Goal: Task Accomplishment & Management: Manage account settings

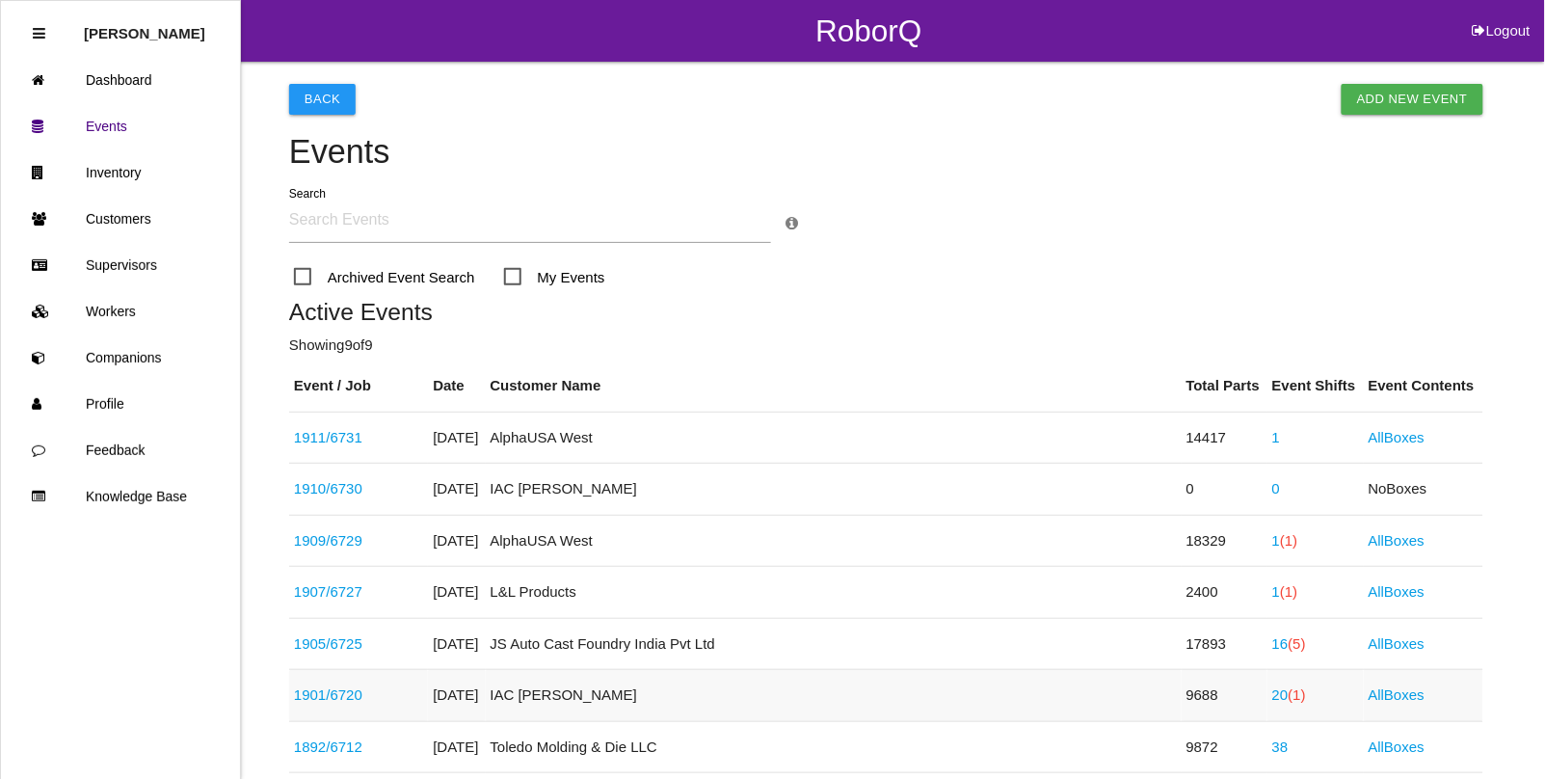
click at [1288, 700] on span "(1)" at bounding box center [1296, 694] width 17 height 16
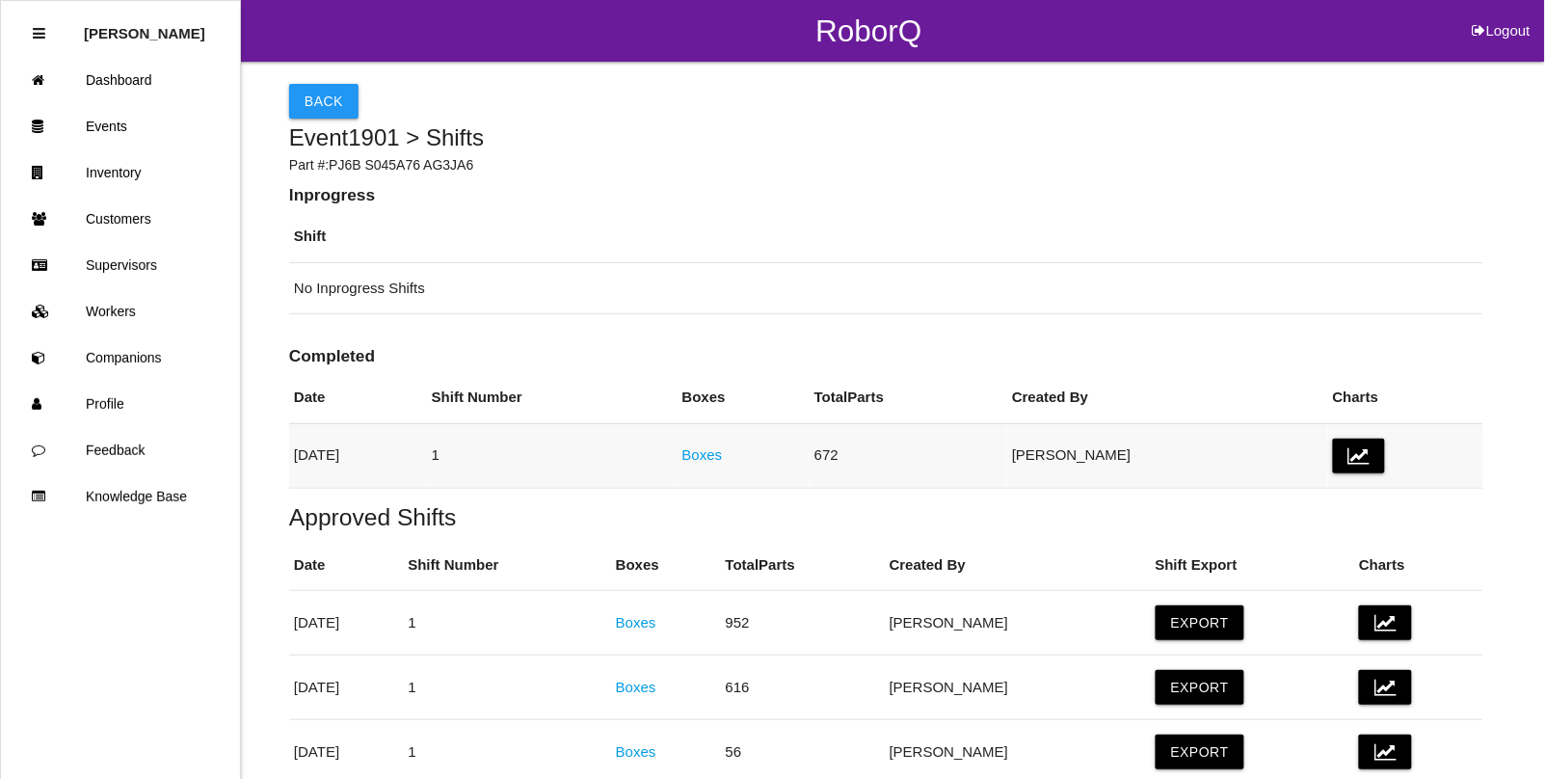
click at [723, 456] on link "Boxes" at bounding box center [702, 454] width 40 height 16
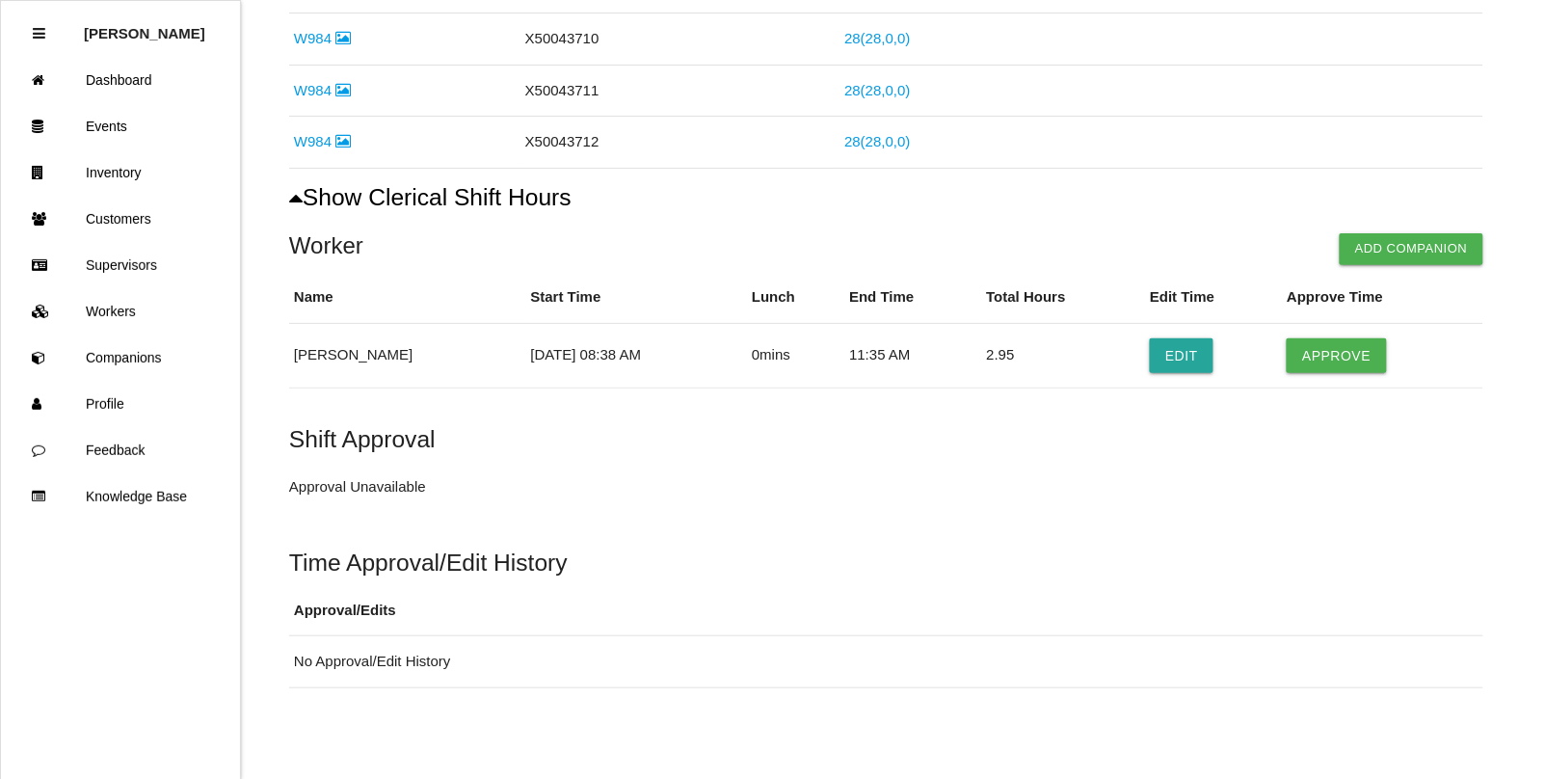
scroll to position [1466, 0]
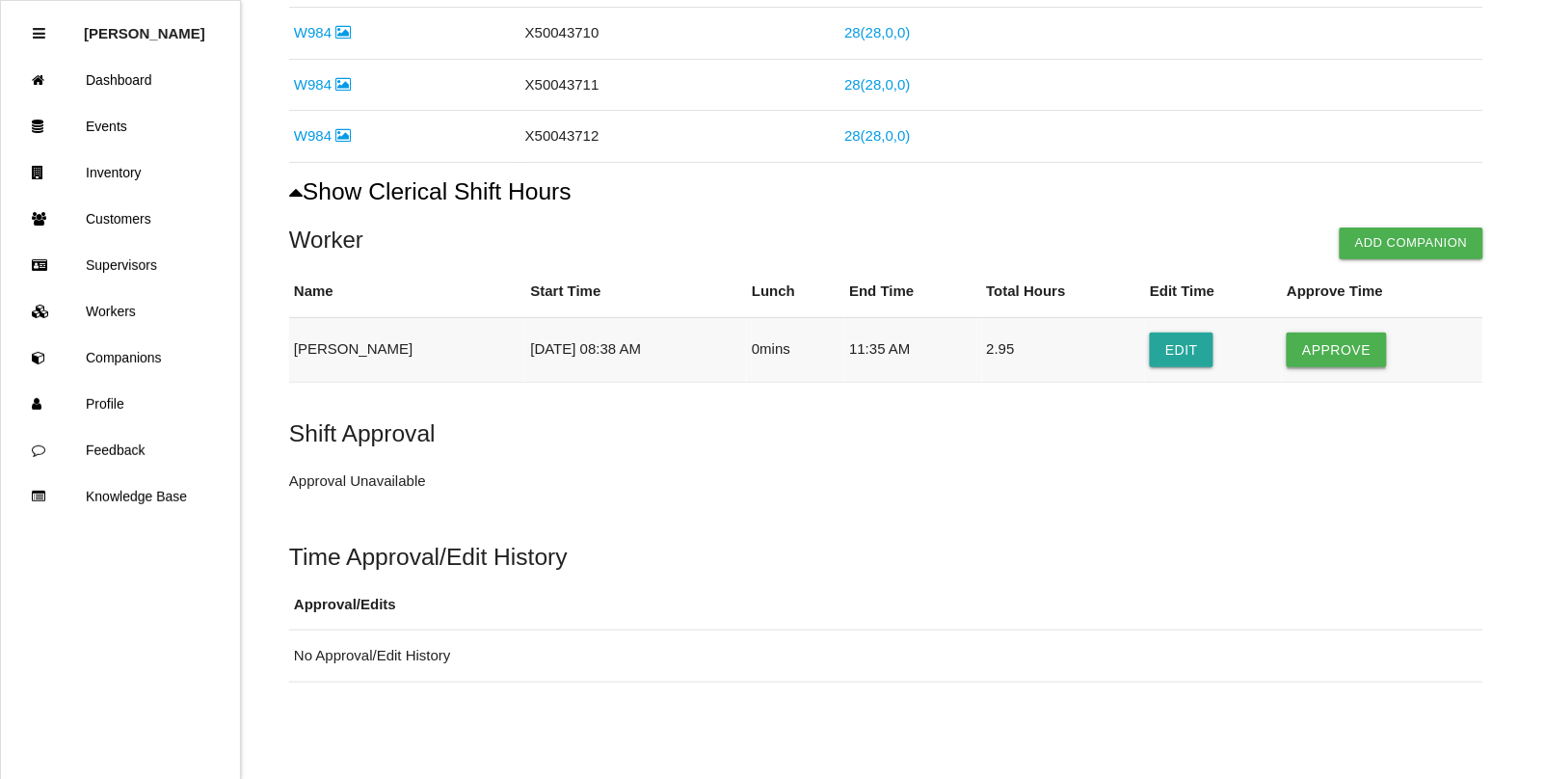
click at [1322, 357] on button "Approve" at bounding box center [1335, 349] width 99 height 35
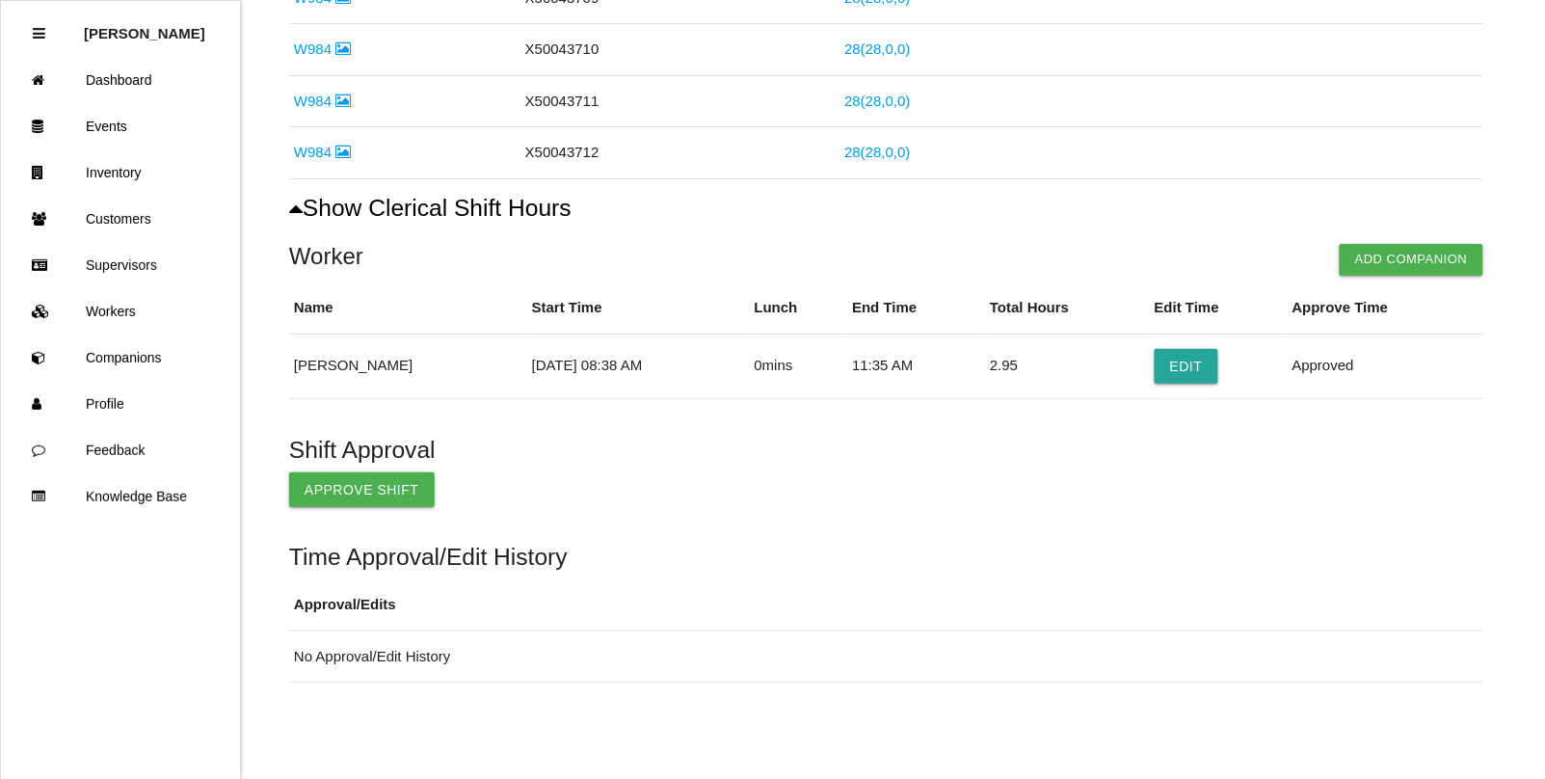
scroll to position [1448, 0]
click at [366, 489] on button "Approve Shift" at bounding box center [361, 489] width 145 height 35
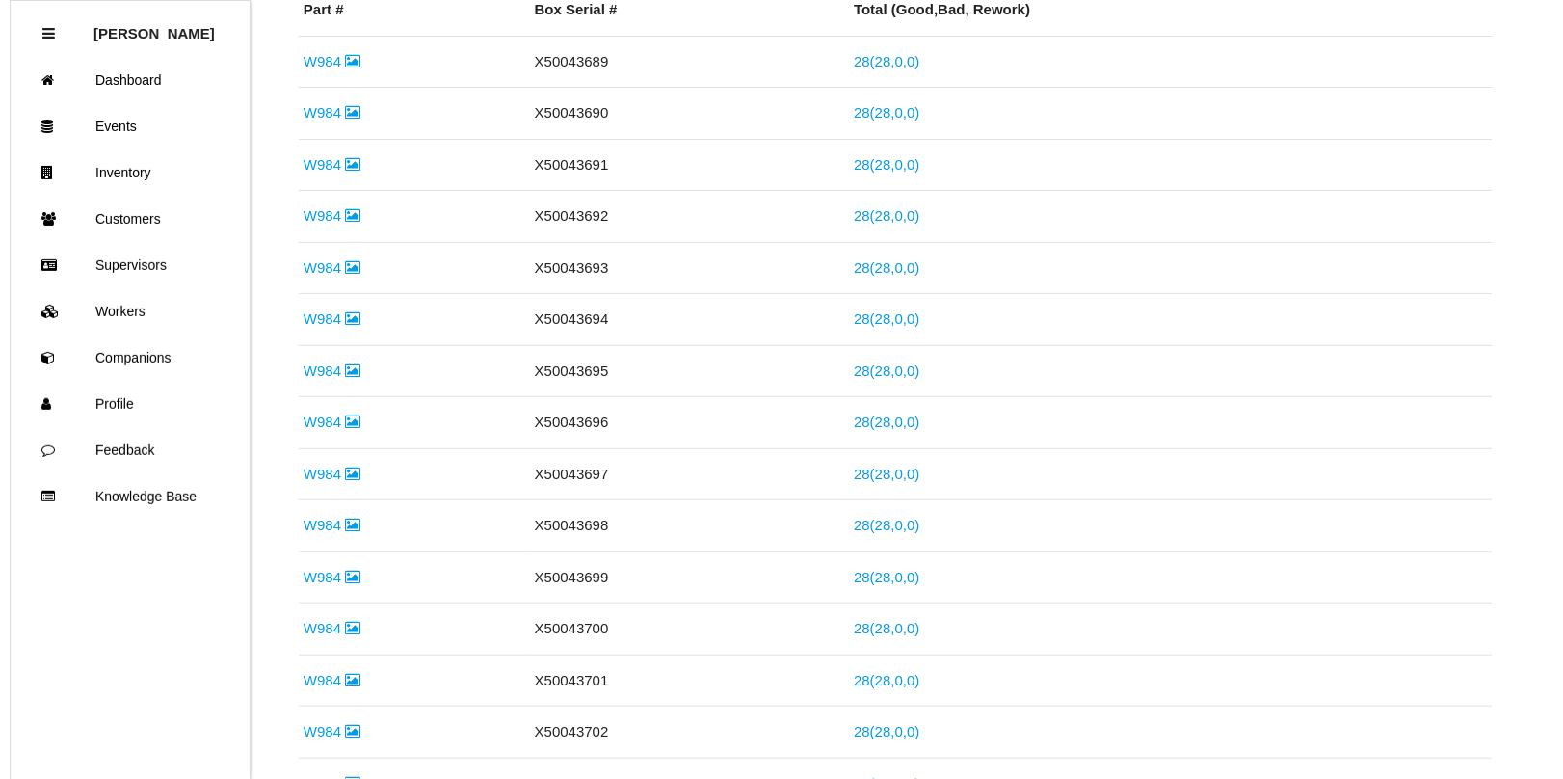
scroll to position [0, 0]
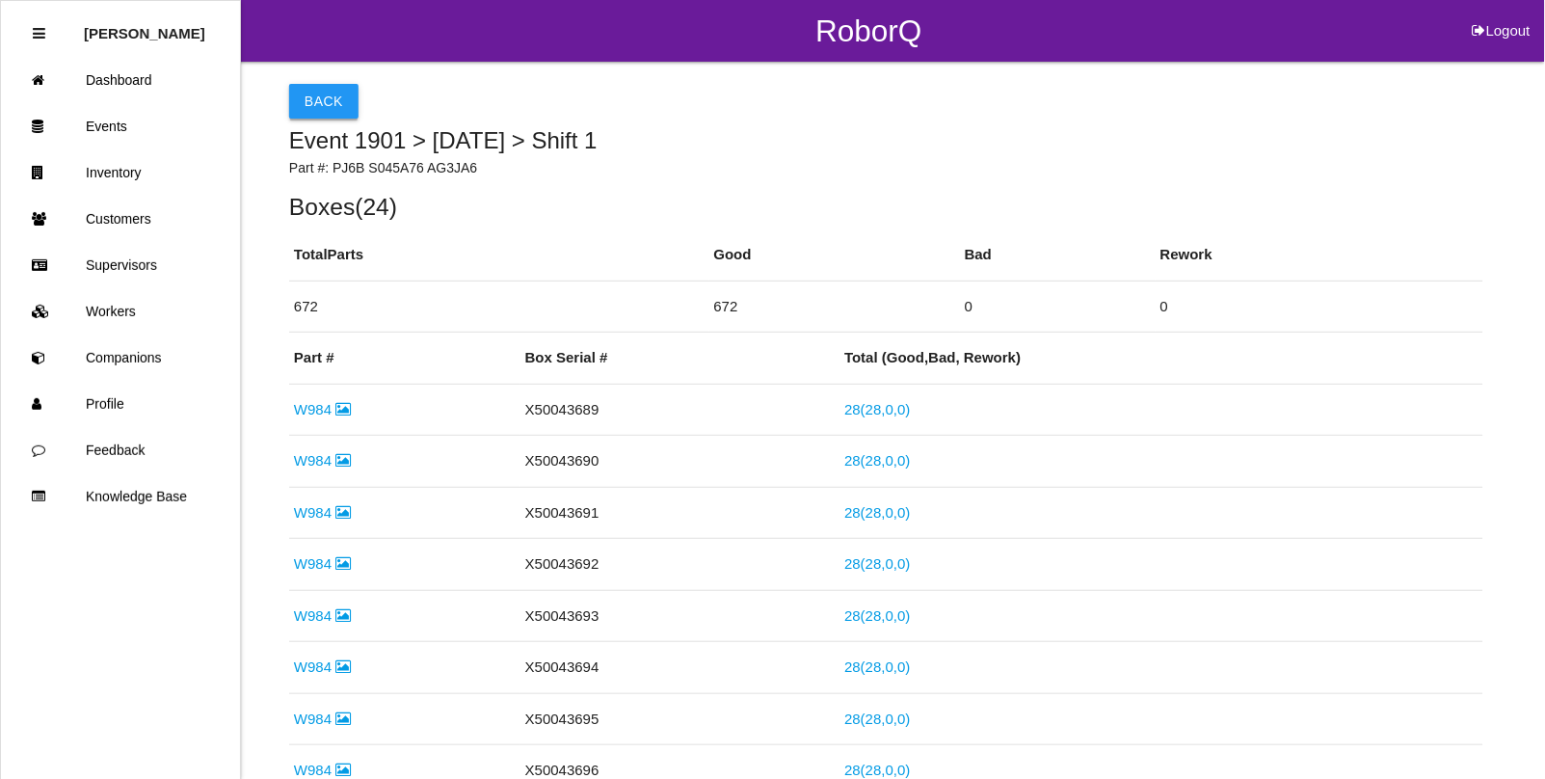
click at [301, 113] on button "Back" at bounding box center [323, 101] width 69 height 35
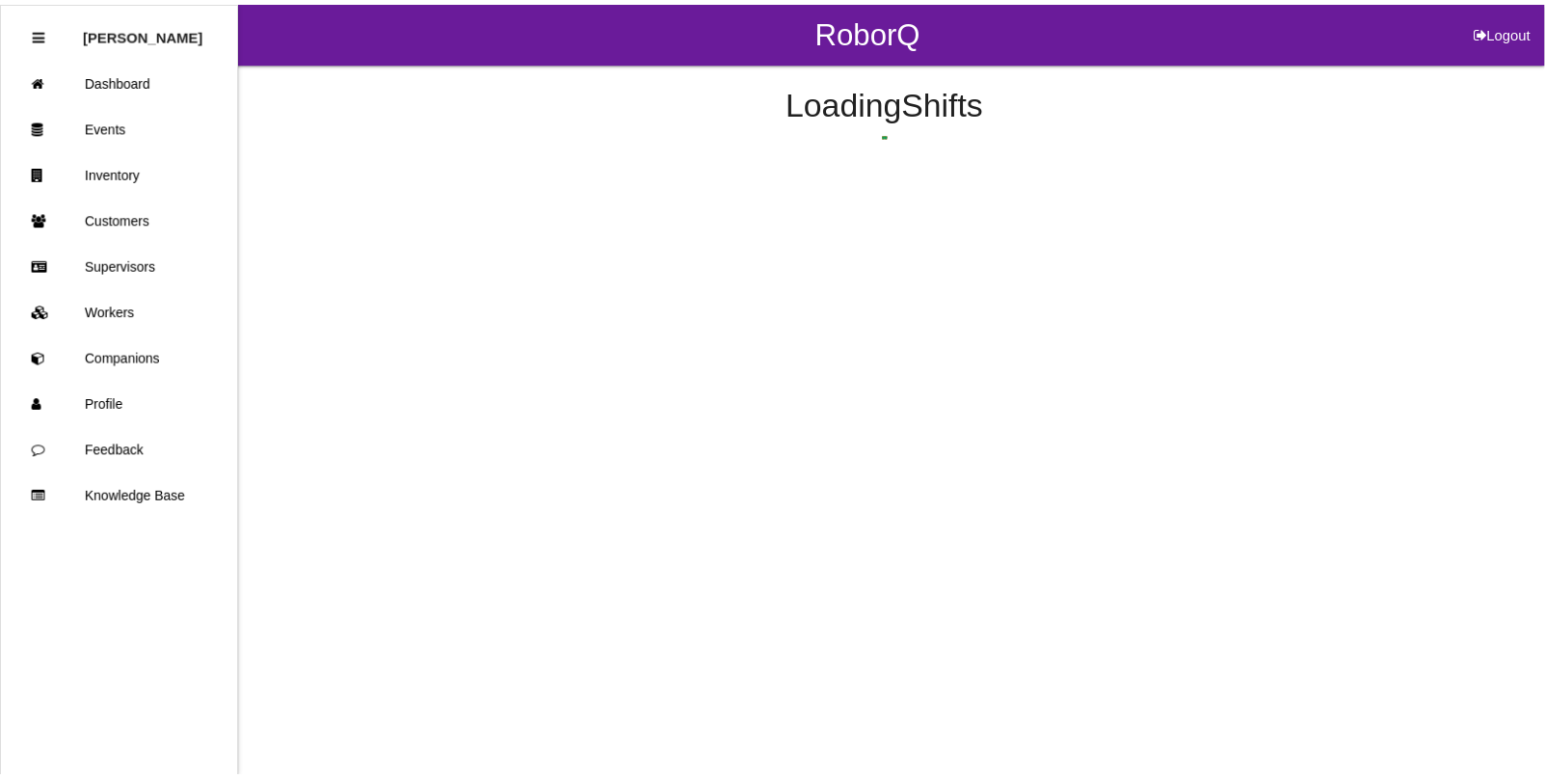
scroll to position [97, 0]
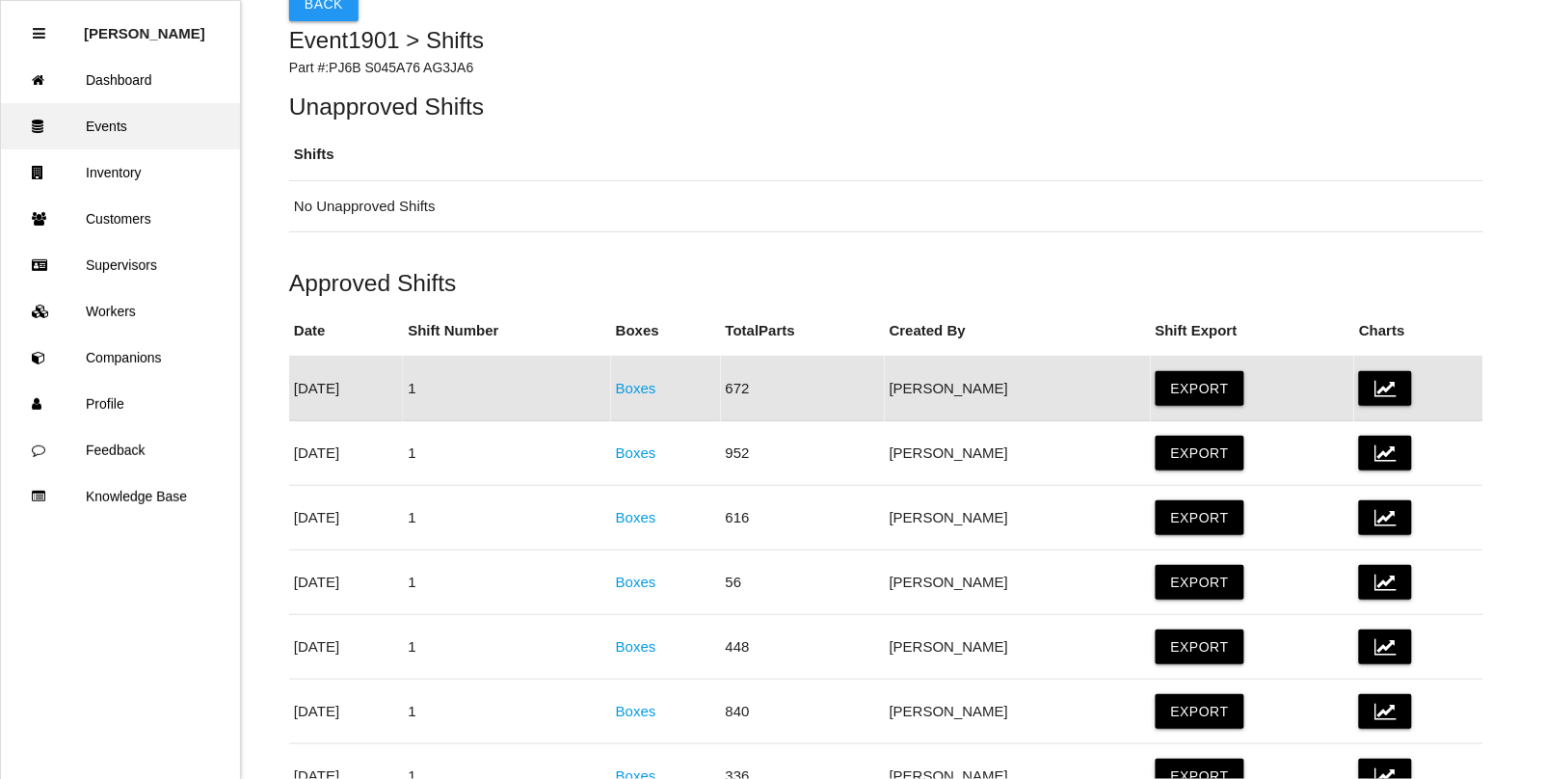
click at [143, 145] on link "Events" at bounding box center [120, 126] width 239 height 46
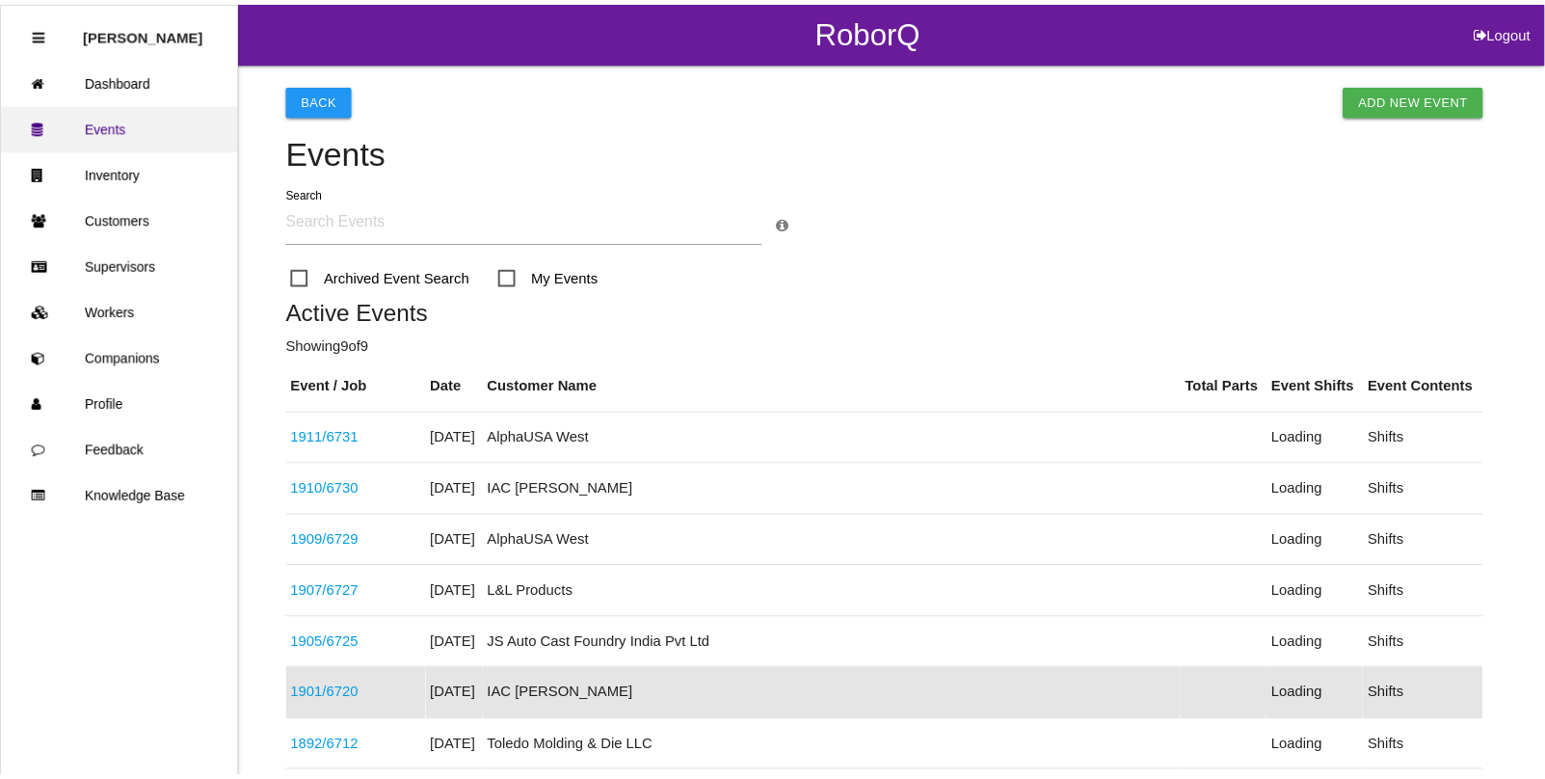
scroll to position [306, 0]
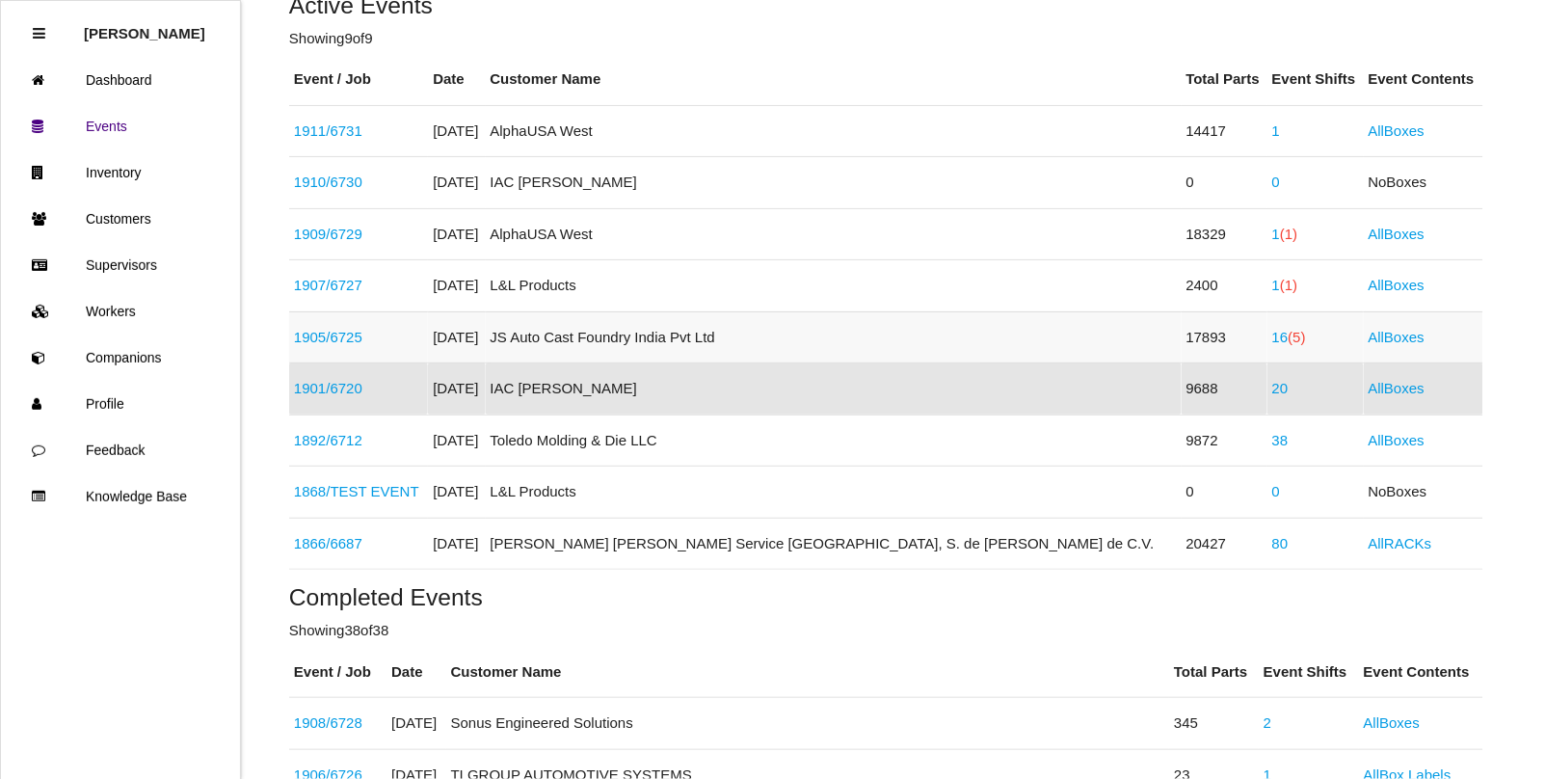
click at [330, 333] on link "1905 / 6725" at bounding box center [328, 337] width 68 height 16
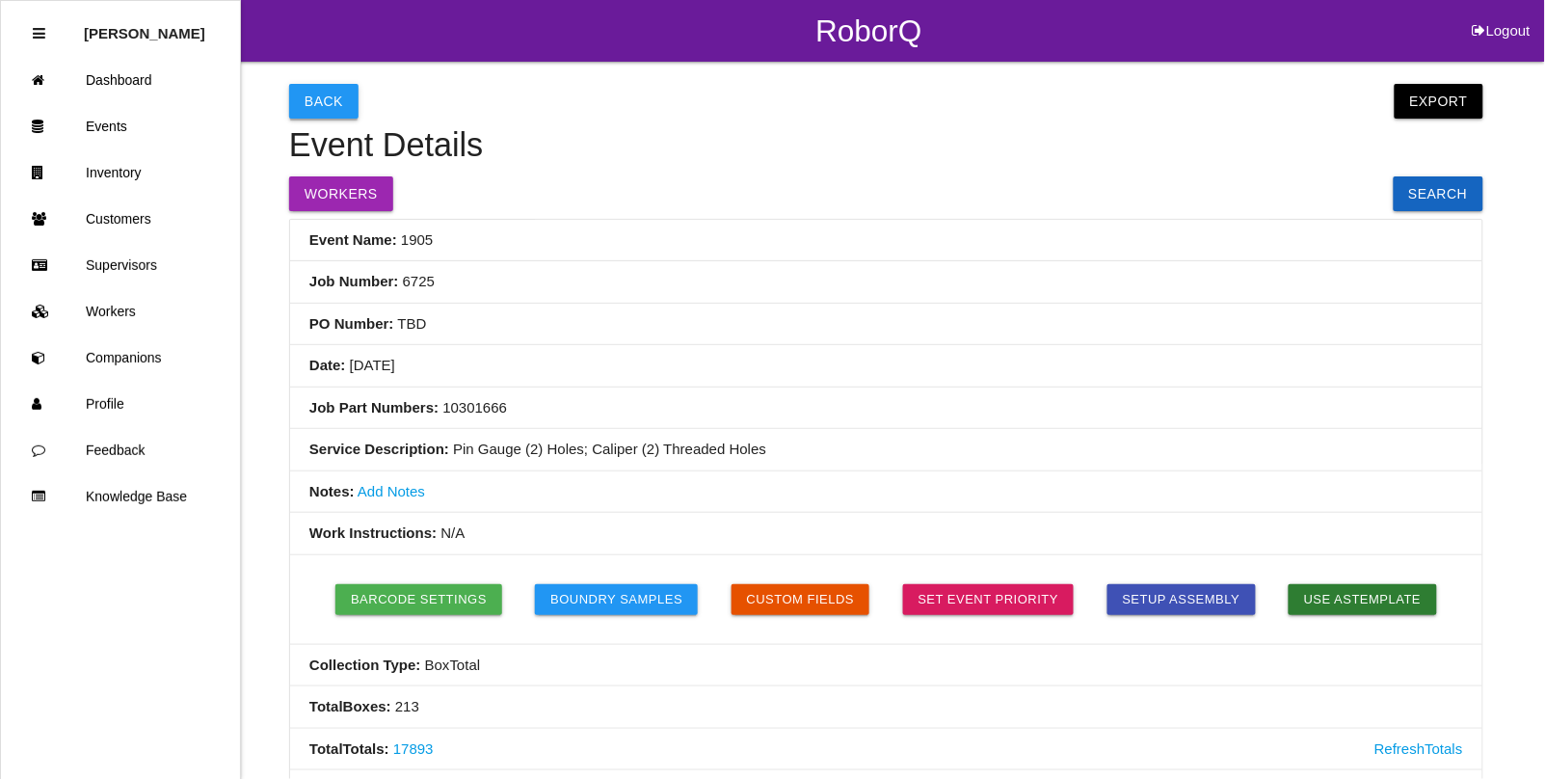
click at [311, 99] on button "Back" at bounding box center [323, 101] width 69 height 35
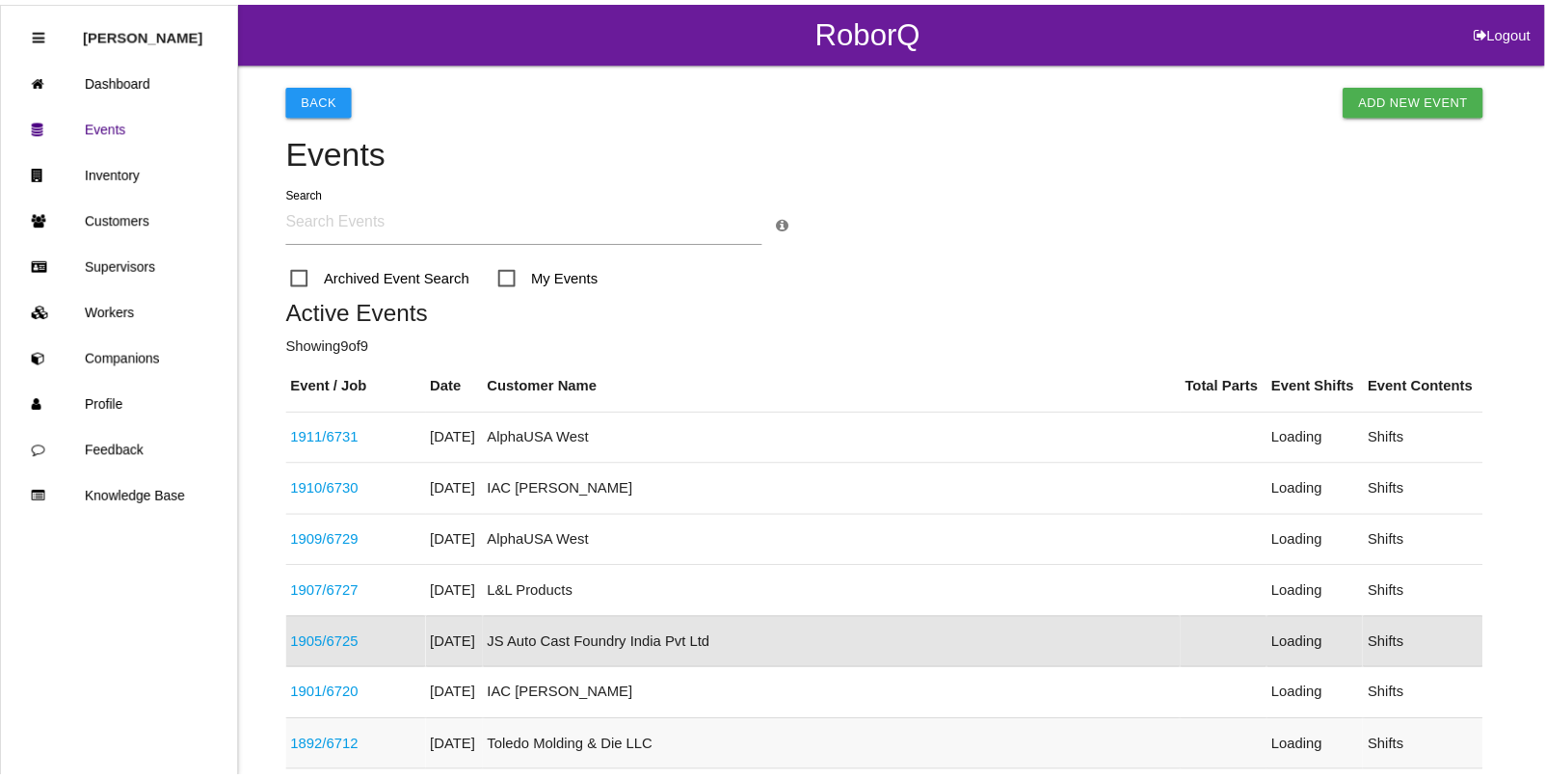
scroll to position [255, 0]
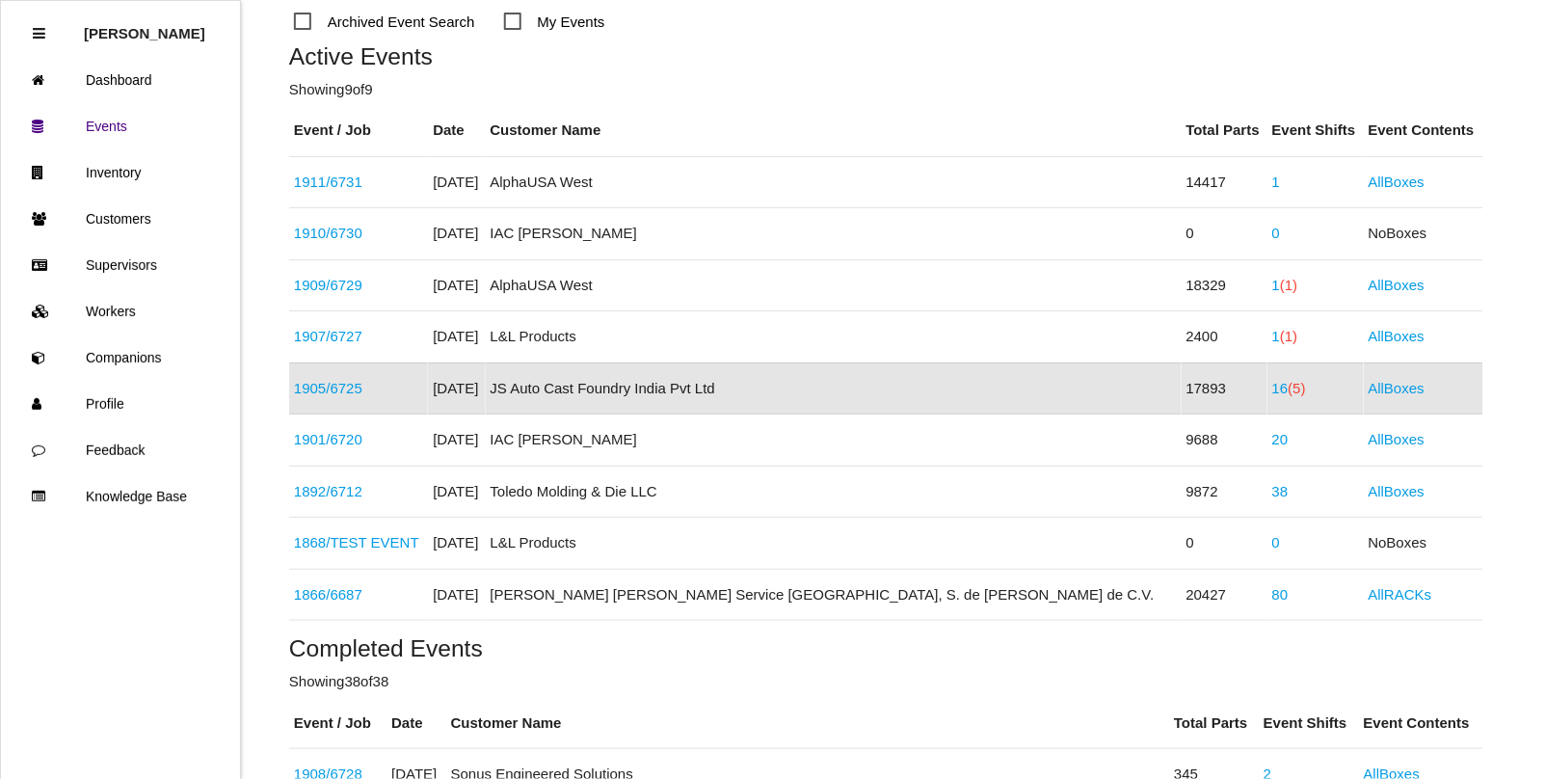
click at [1288, 382] on span "(5)" at bounding box center [1296, 388] width 17 height 16
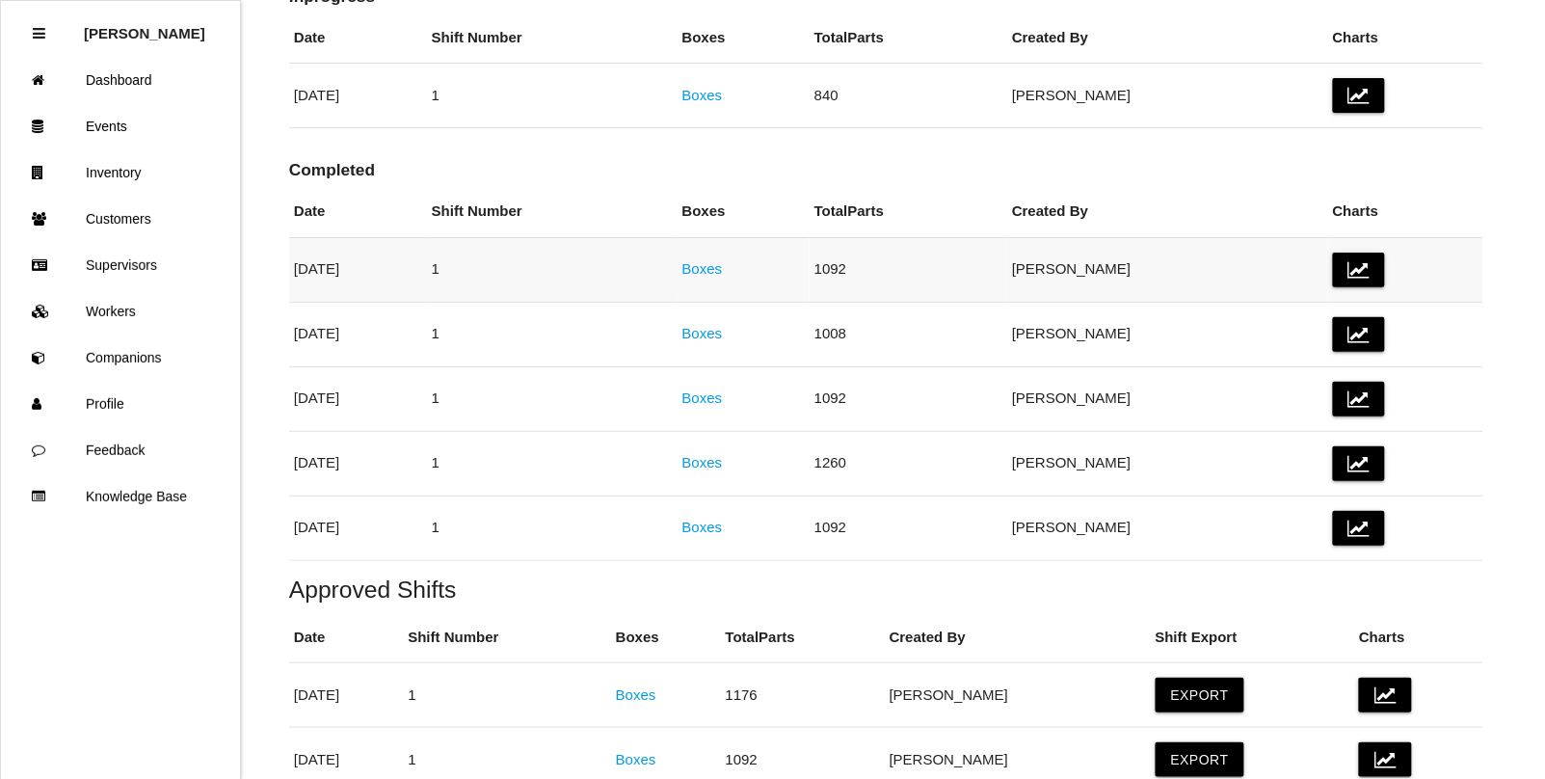
scroll to position [361, 0]
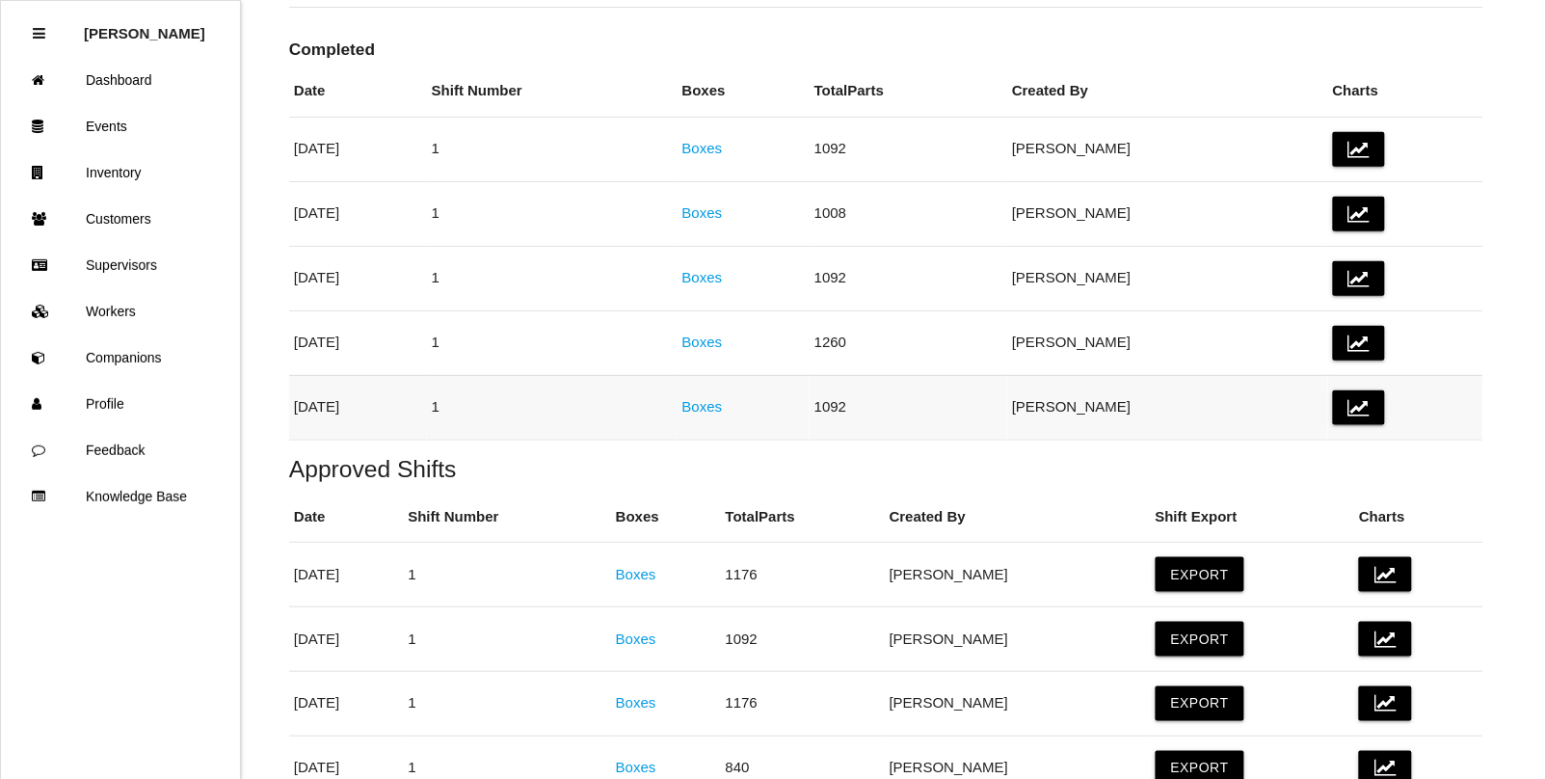
click at [747, 407] on td "Boxes" at bounding box center [743, 407] width 132 height 65
click at [723, 406] on link "Boxes" at bounding box center [702, 406] width 40 height 16
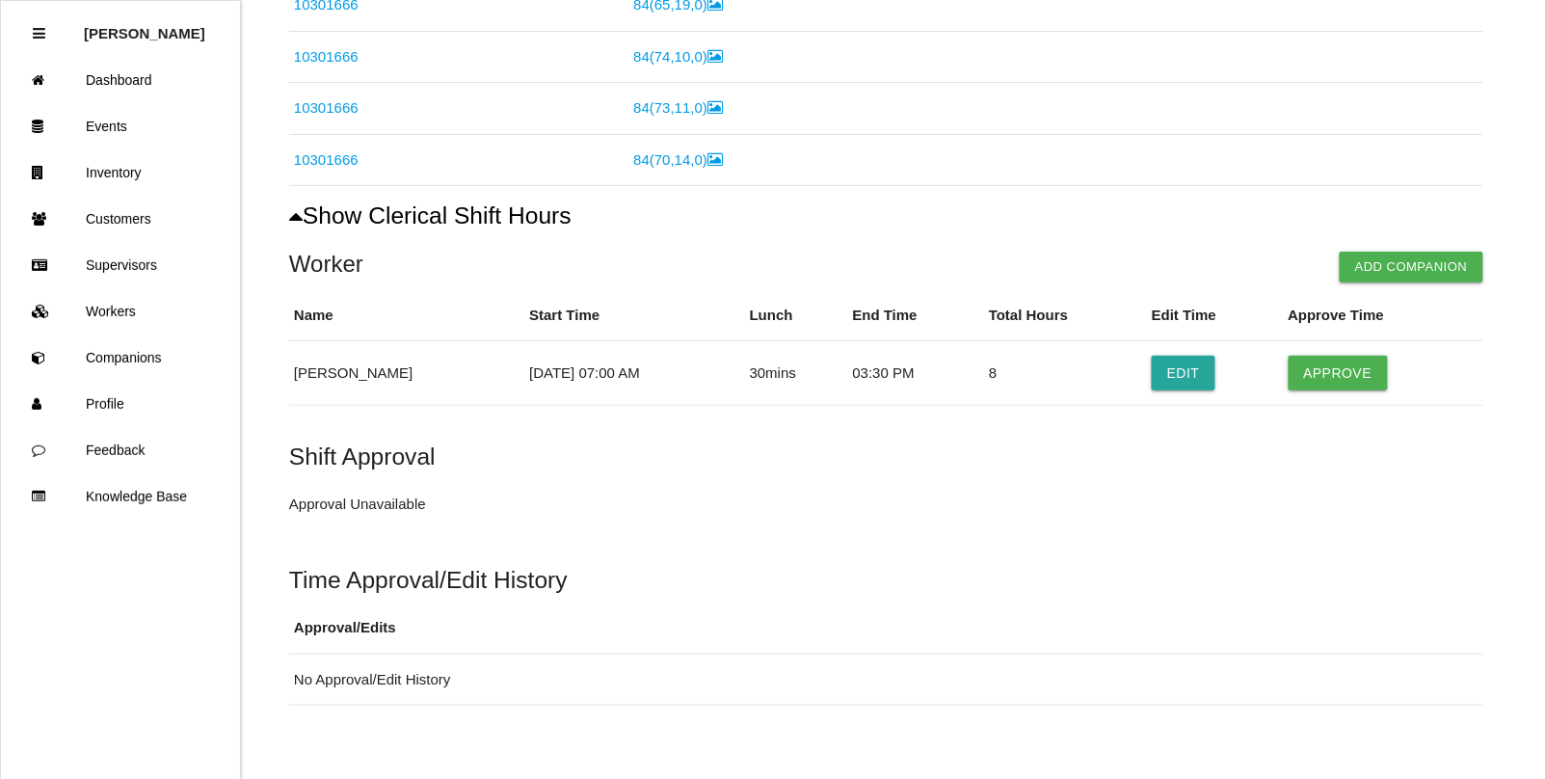
scroll to position [896, 0]
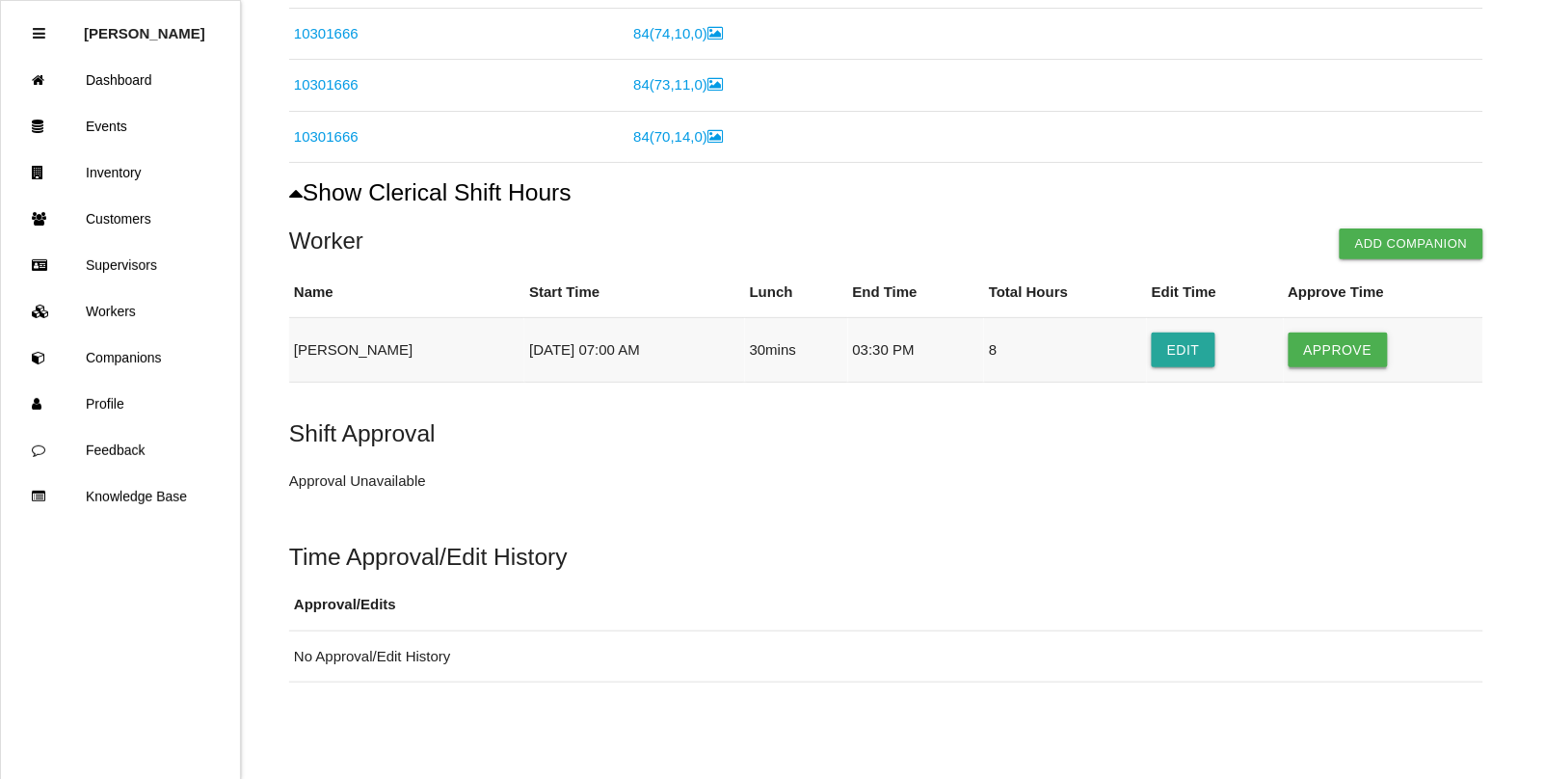
click at [1336, 342] on button "Approve" at bounding box center [1337, 349] width 99 height 35
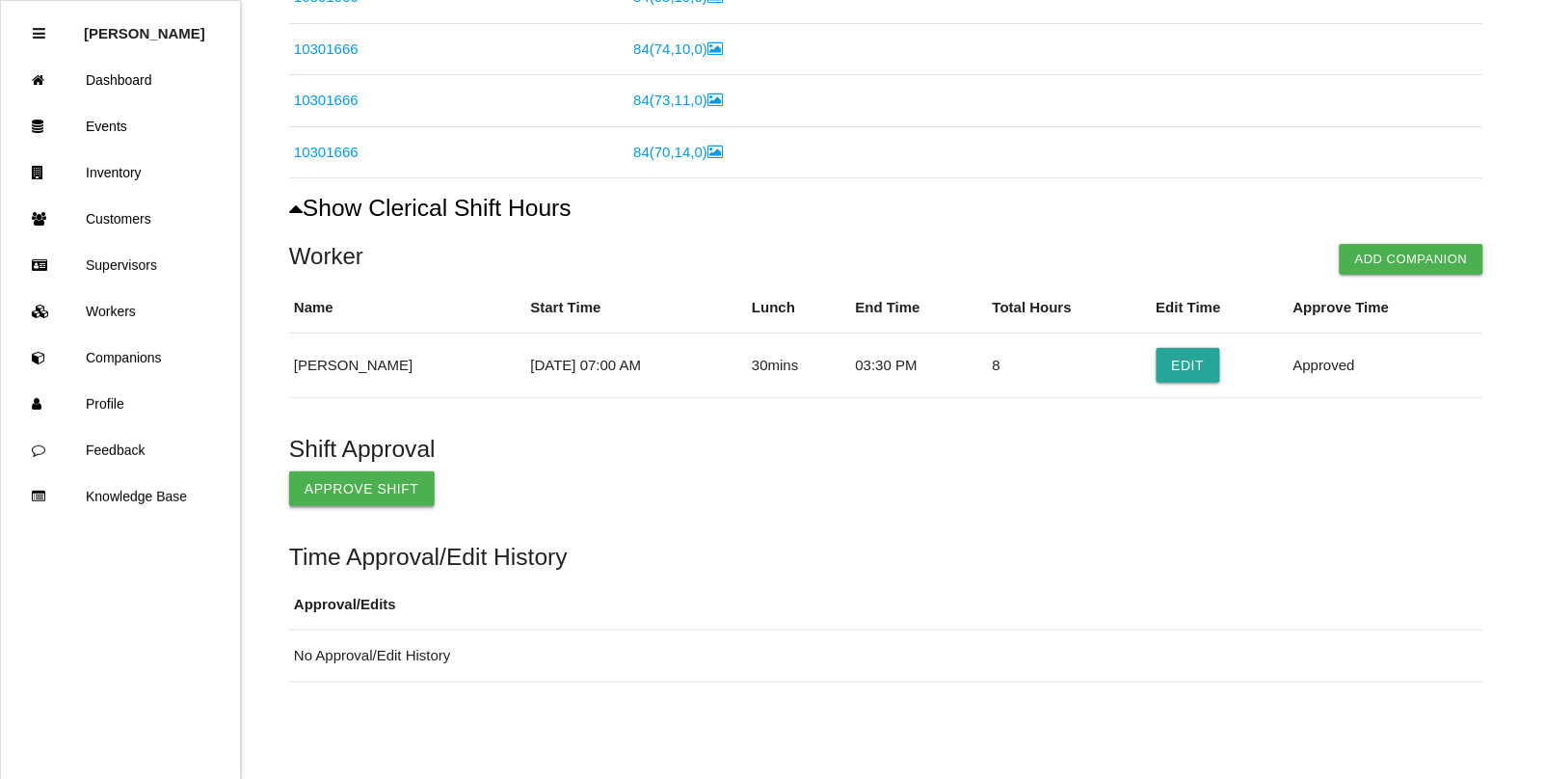
click at [308, 492] on button "Approve Shift" at bounding box center [361, 488] width 145 height 35
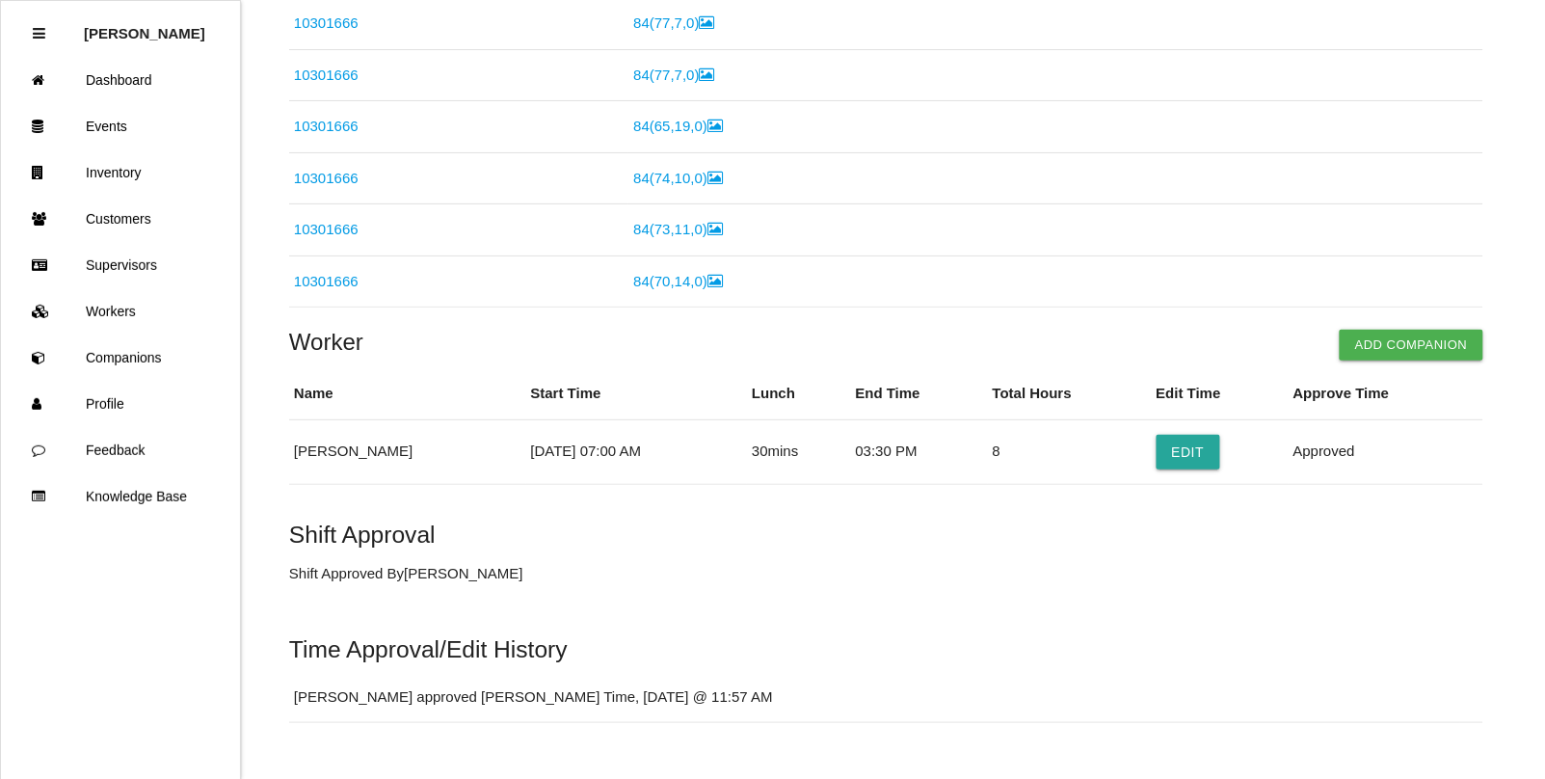
scroll to position [0, 0]
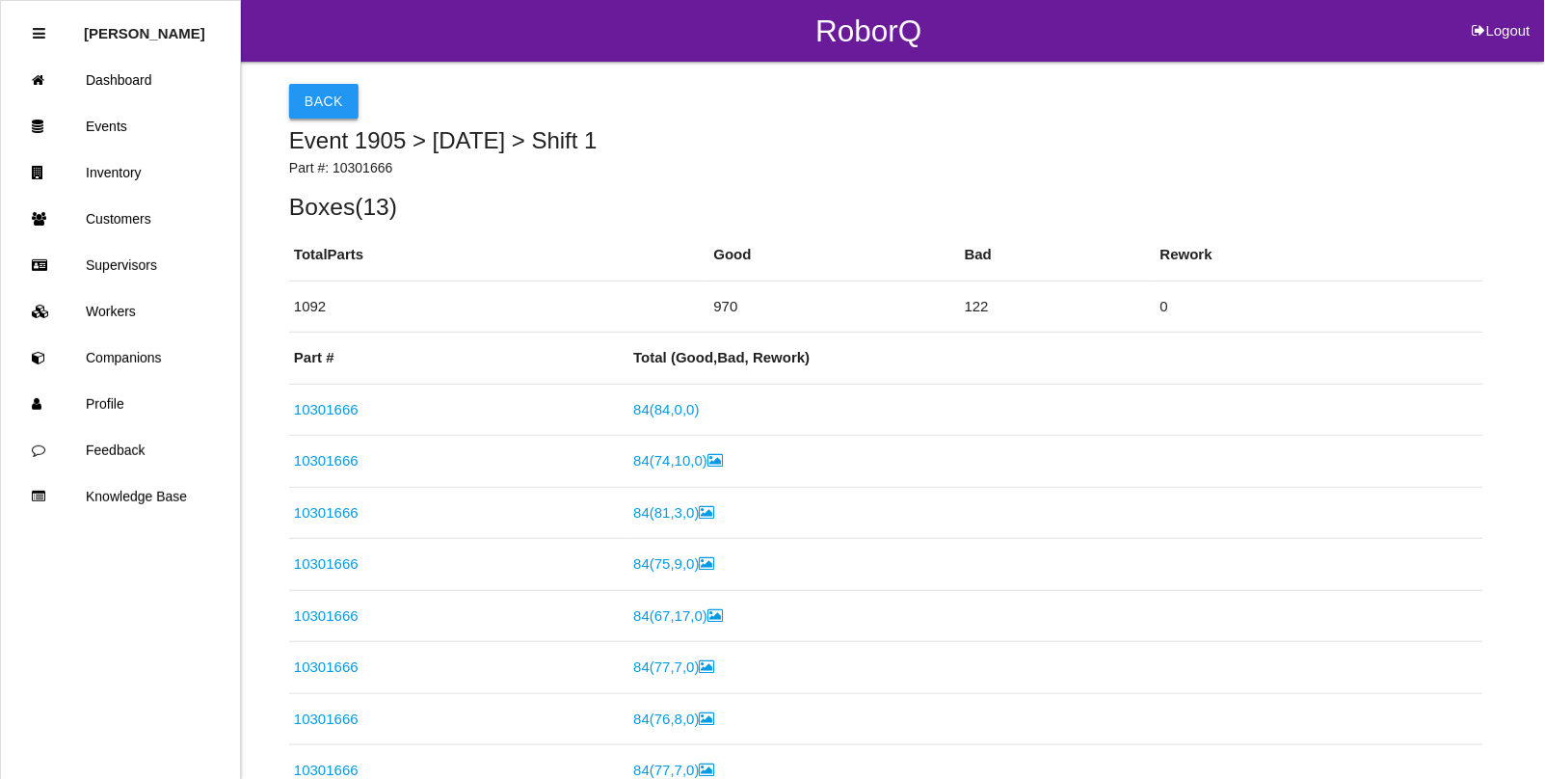
click at [316, 99] on button "Back" at bounding box center [323, 101] width 69 height 35
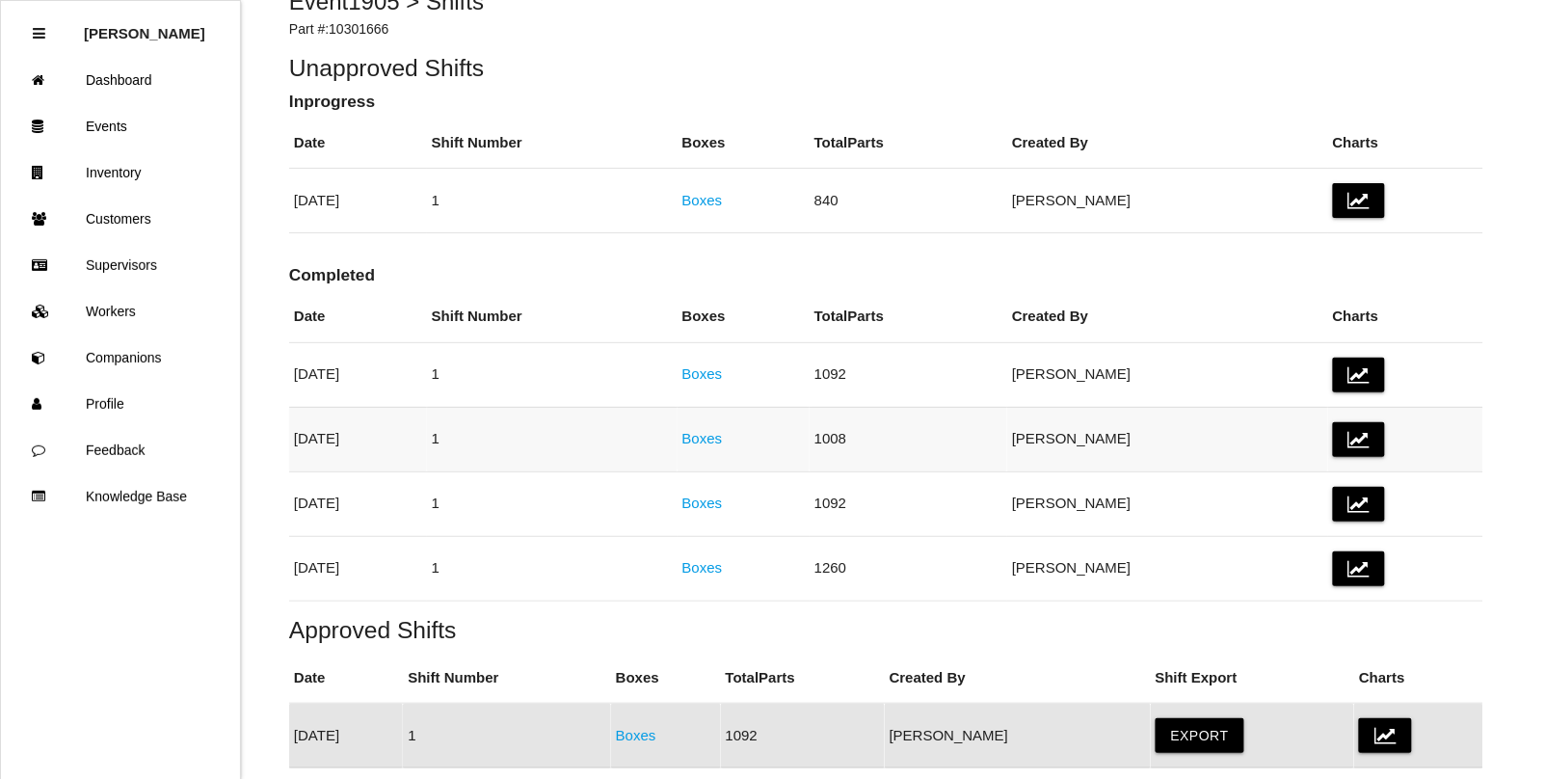
scroll to position [122, 0]
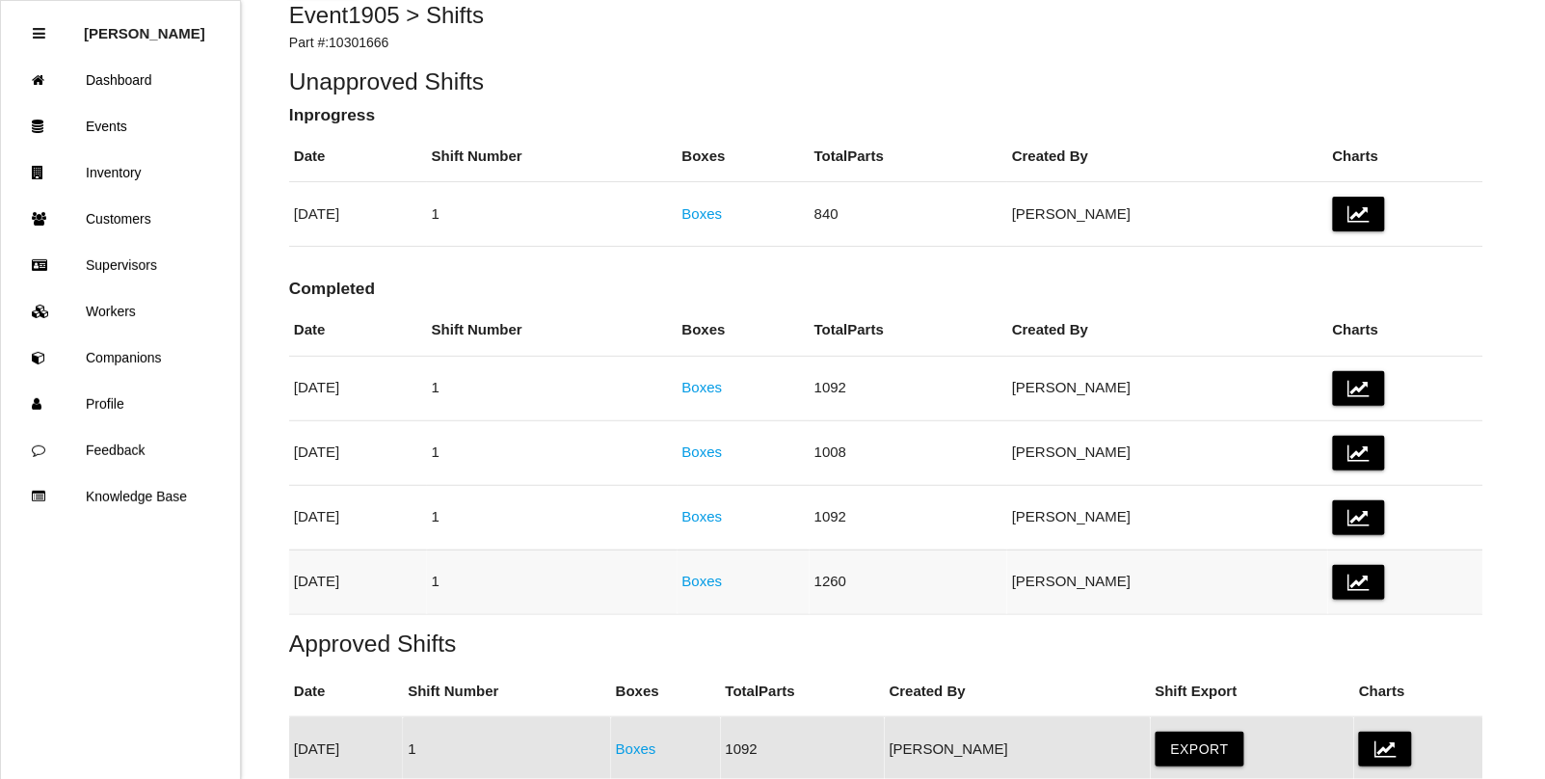
click at [723, 581] on link "Boxes" at bounding box center [702, 580] width 40 height 16
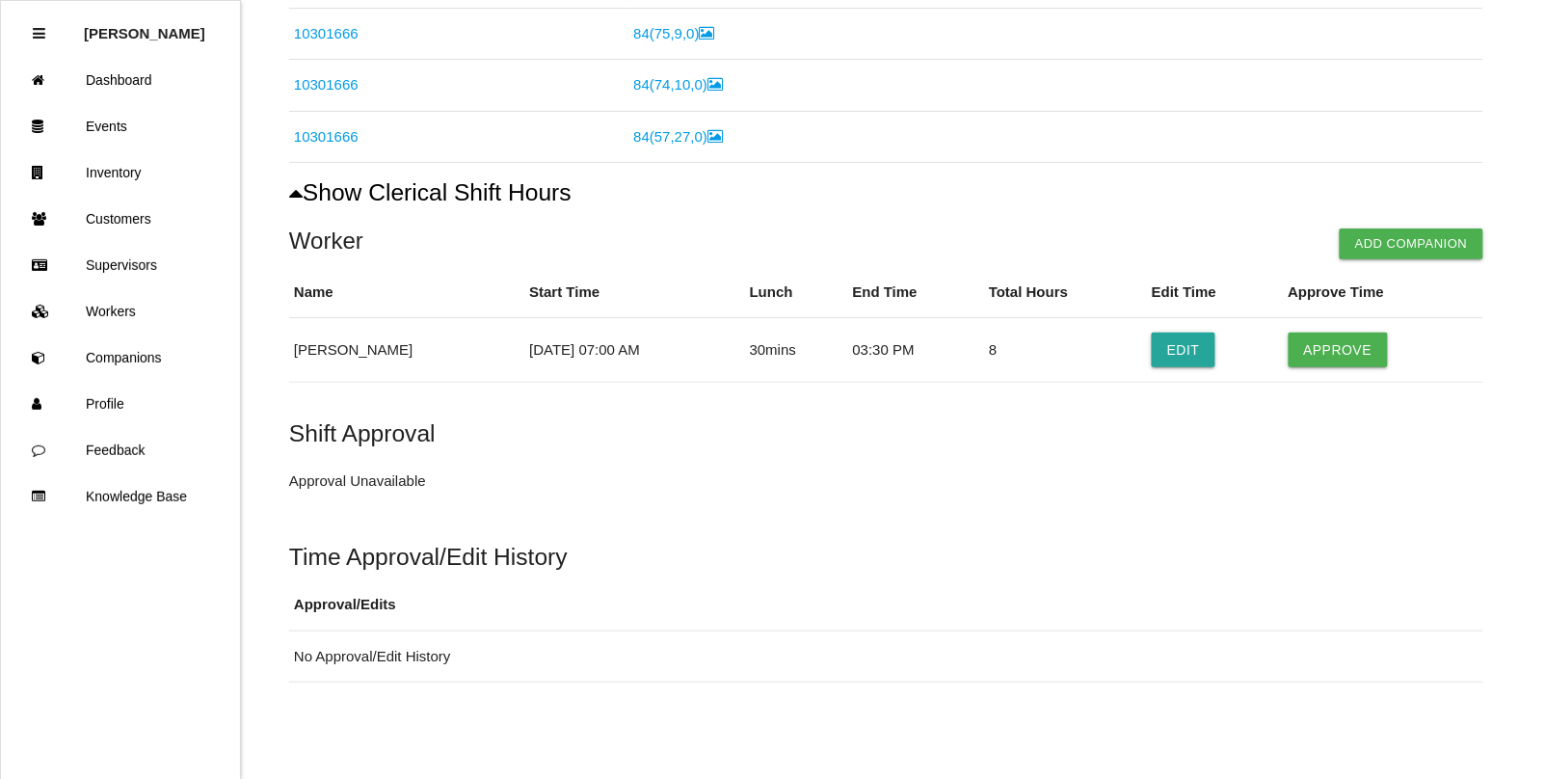
scroll to position [999, 0]
click at [1355, 344] on button "Approve" at bounding box center [1337, 349] width 99 height 35
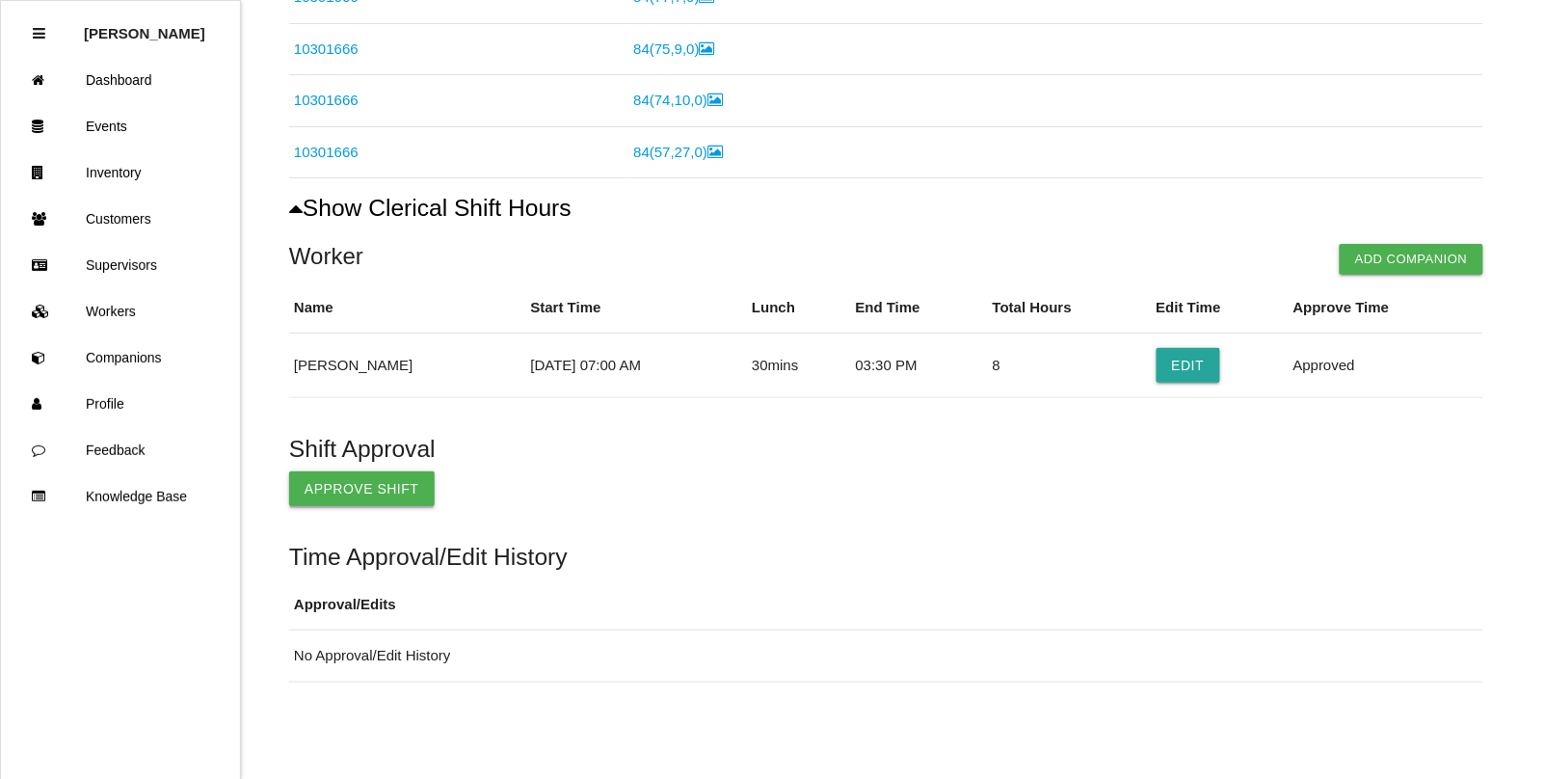
click at [383, 477] on button "Approve Shift" at bounding box center [361, 488] width 145 height 35
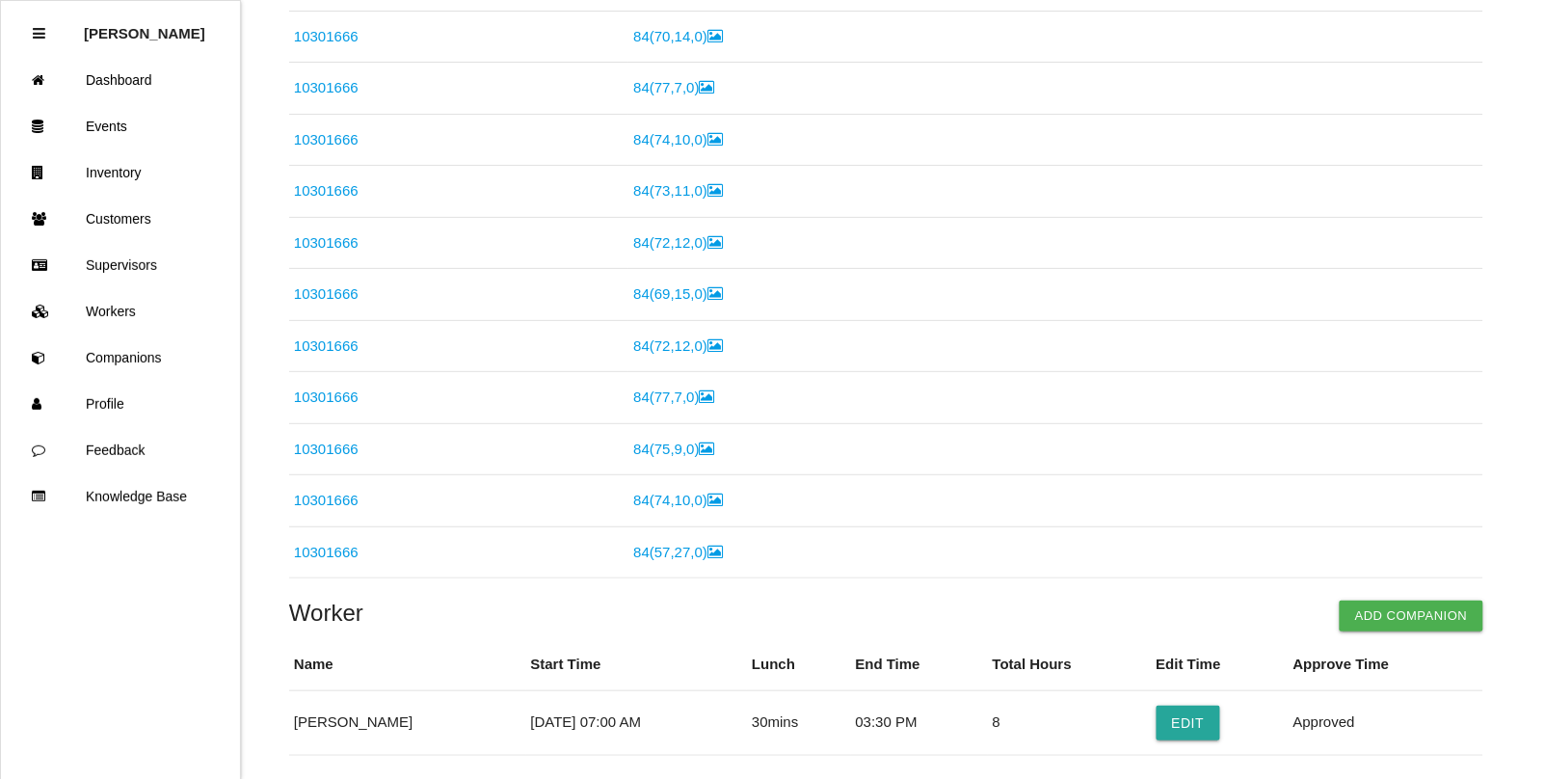
scroll to position [0, 0]
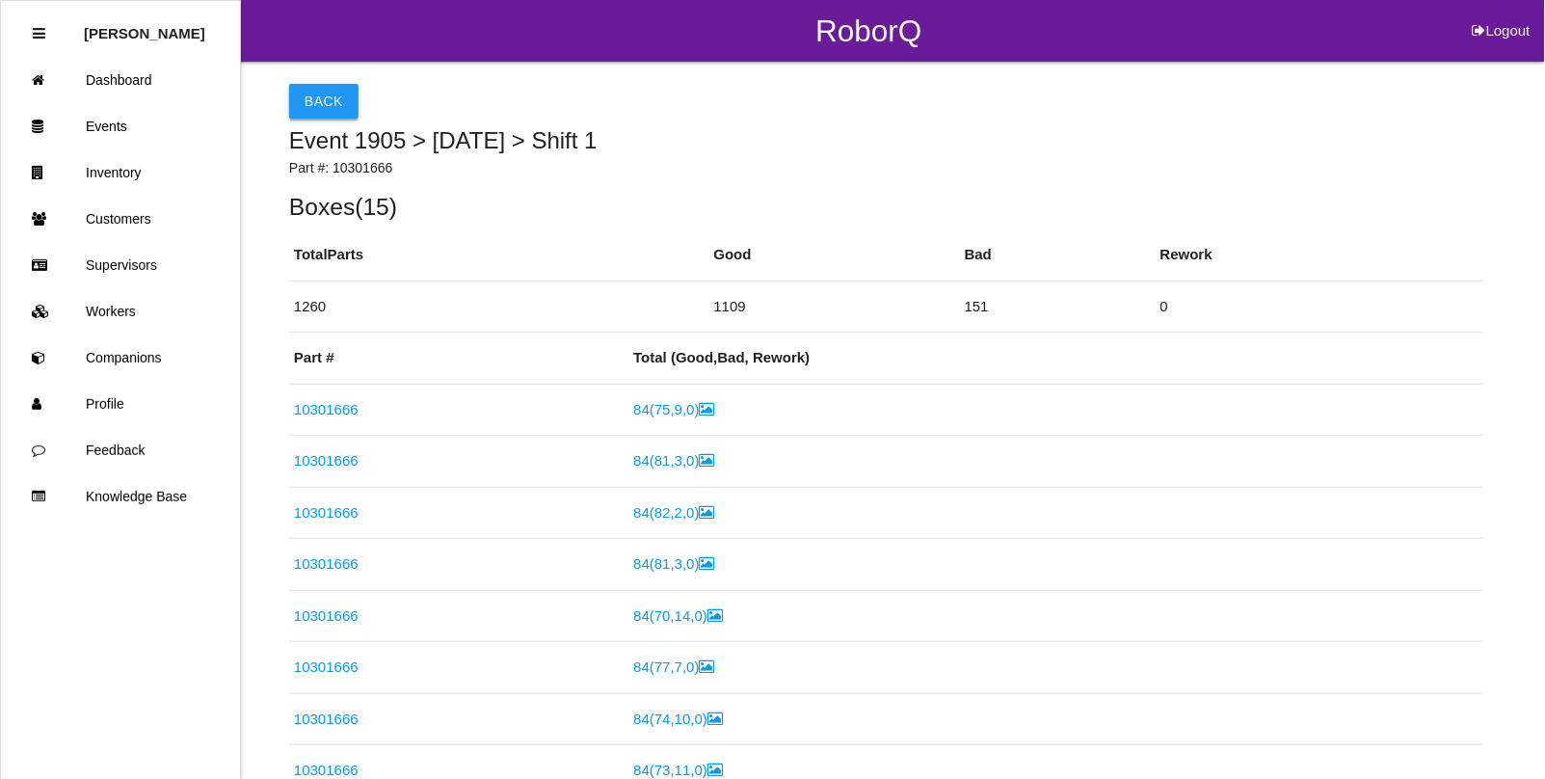
click at [306, 102] on button "Back" at bounding box center [323, 101] width 69 height 35
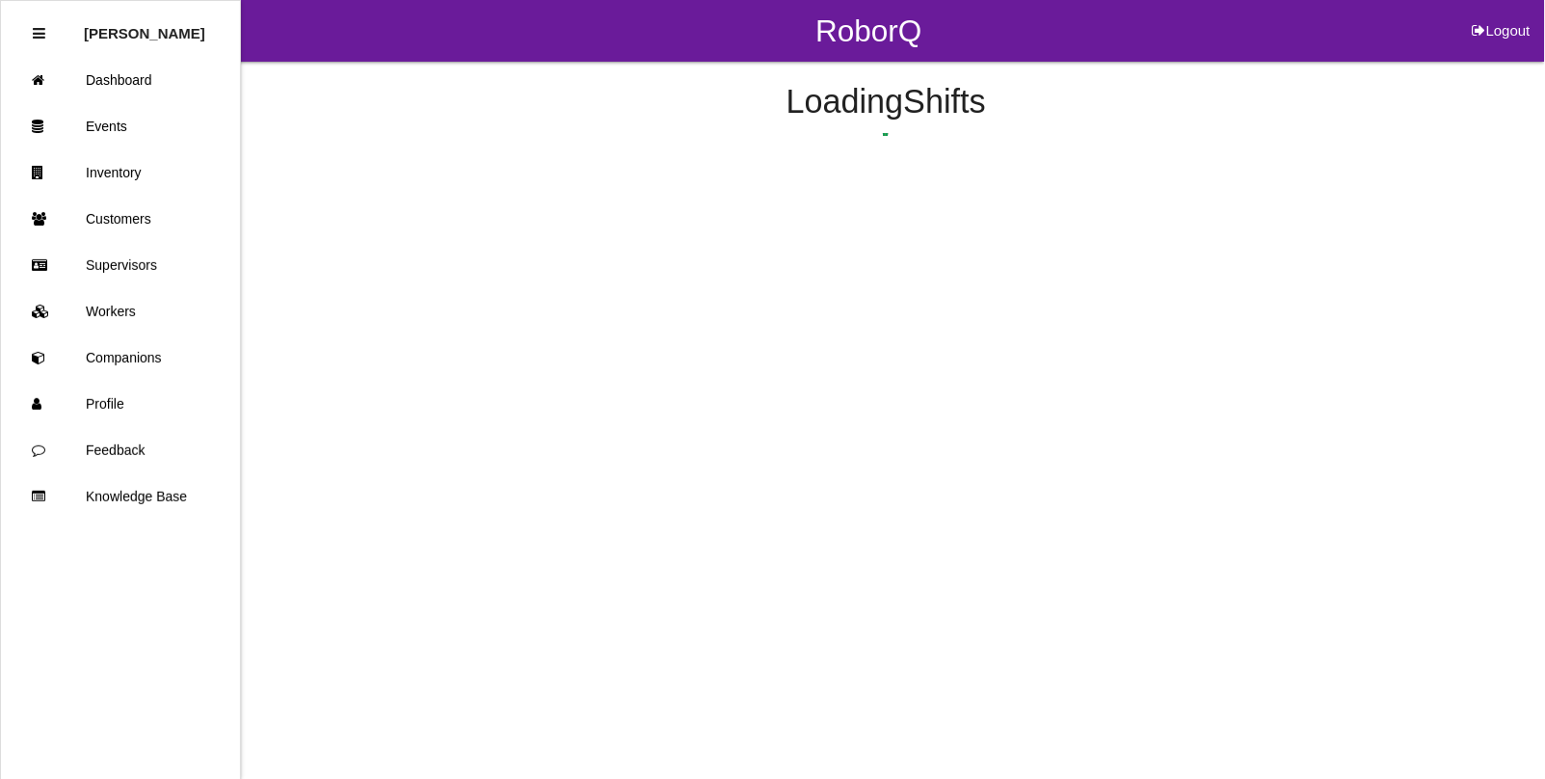
scroll to position [419, 0]
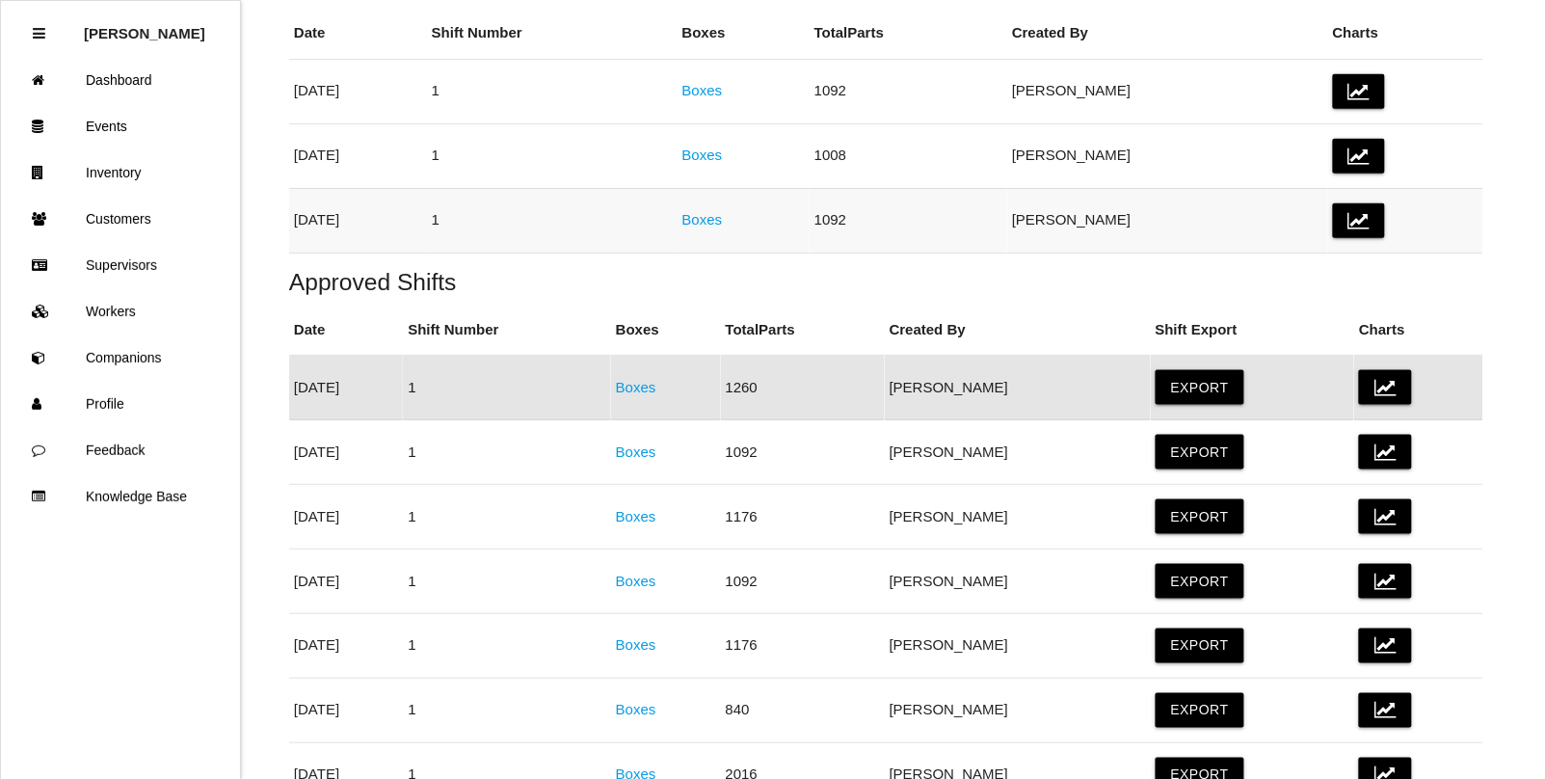
click at [723, 220] on link "Boxes" at bounding box center [702, 219] width 40 height 16
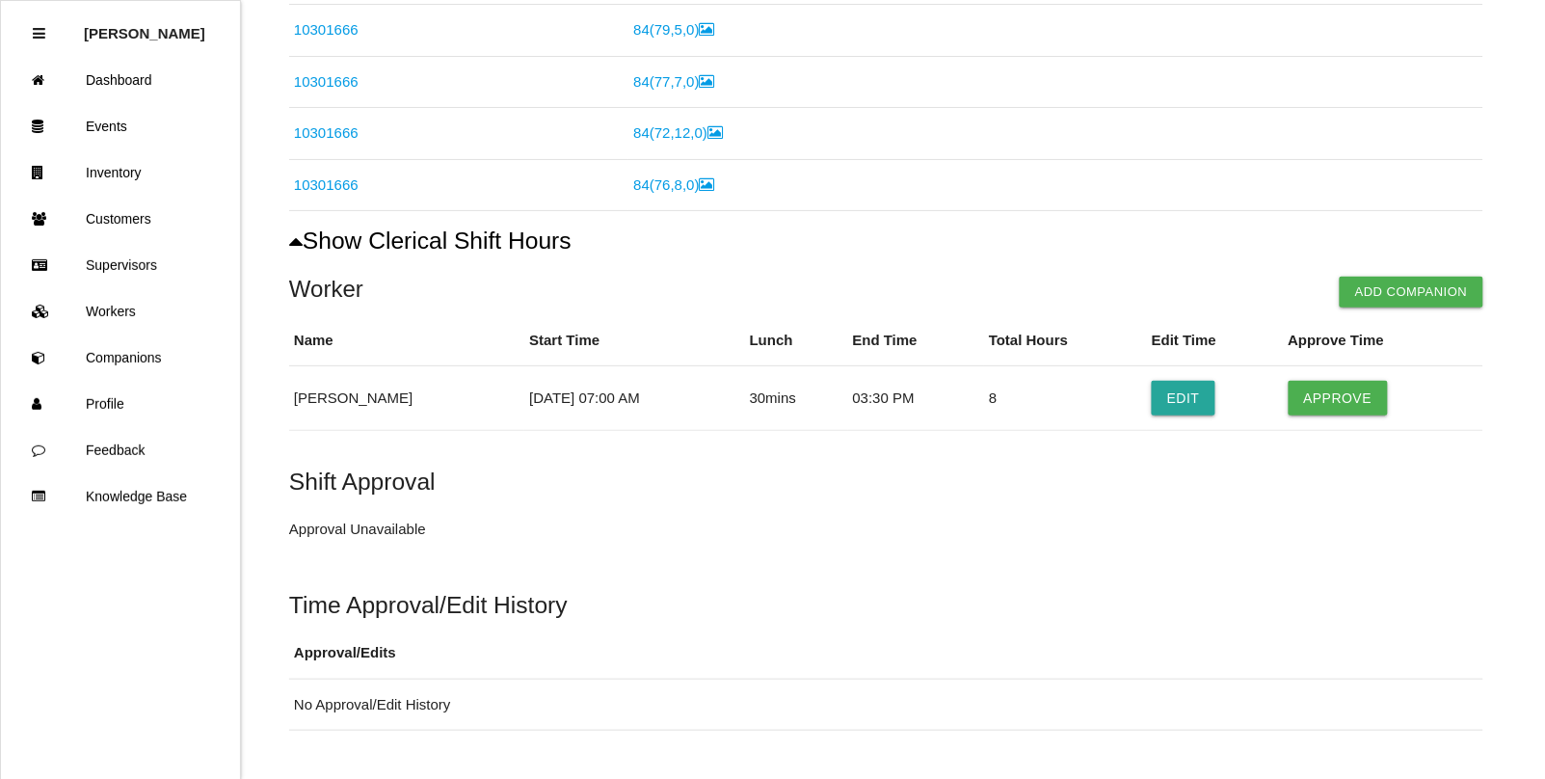
scroll to position [896, 0]
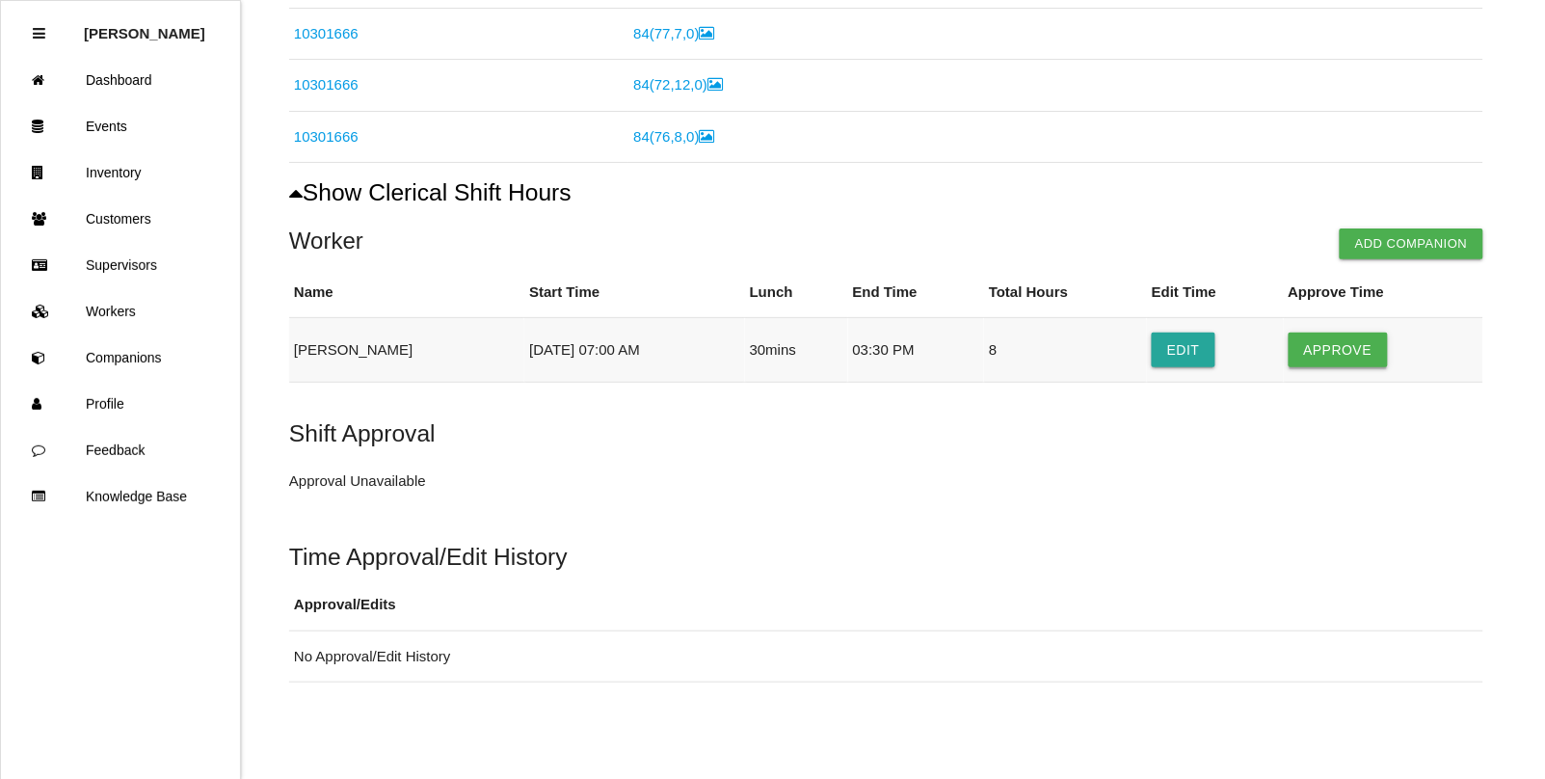
click at [1365, 339] on button "Approve" at bounding box center [1337, 349] width 99 height 35
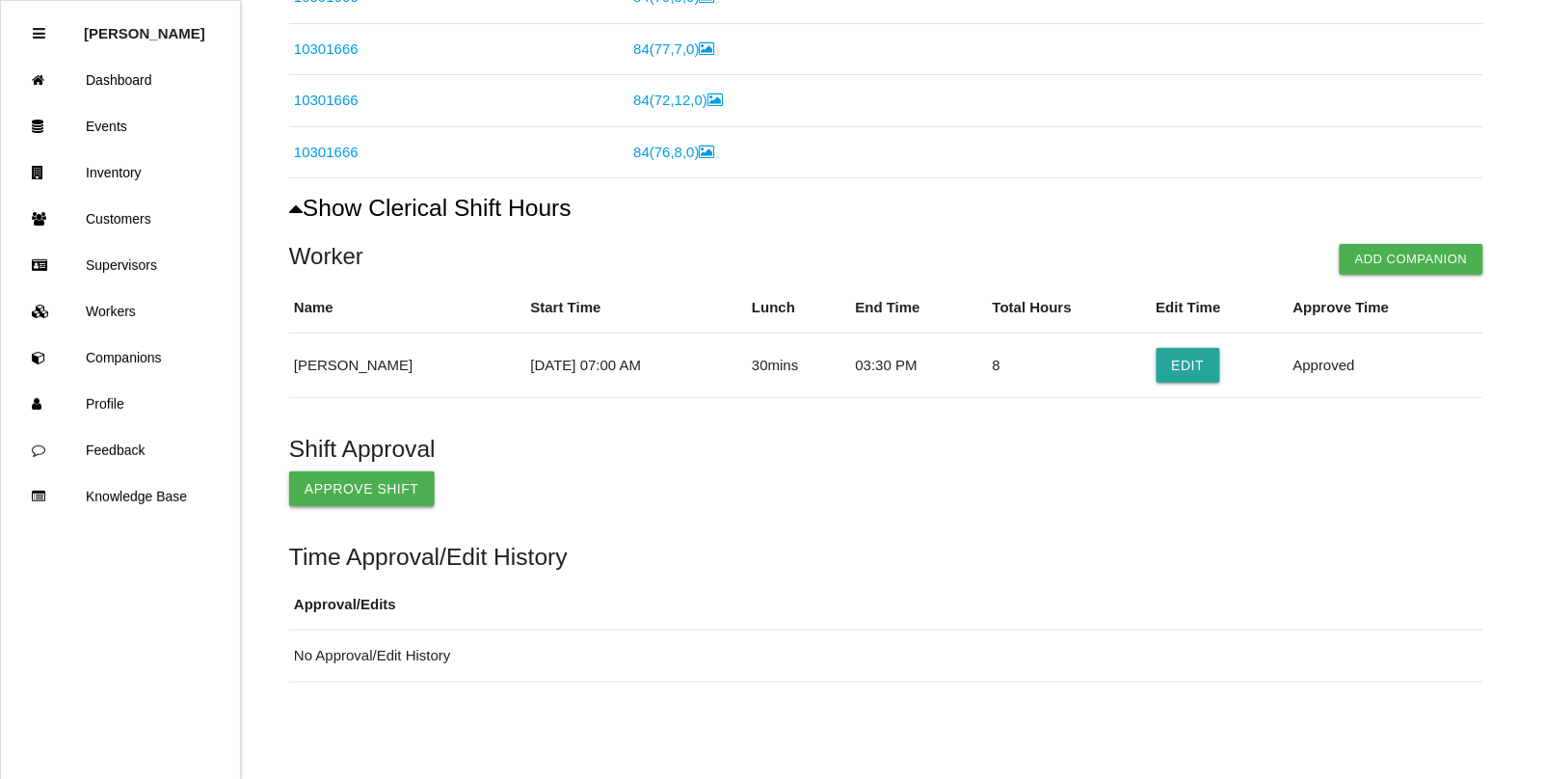
click at [347, 484] on button "Approve Shift" at bounding box center [361, 488] width 145 height 35
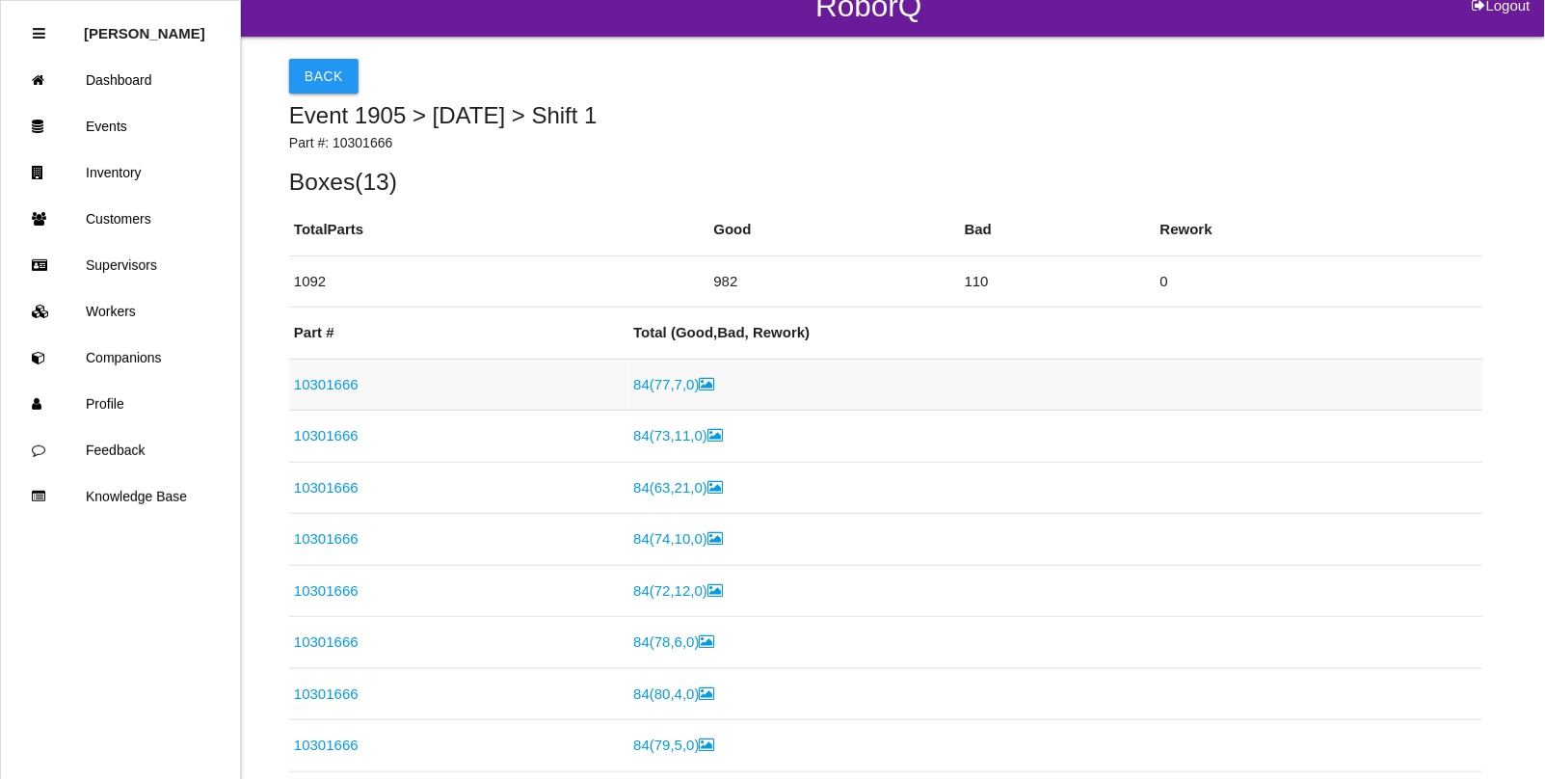
scroll to position [0, 0]
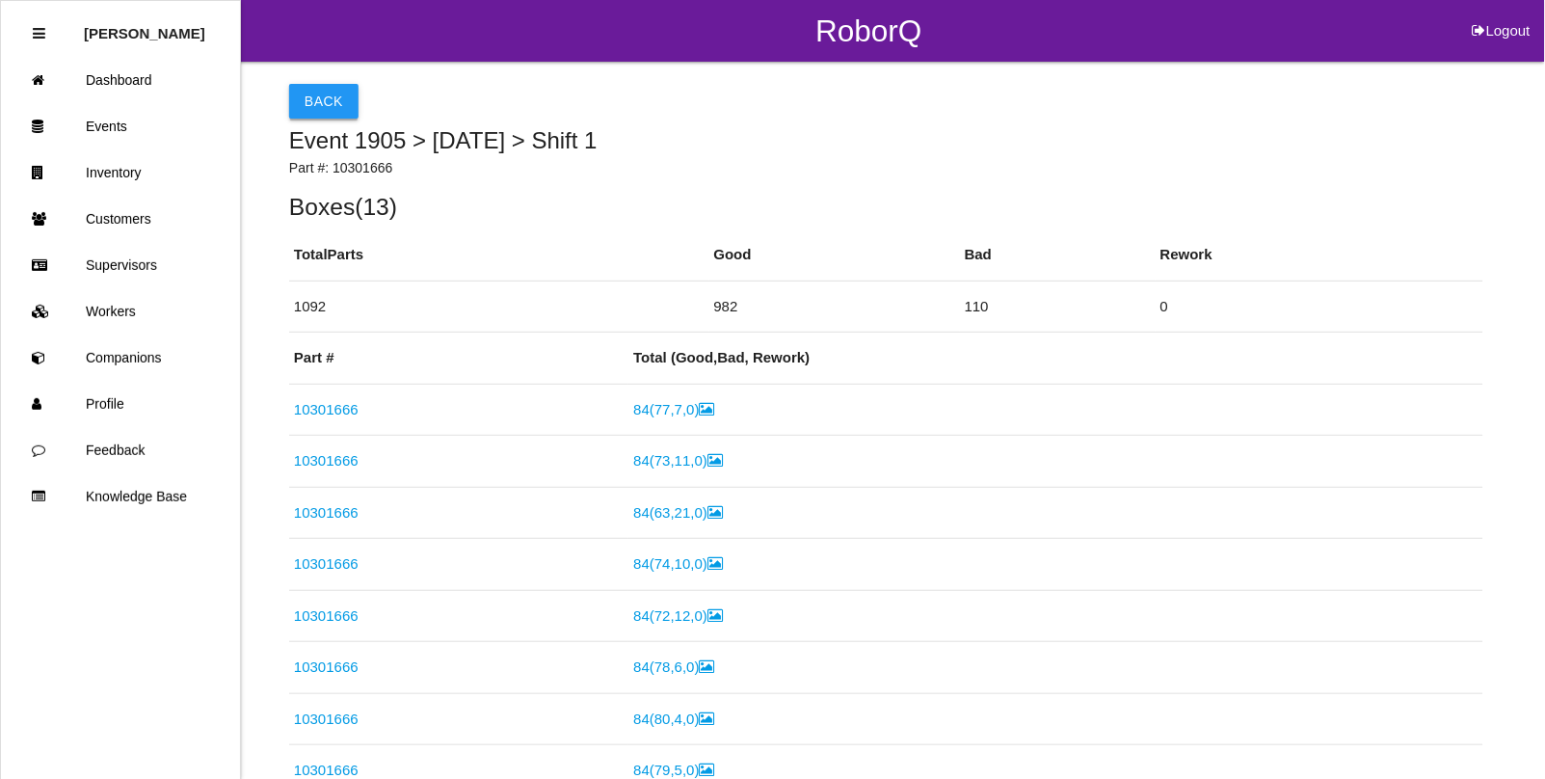
click at [328, 114] on button "Back" at bounding box center [323, 101] width 69 height 35
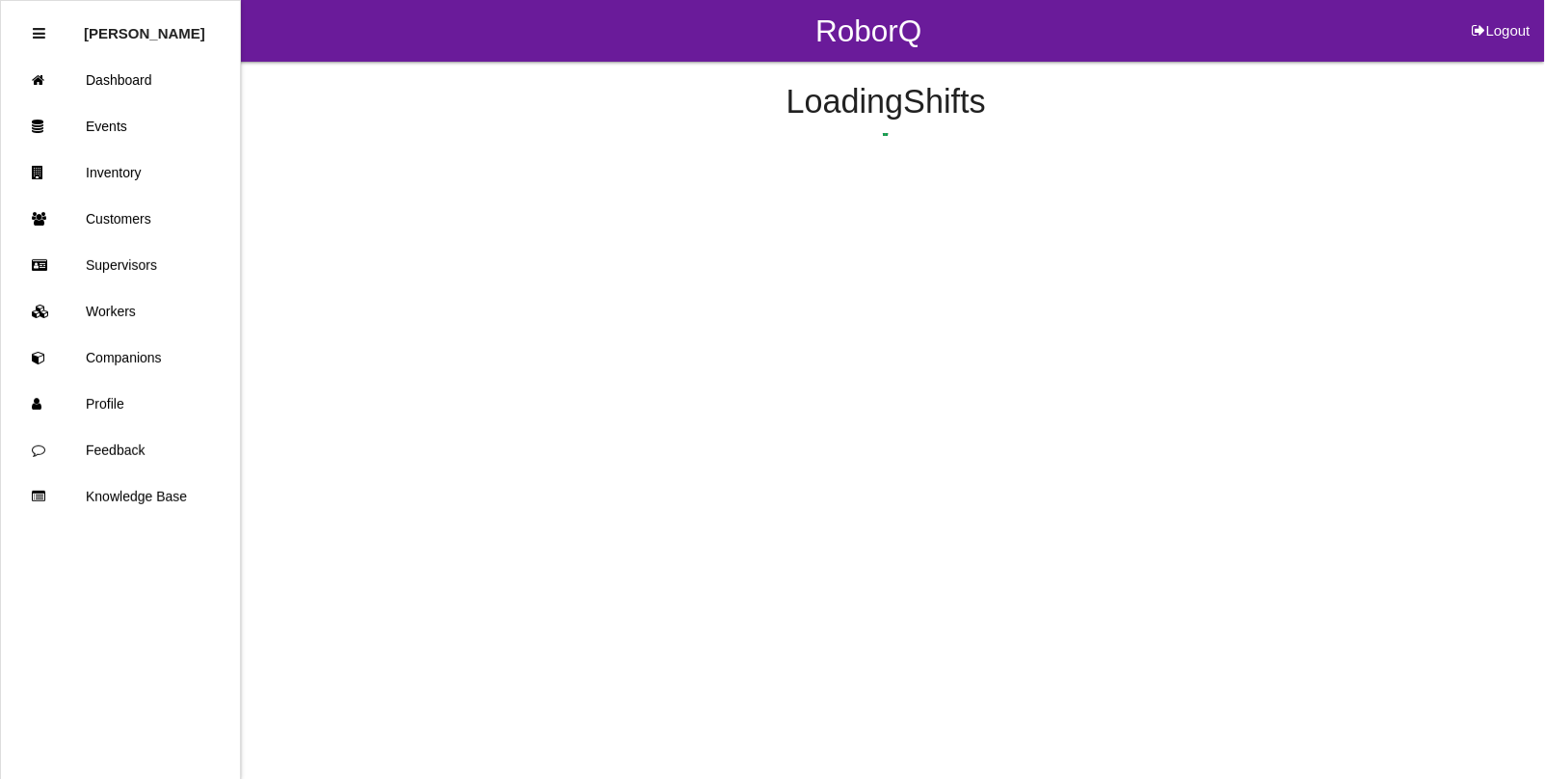
scroll to position [354, 0]
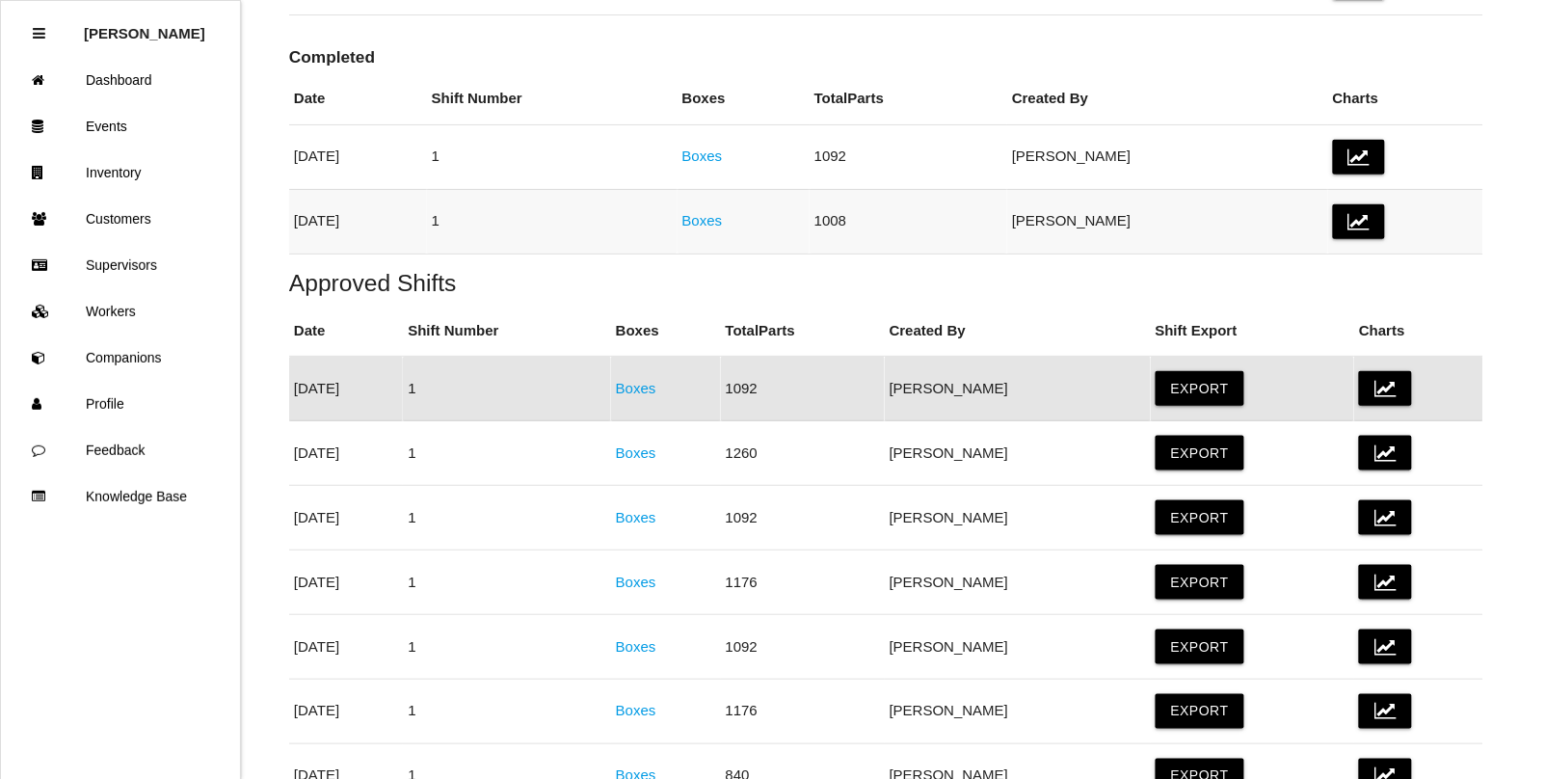
click at [723, 222] on link "Boxes" at bounding box center [702, 220] width 40 height 16
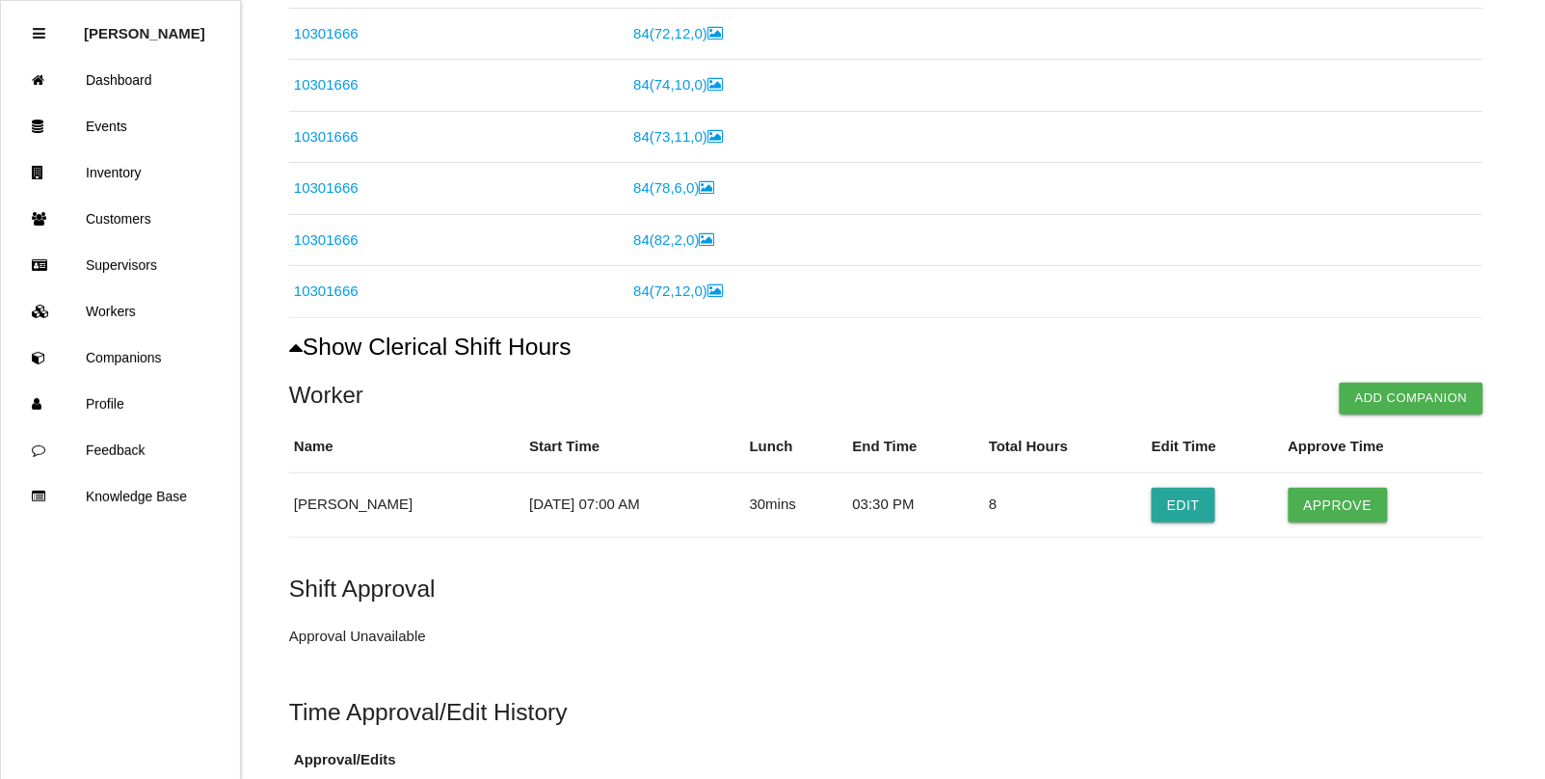
scroll to position [723, 0]
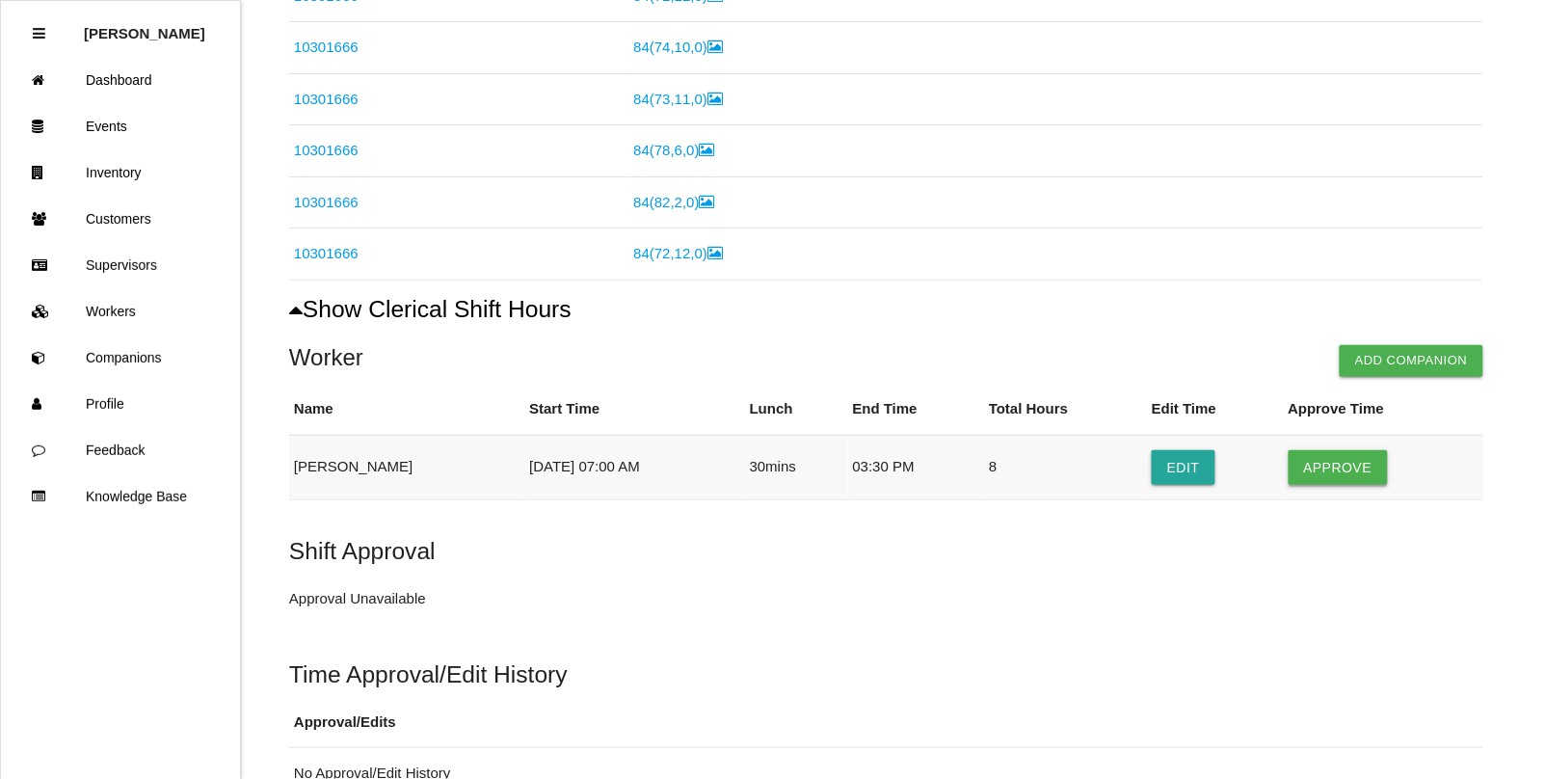
click at [1350, 465] on button "Approve" at bounding box center [1337, 467] width 99 height 35
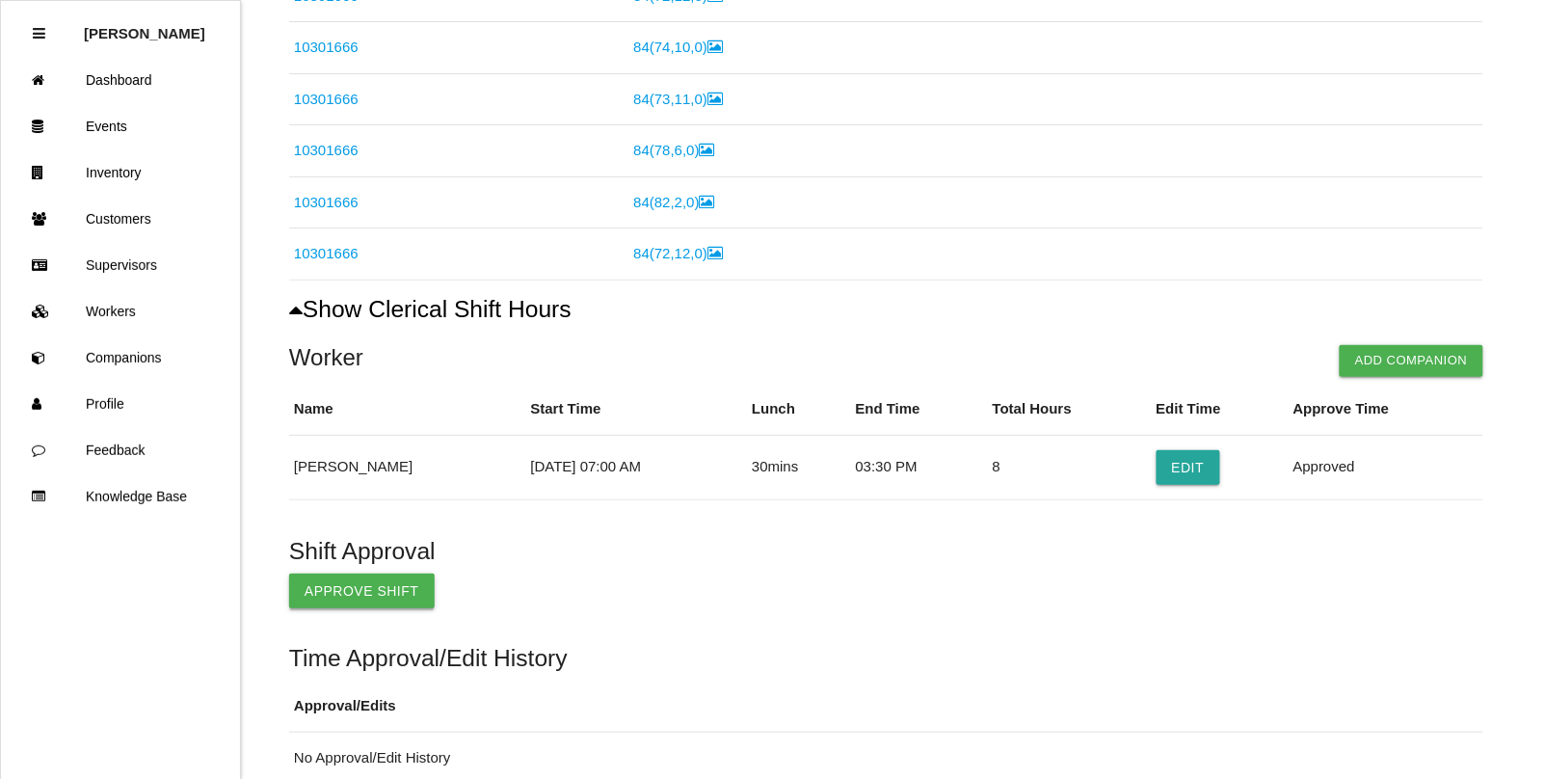
click at [338, 581] on button "Approve Shift" at bounding box center [361, 590] width 145 height 35
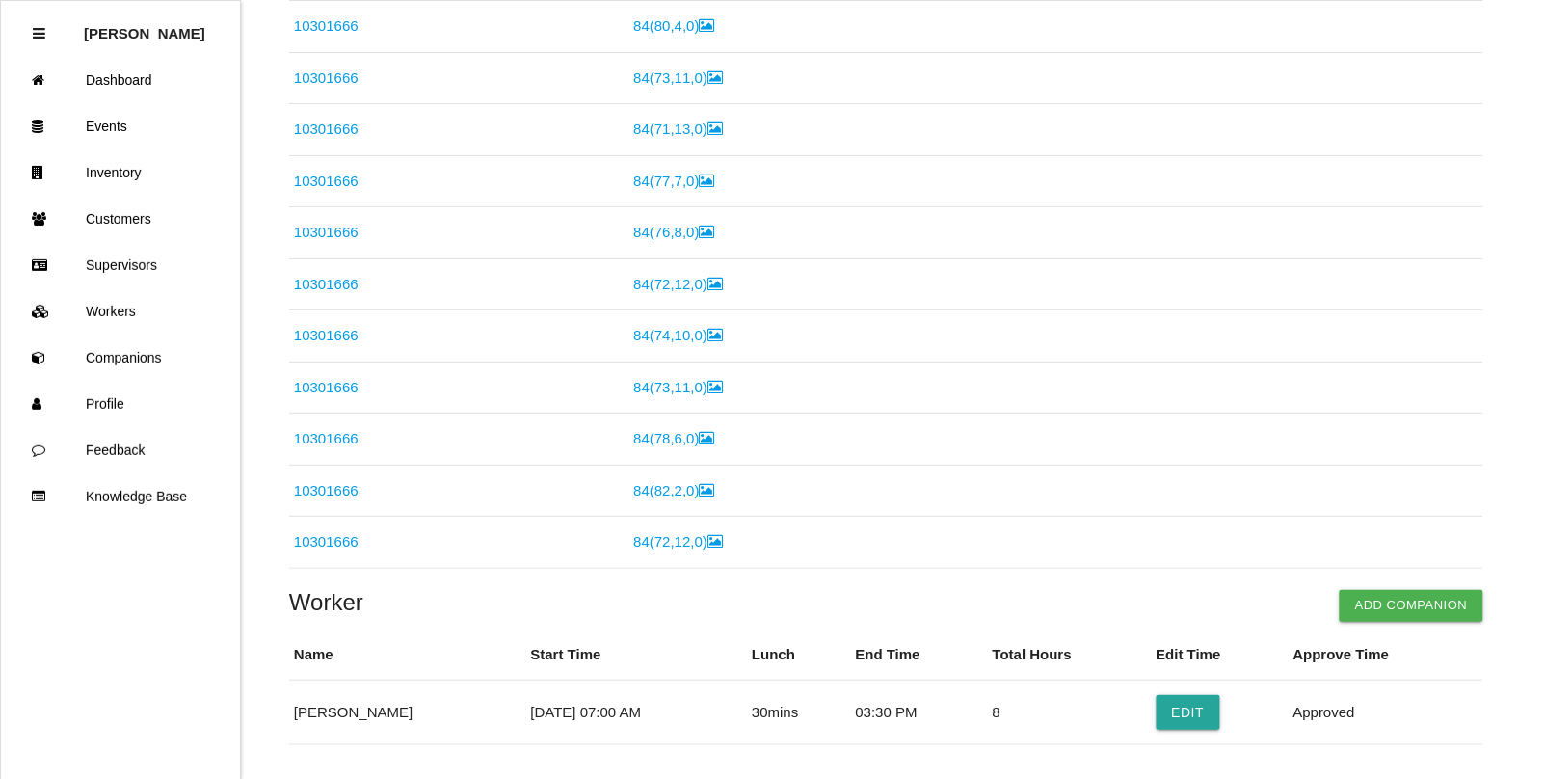
scroll to position [0, 0]
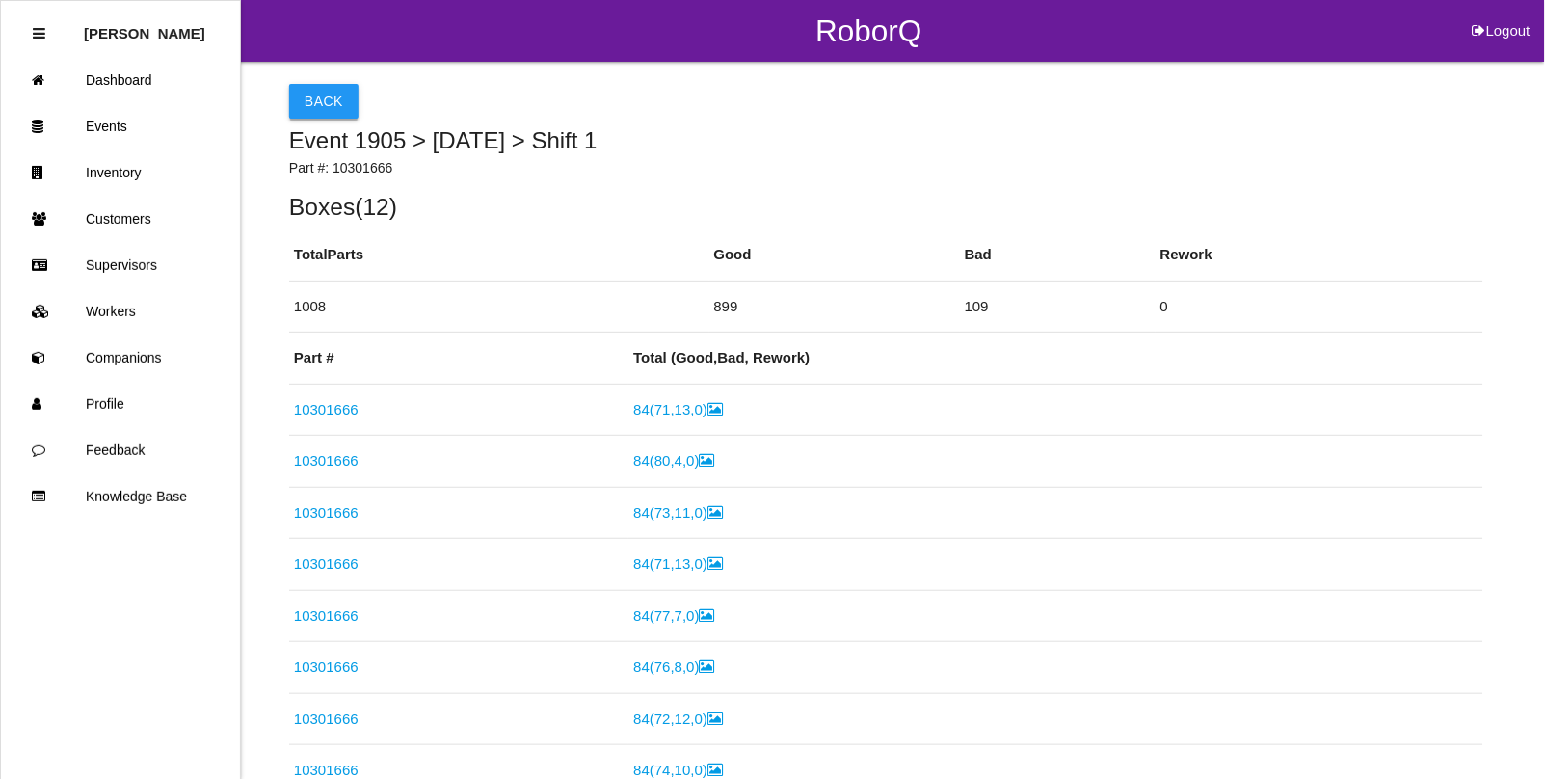
click at [308, 99] on button "Back" at bounding box center [323, 101] width 69 height 35
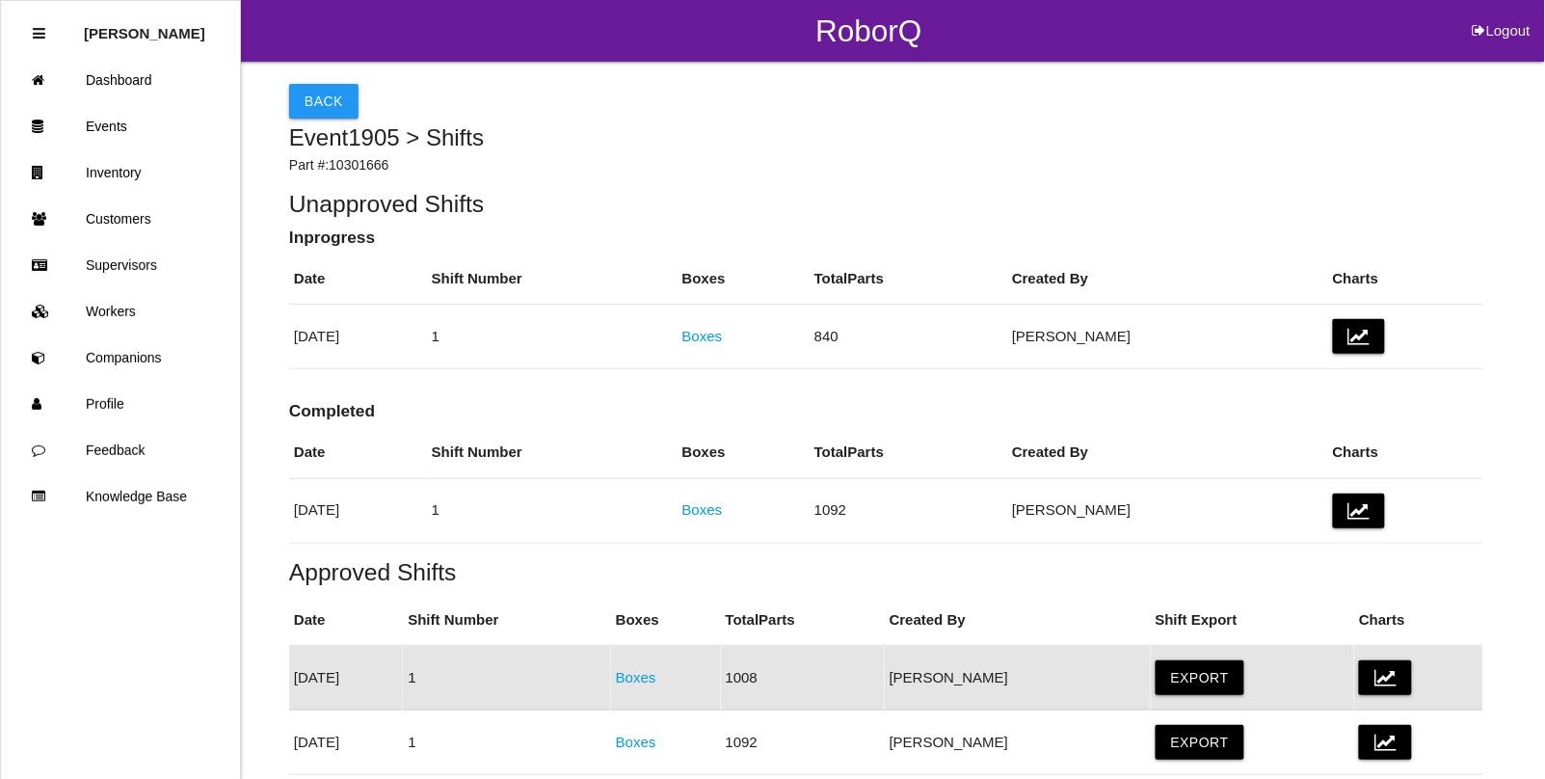
scroll to position [289, 0]
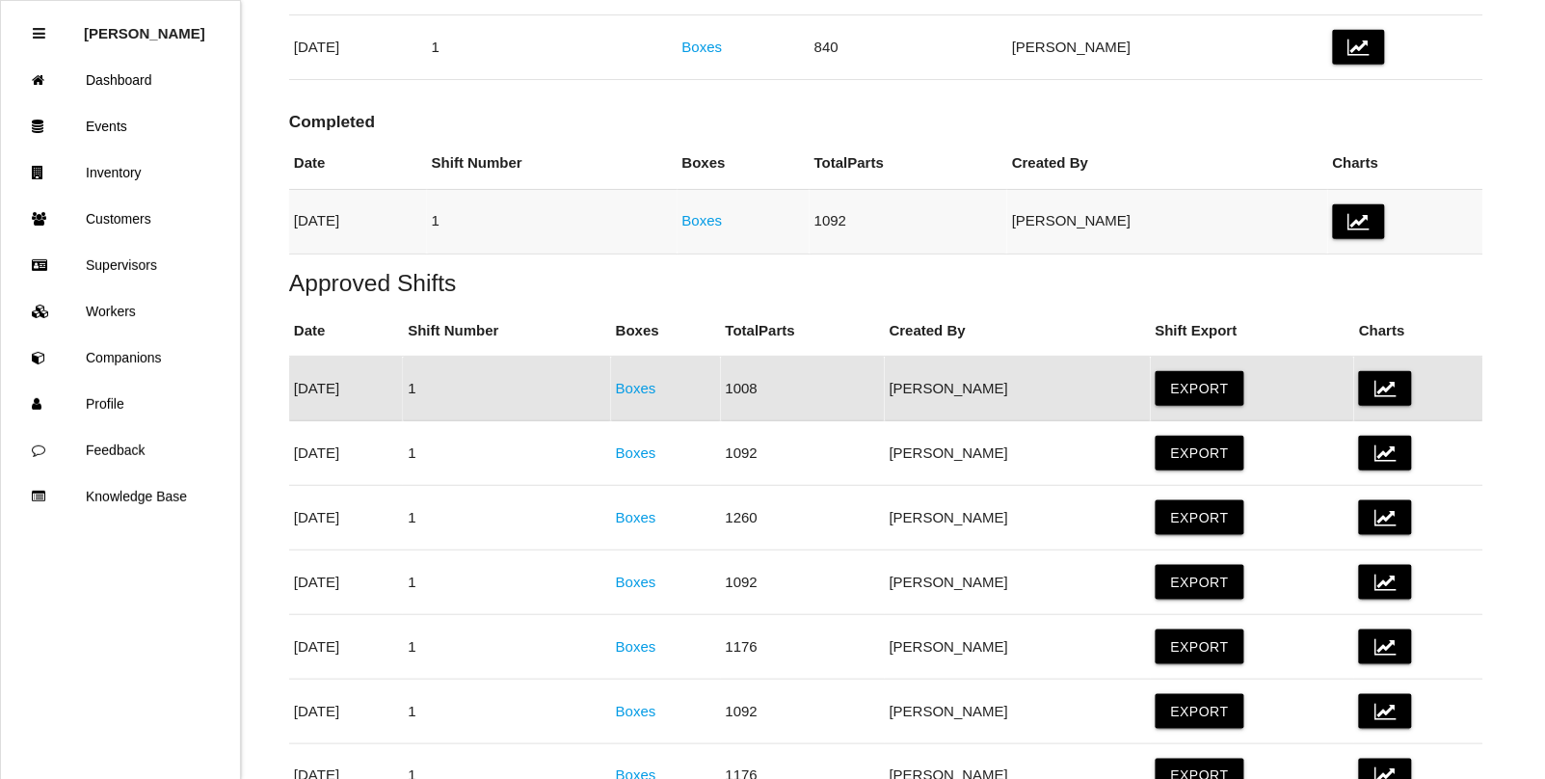
click at [791, 227] on td "Boxes" at bounding box center [743, 221] width 132 height 65
click at [723, 219] on link "Boxes" at bounding box center [702, 220] width 40 height 16
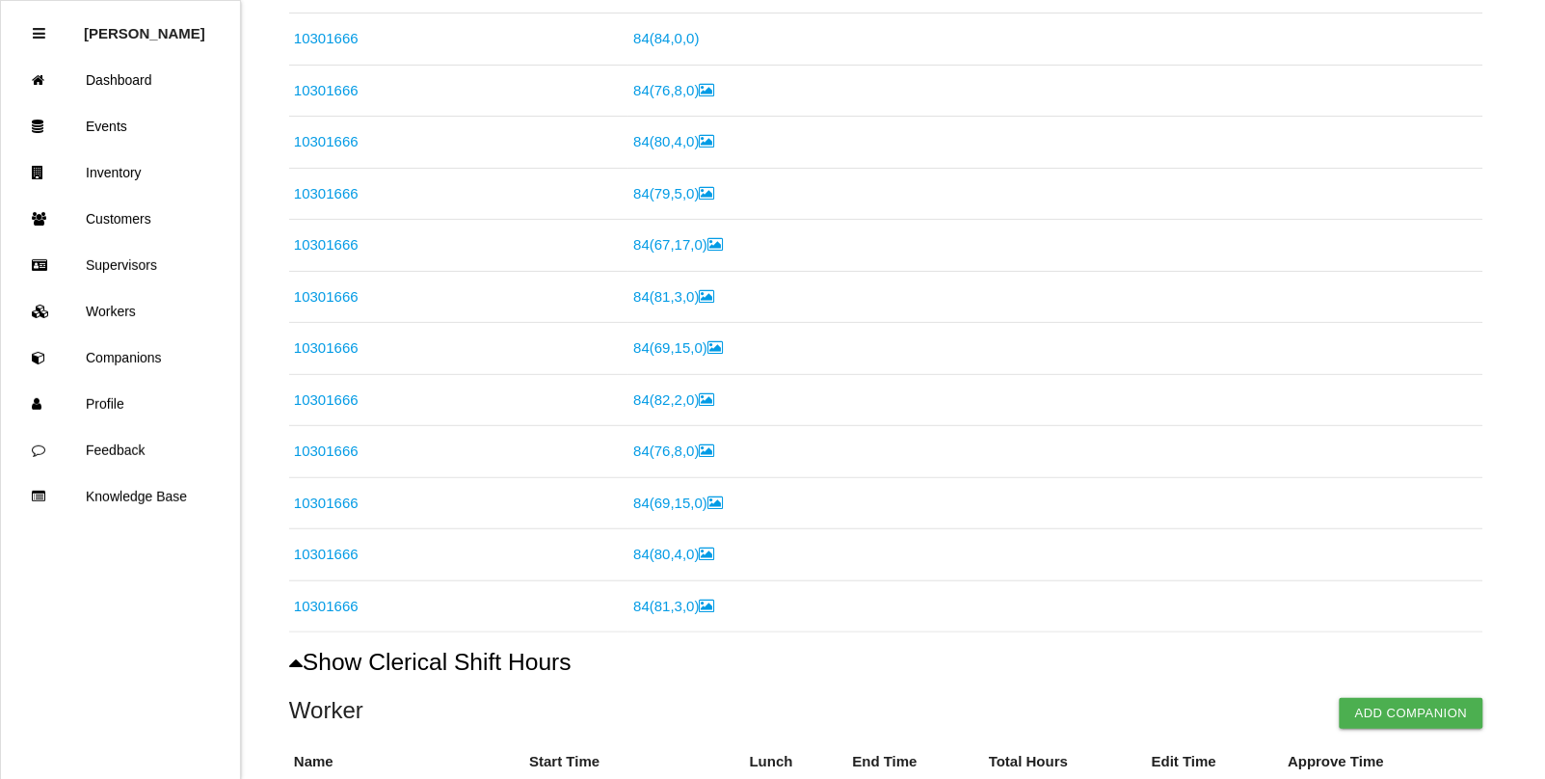
scroll to position [896, 0]
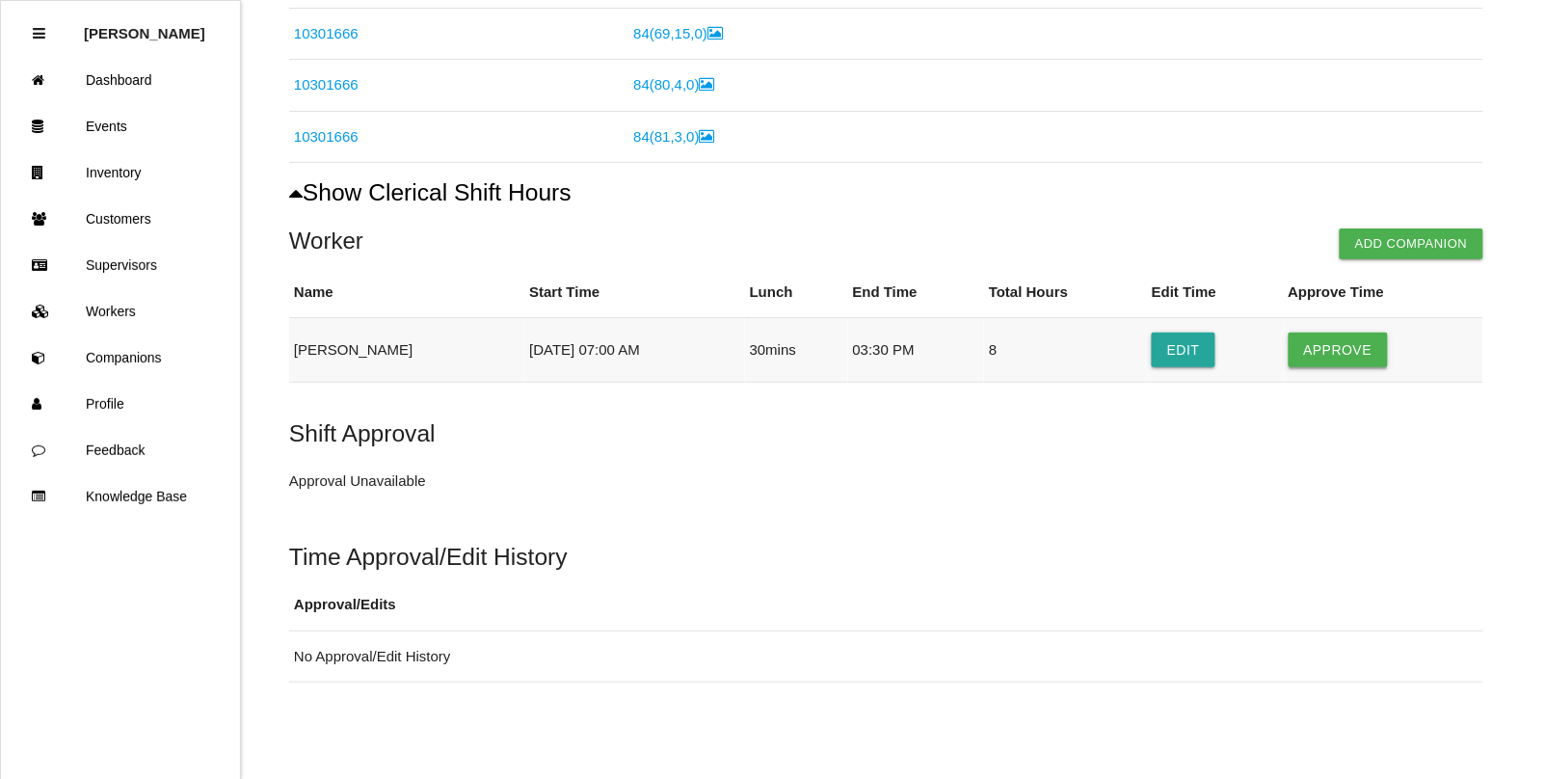
click at [1308, 343] on button "Approve" at bounding box center [1337, 349] width 99 height 35
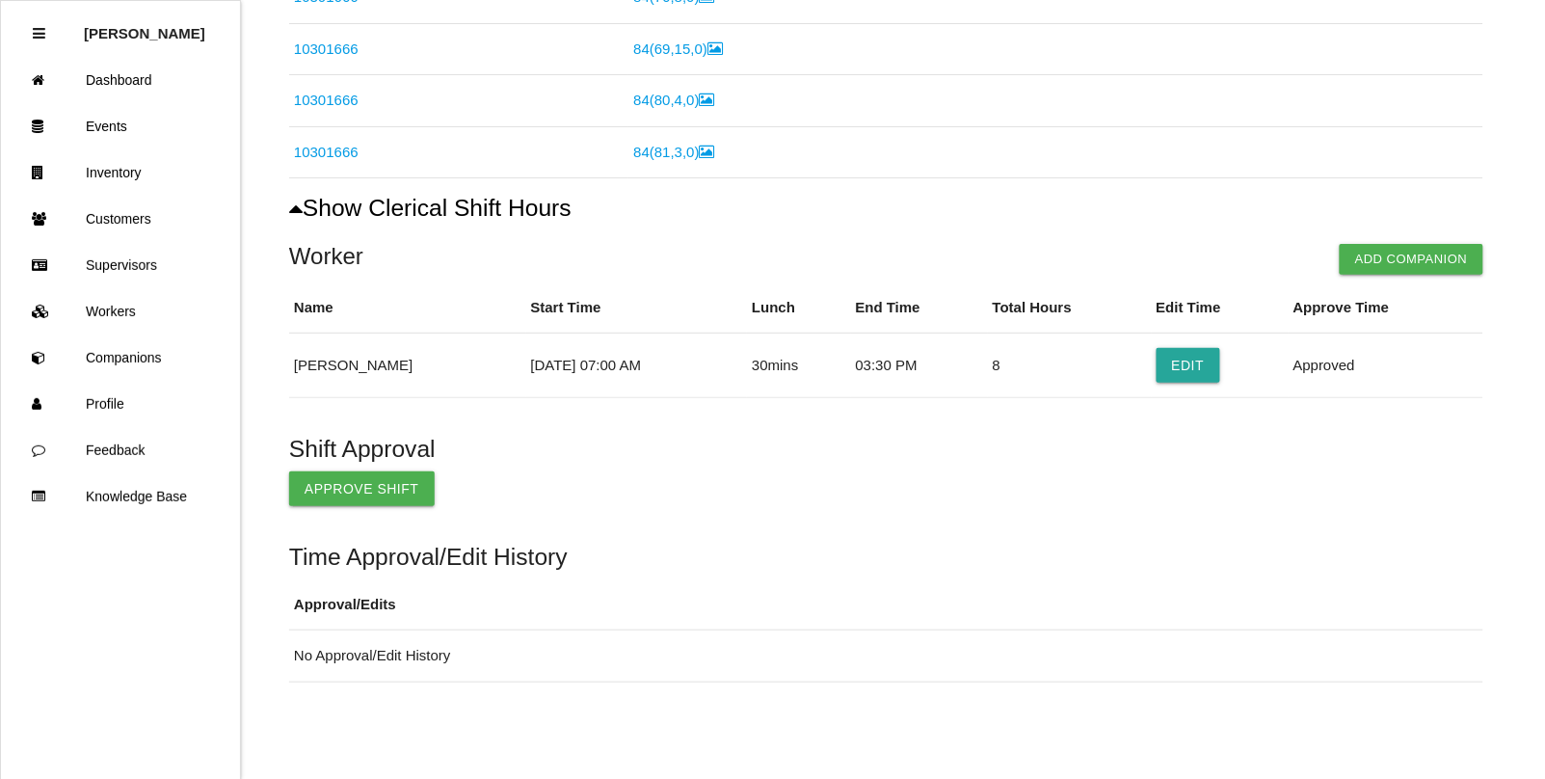
scroll to position [879, 0]
click at [352, 484] on button "Approve Shift" at bounding box center [361, 488] width 145 height 35
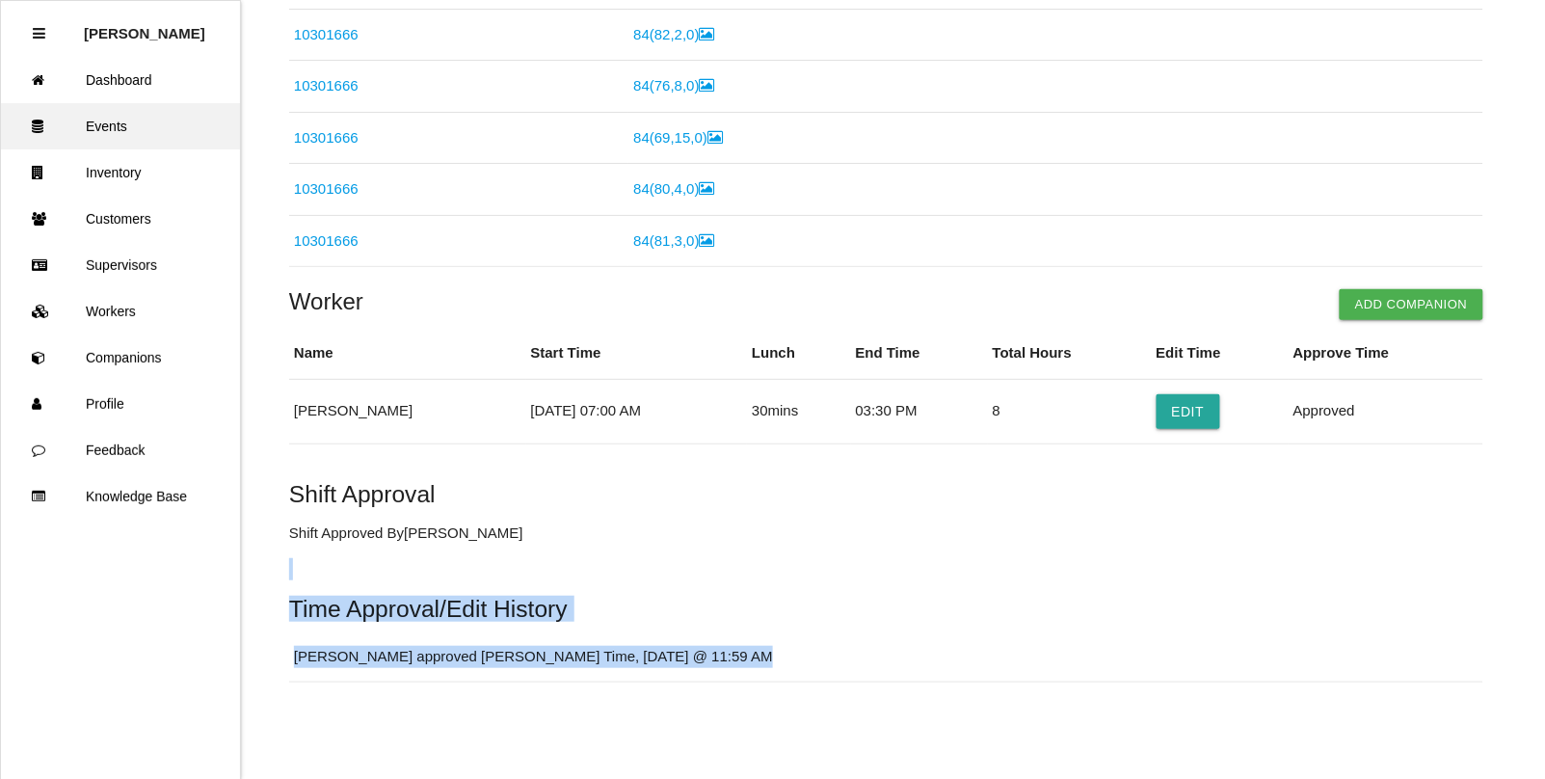
click at [106, 114] on link "Events" at bounding box center [120, 126] width 239 height 46
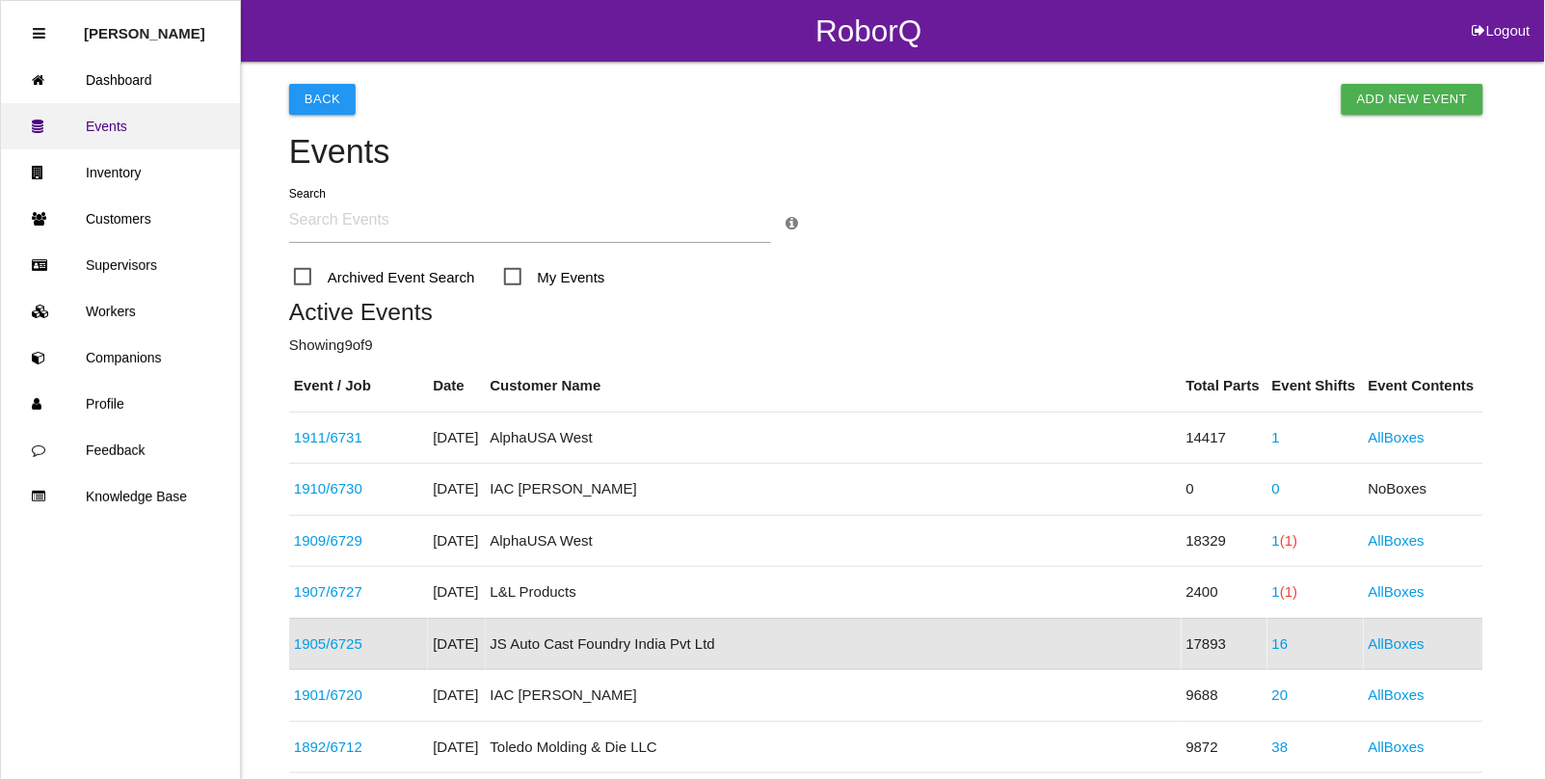
click at [121, 127] on link "Events" at bounding box center [120, 126] width 239 height 46
click at [349, 595] on link "1907 / 6727" at bounding box center [328, 591] width 68 height 16
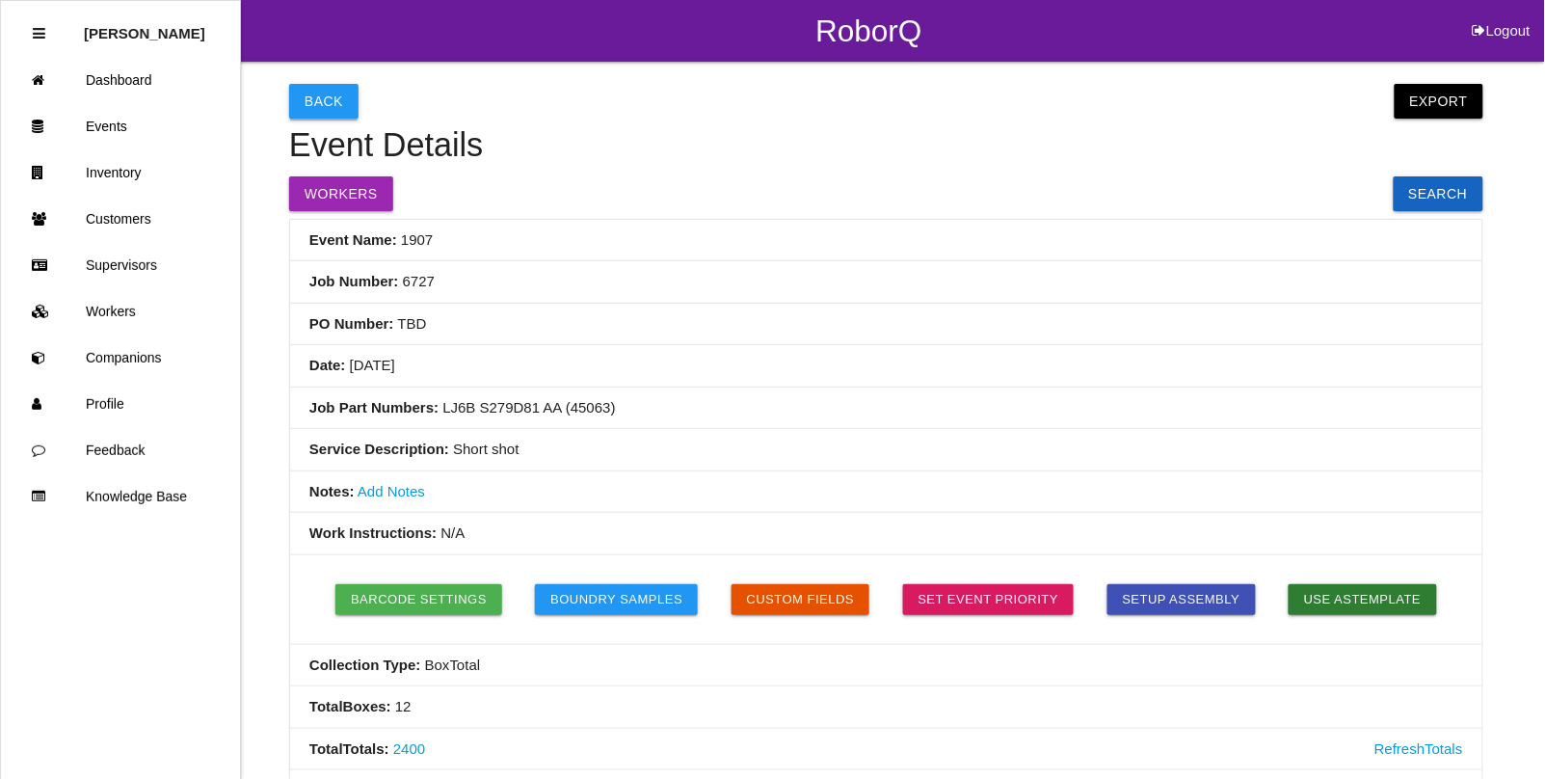
click at [319, 90] on button "Back" at bounding box center [323, 101] width 69 height 35
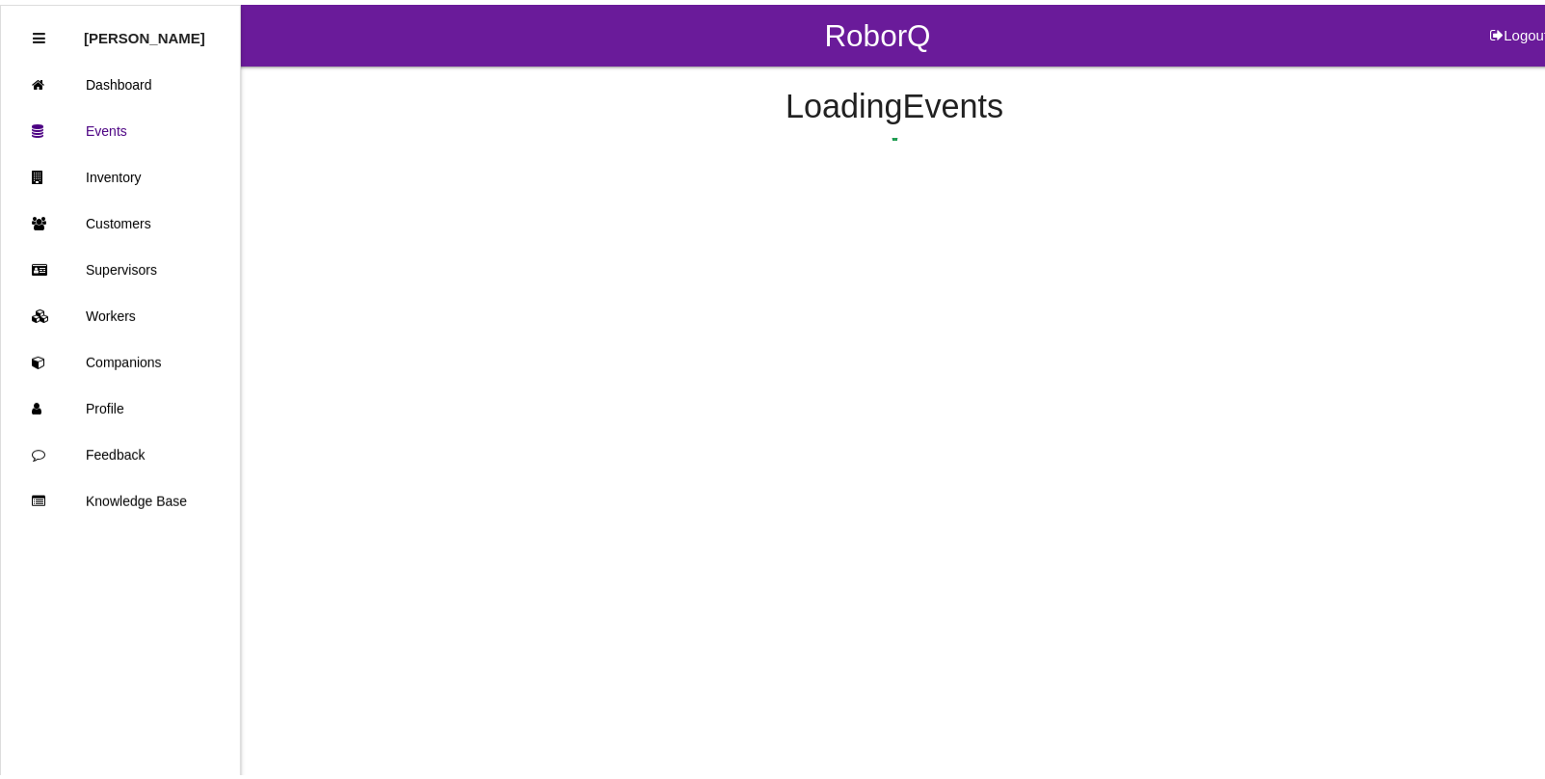
scroll to position [203, 0]
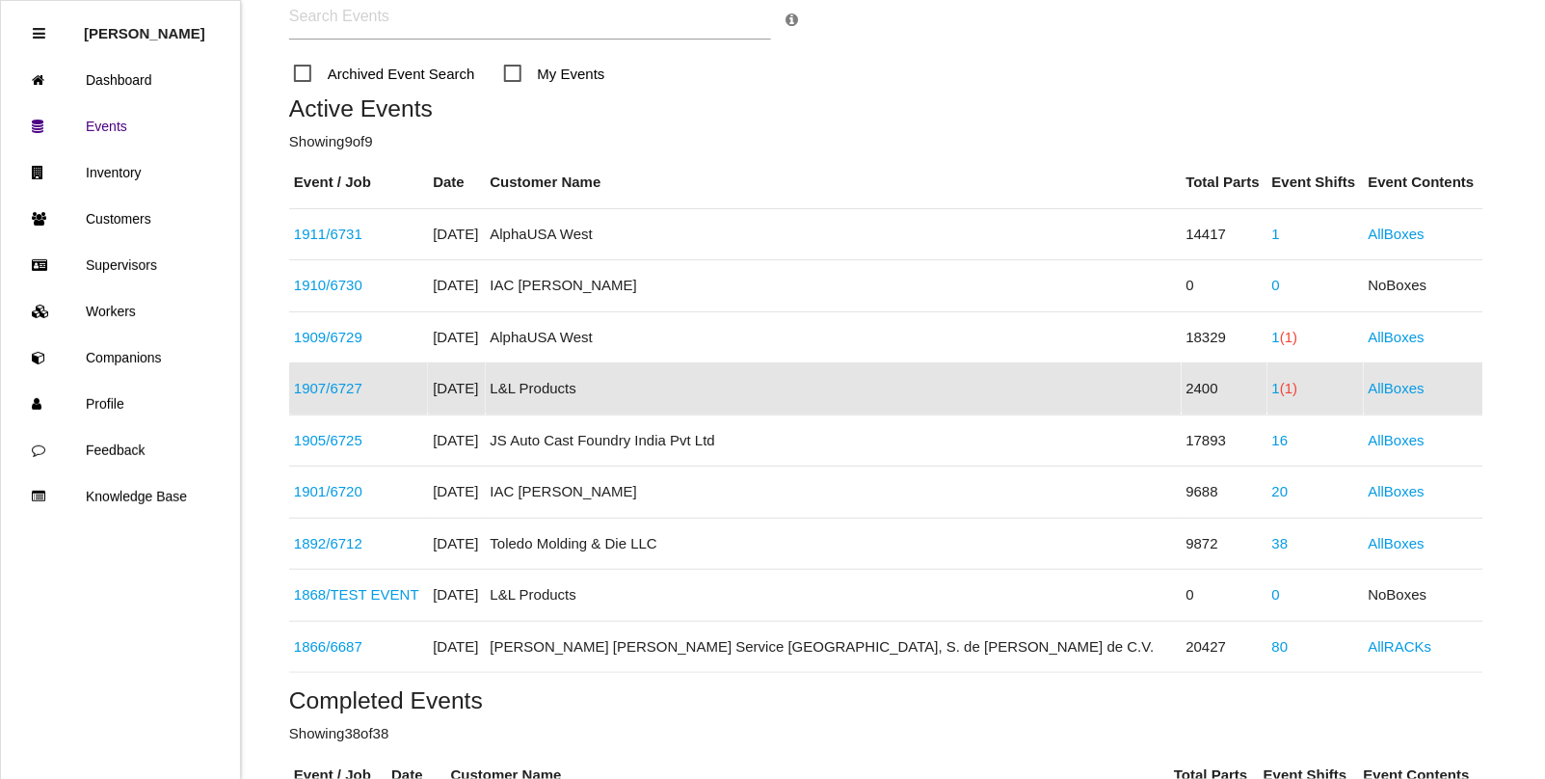
click at [1280, 390] on span "(1)" at bounding box center [1288, 388] width 17 height 16
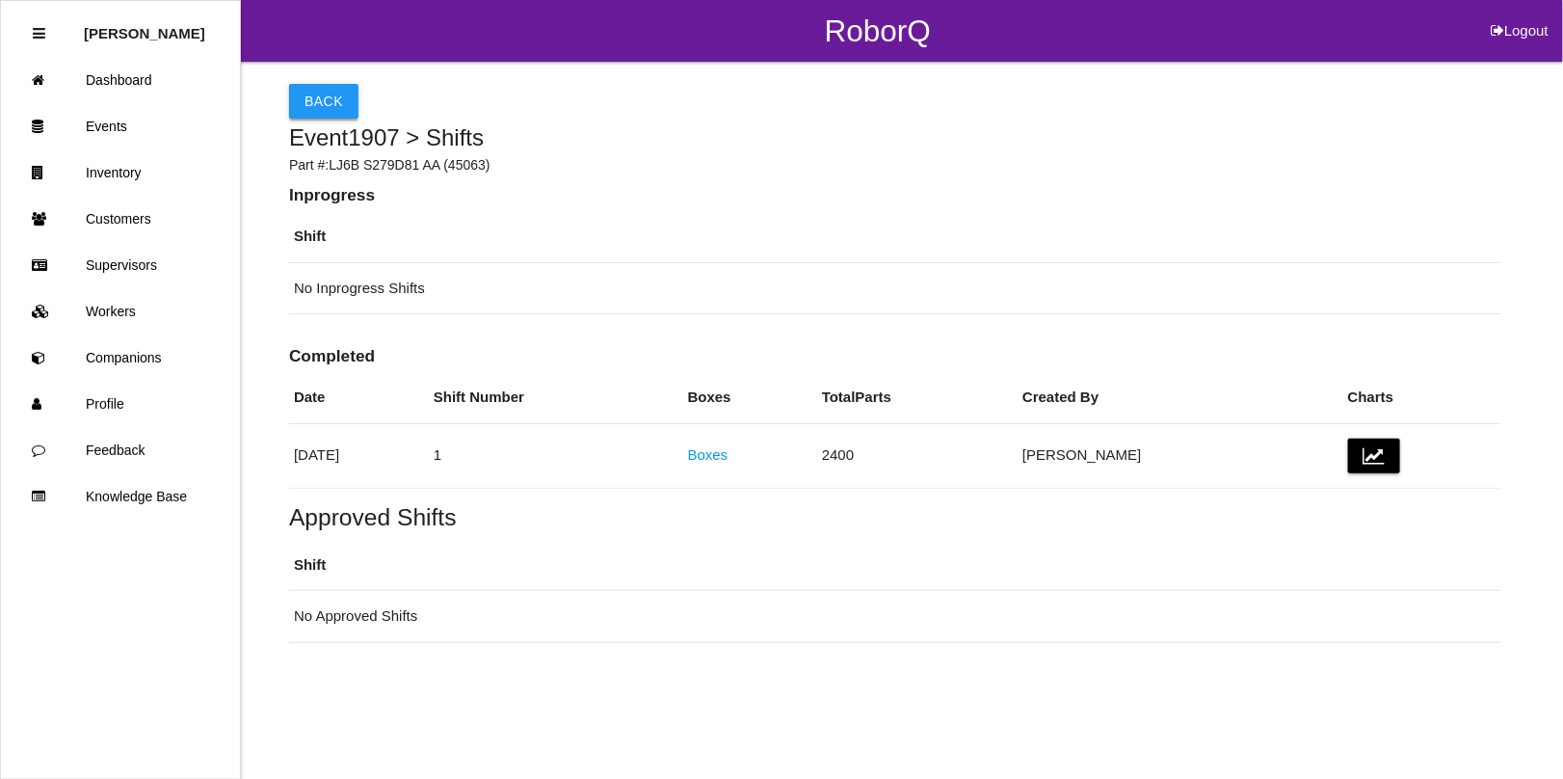
click at [316, 97] on button "Back" at bounding box center [323, 101] width 69 height 35
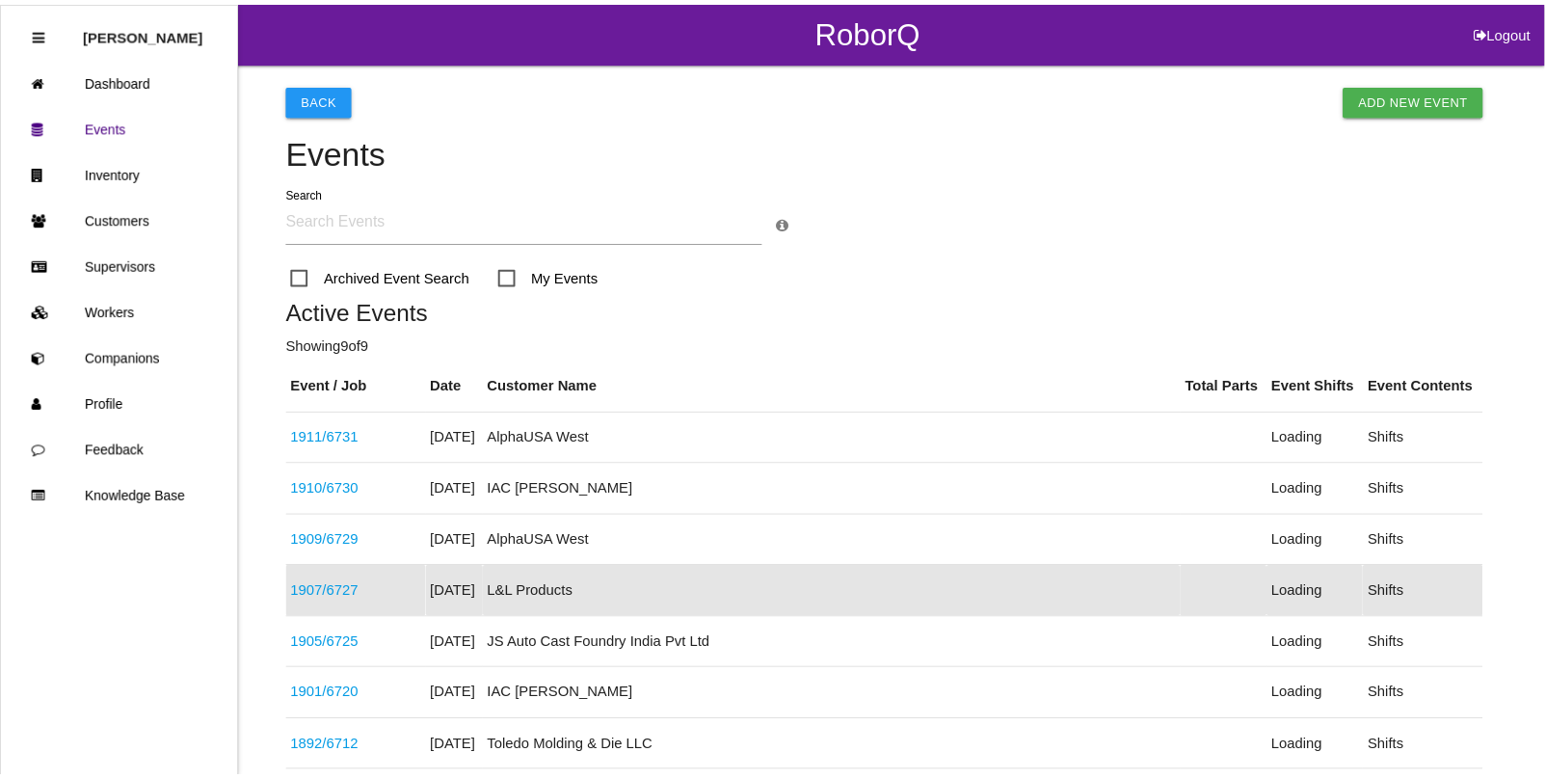
scroll to position [203, 0]
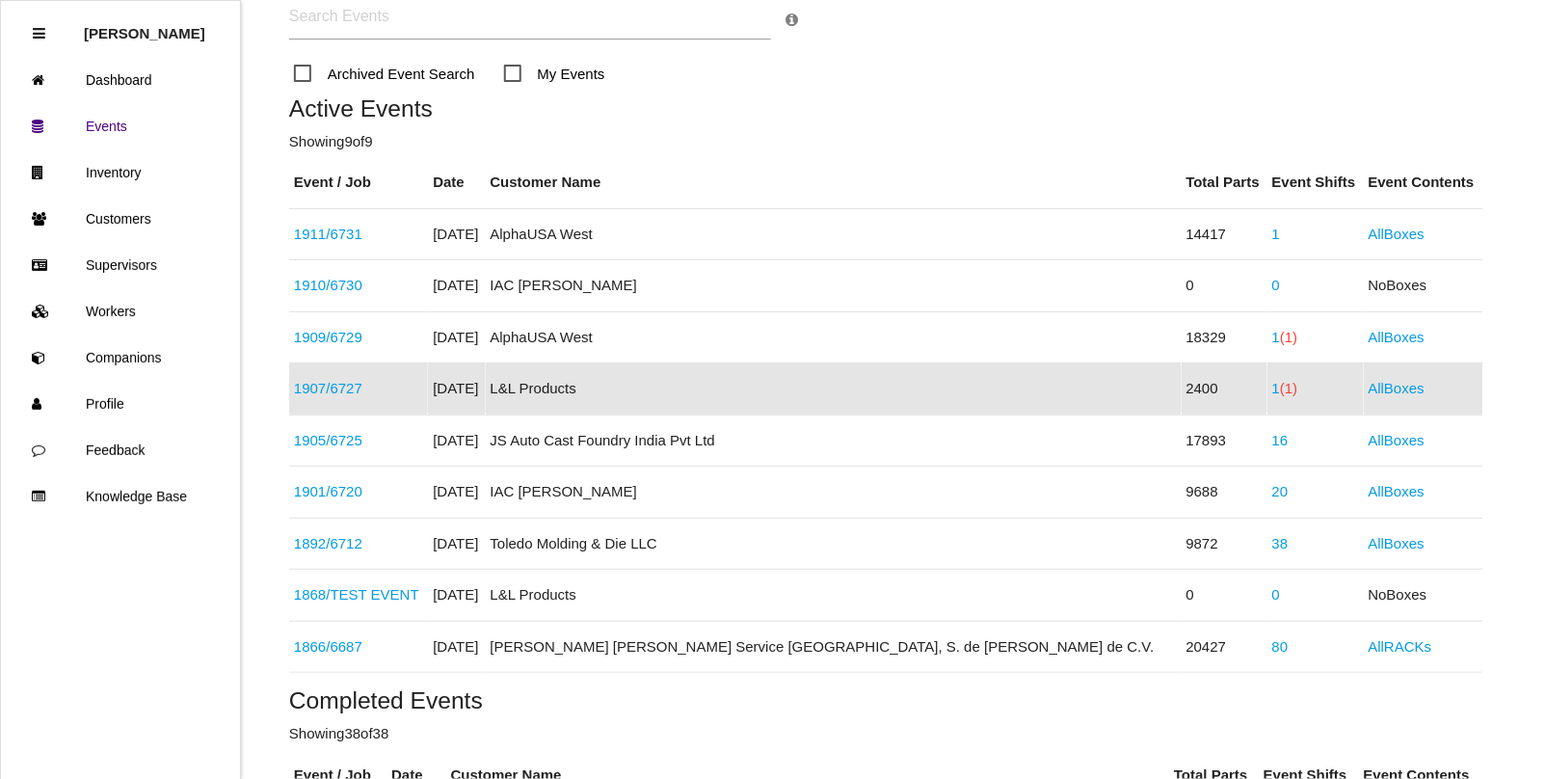
click at [348, 387] on link "1907 / 6727" at bounding box center [328, 388] width 68 height 16
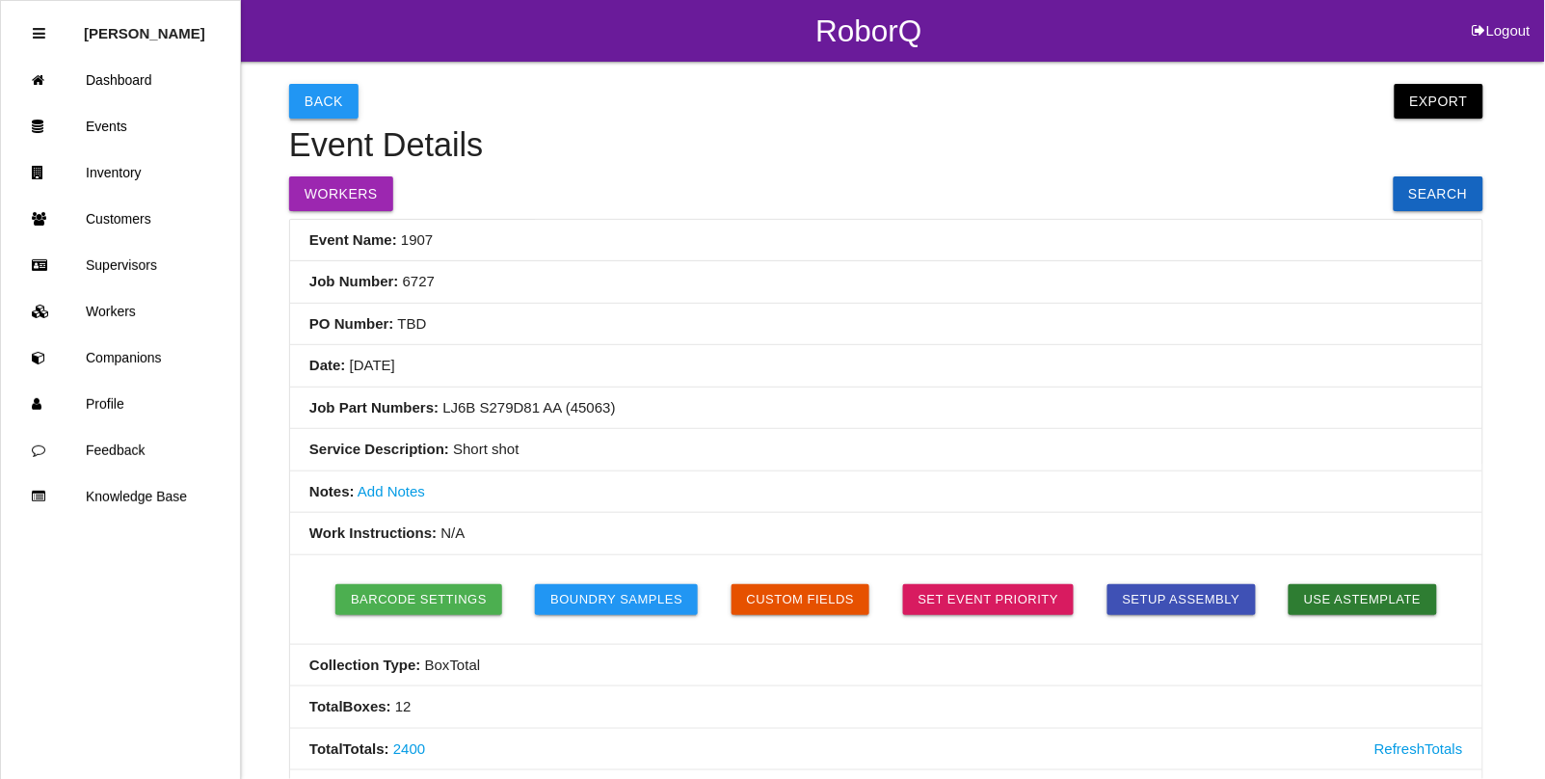
click at [320, 96] on button "Back" at bounding box center [323, 101] width 69 height 35
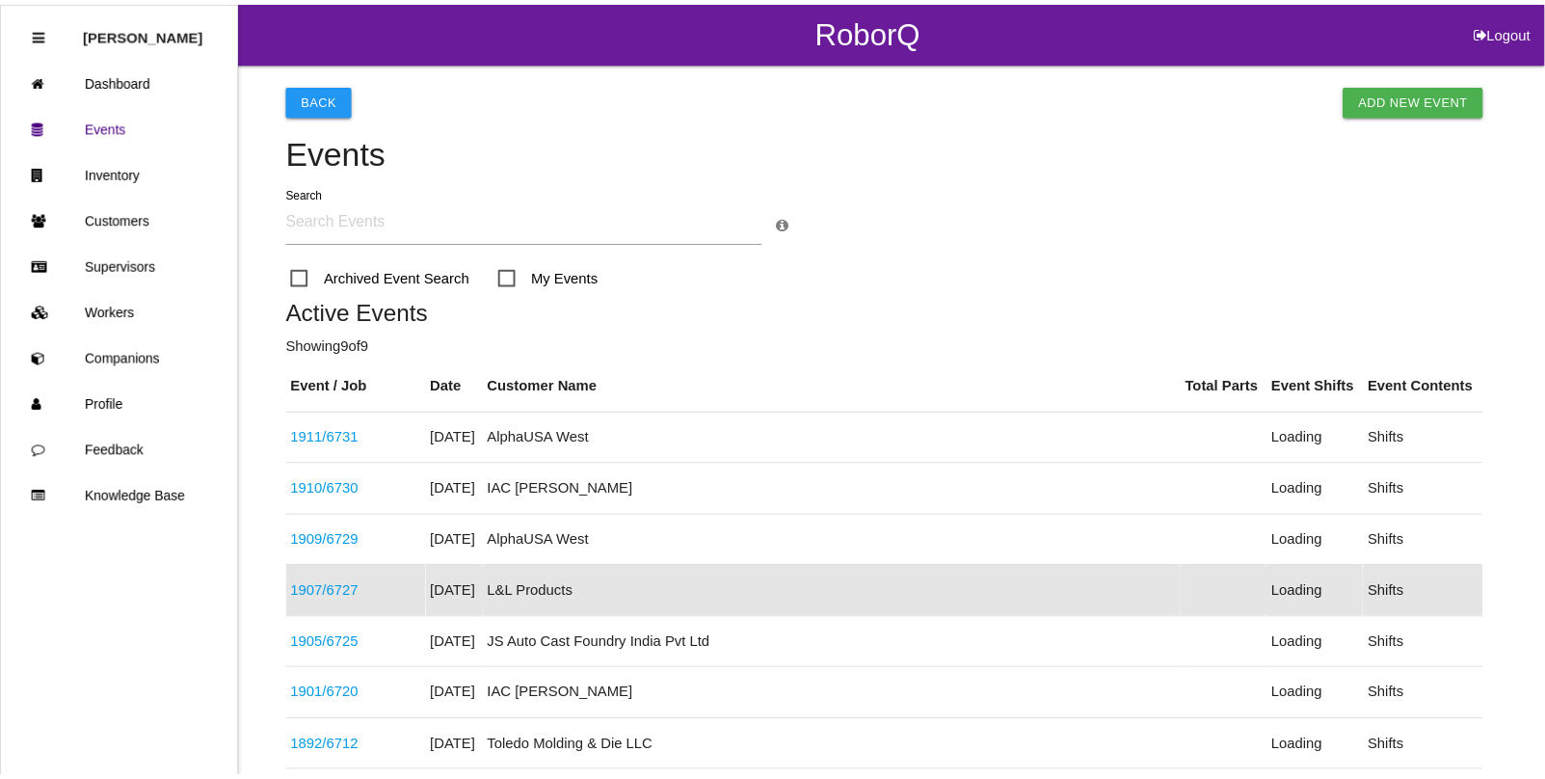
scroll to position [203, 0]
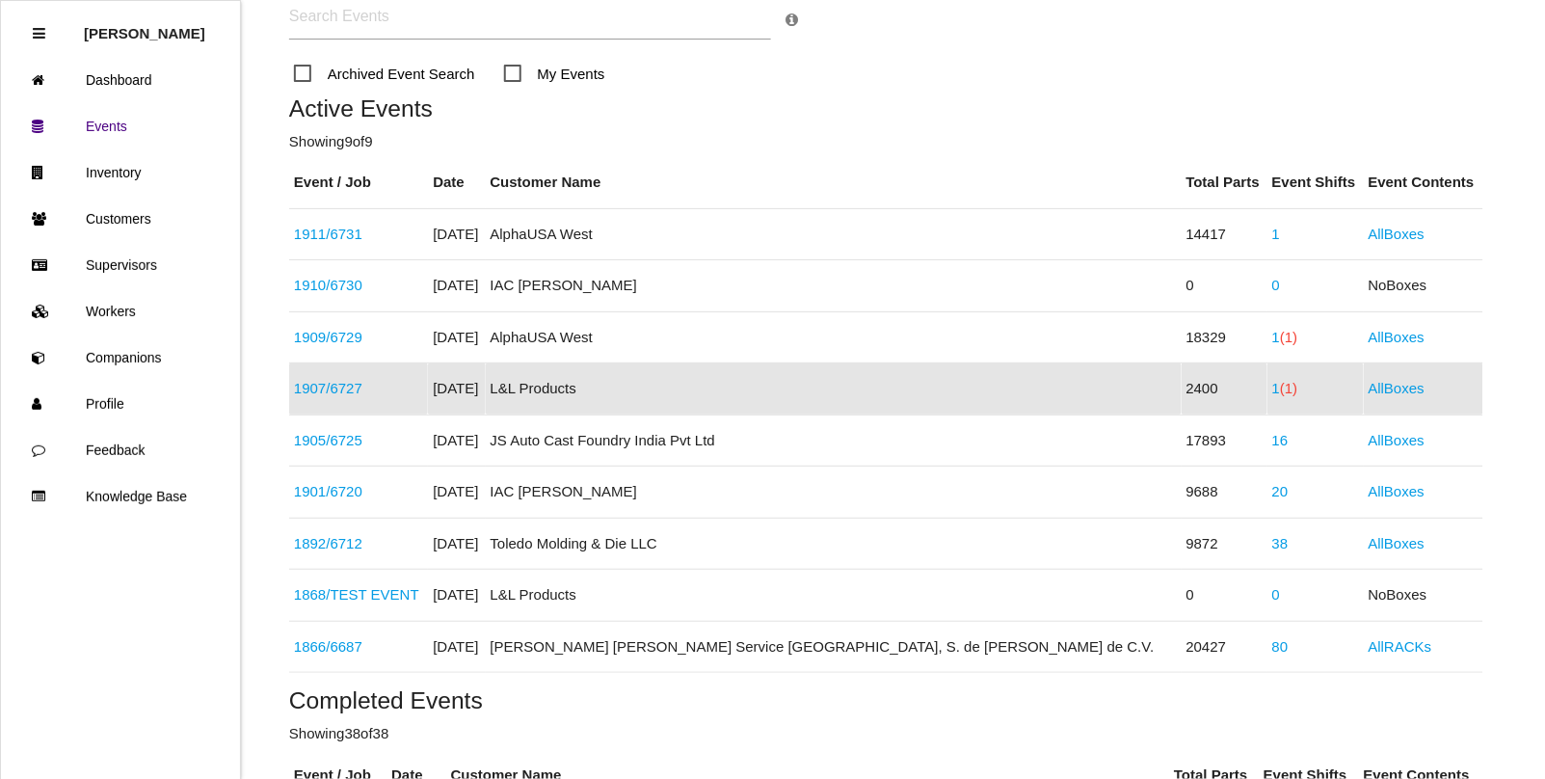
drag, startPoint x: 834, startPoint y: 391, endPoint x: 846, endPoint y: 392, distance: 11.6
click at [834, 391] on td "L&L Products" at bounding box center [834, 389] width 696 height 52
click at [1280, 390] on span "(1)" at bounding box center [1288, 388] width 17 height 16
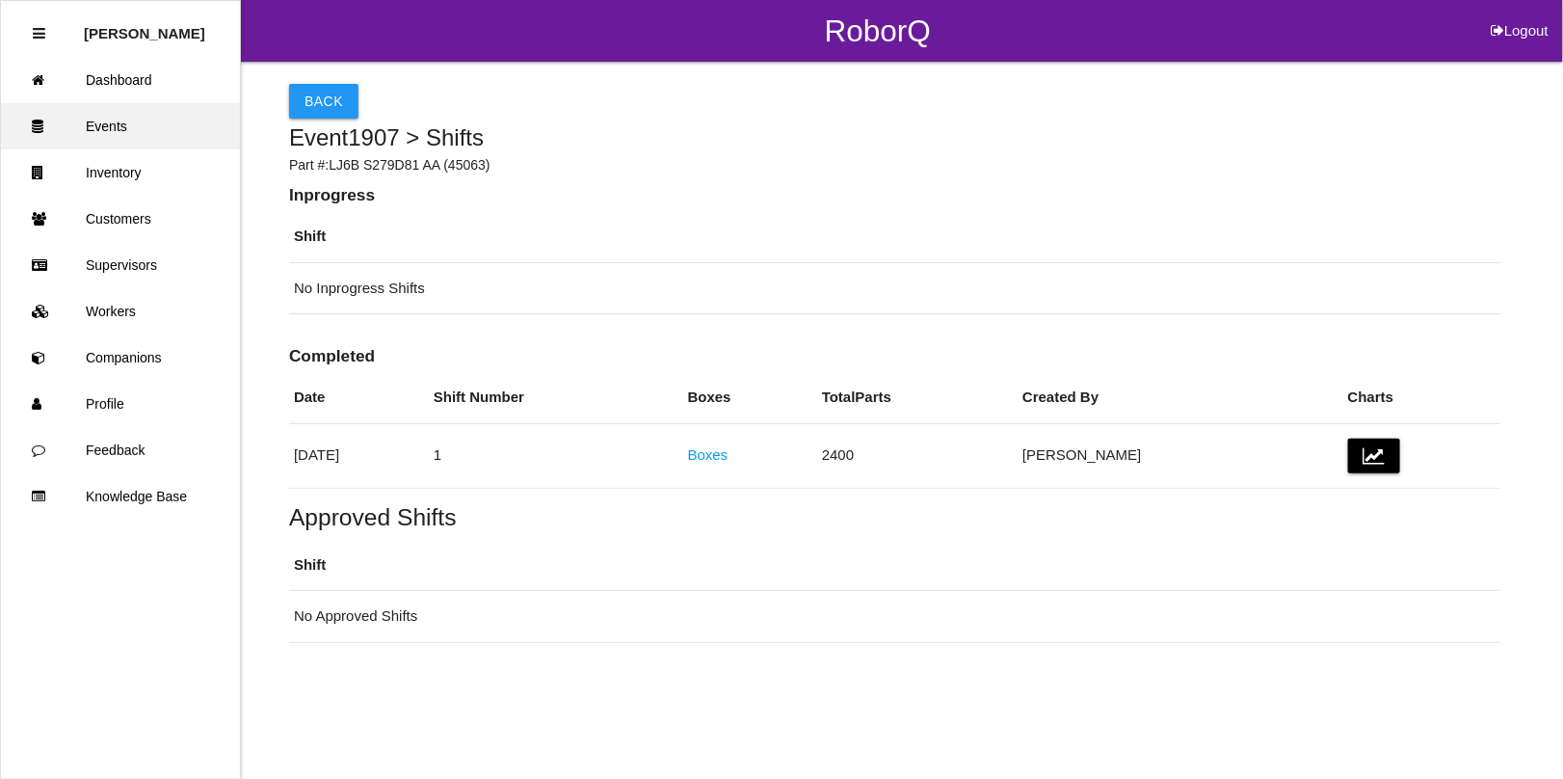
click at [106, 119] on link "Events" at bounding box center [120, 126] width 239 height 46
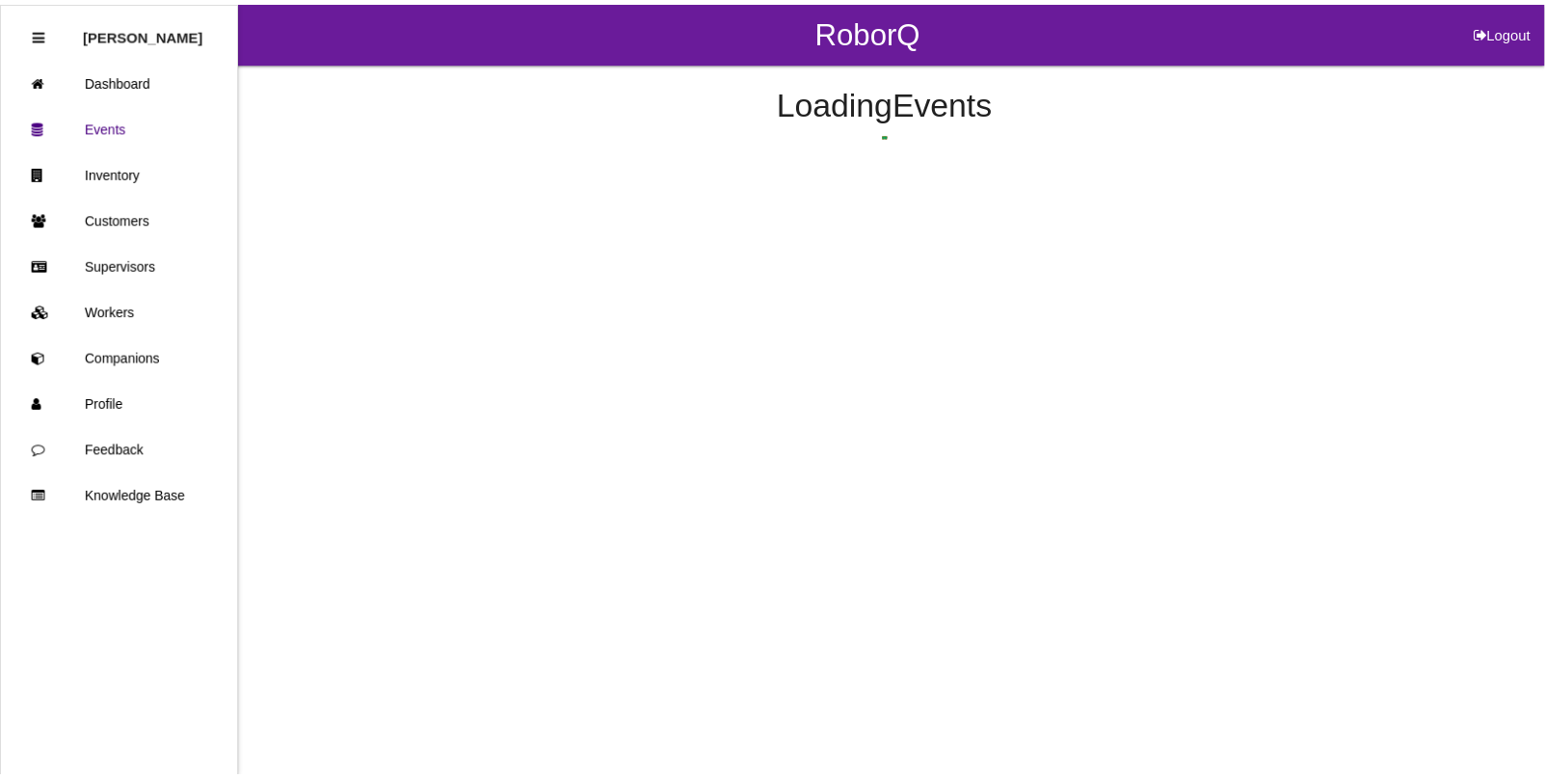
scroll to position [203, 0]
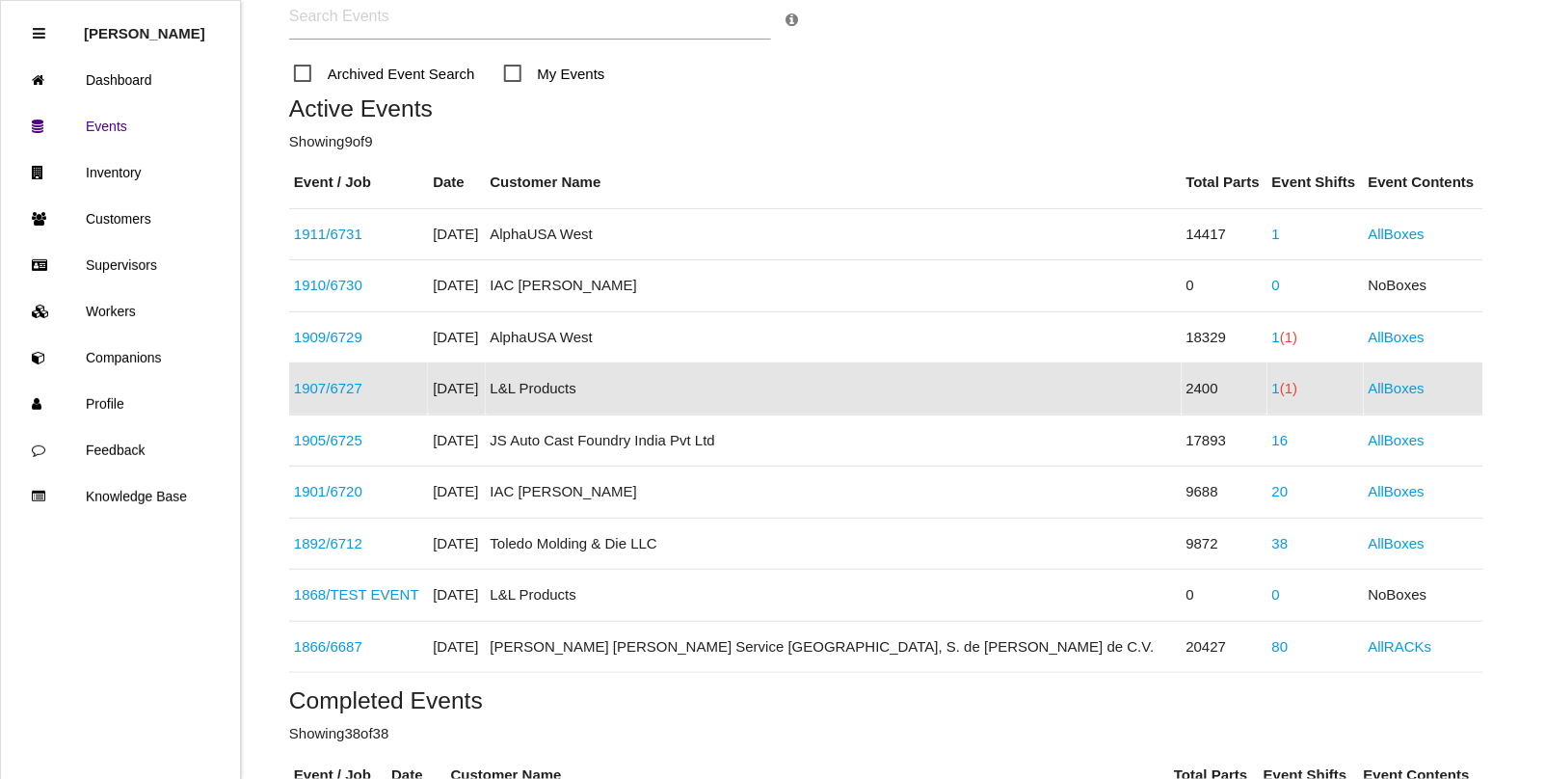
click at [338, 385] on link "1907 / 6727" at bounding box center [328, 388] width 68 height 16
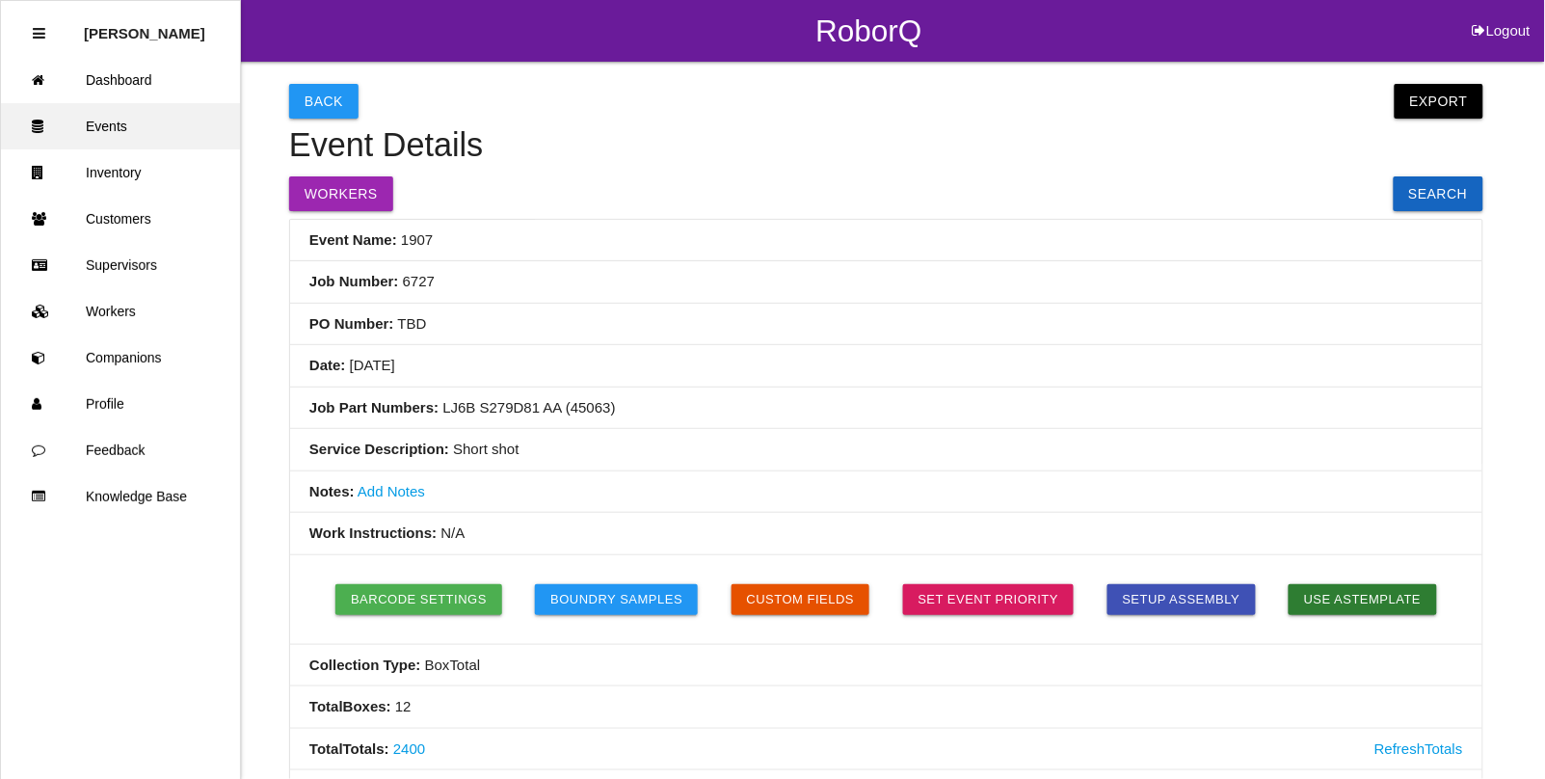
click at [98, 127] on link "Events" at bounding box center [120, 126] width 239 height 46
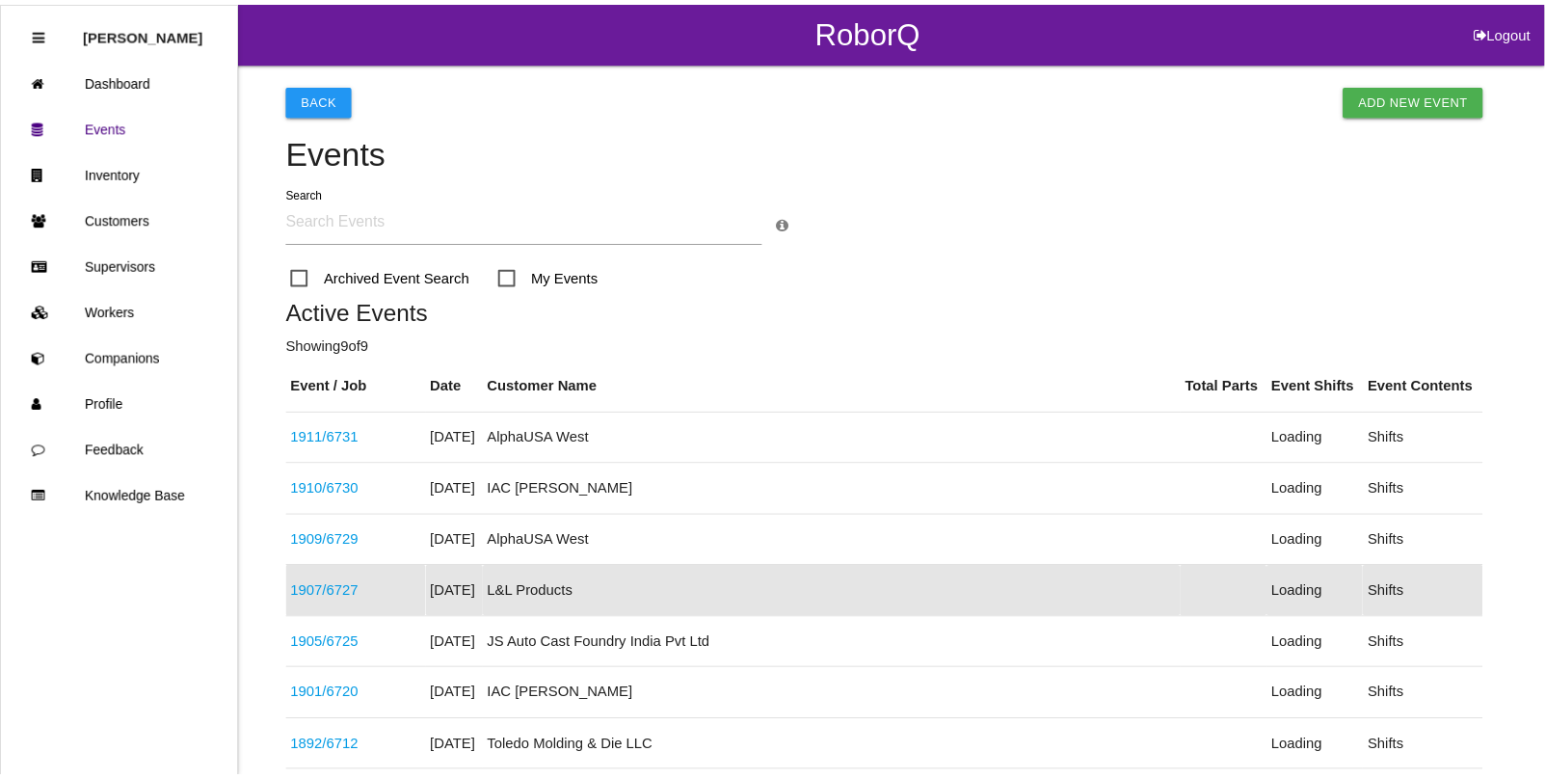
scroll to position [203, 0]
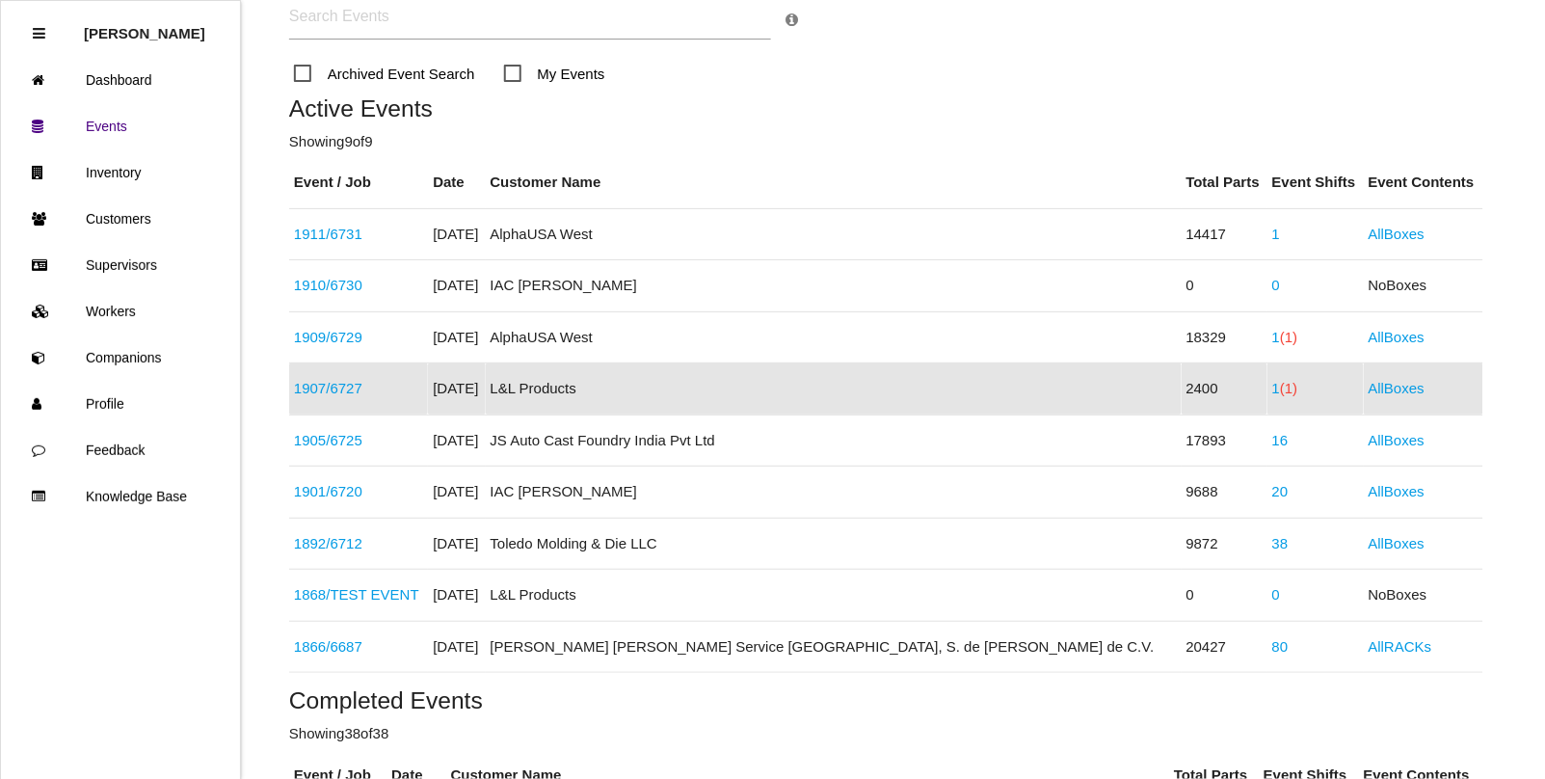
click at [1280, 392] on span "(1)" at bounding box center [1288, 388] width 17 height 16
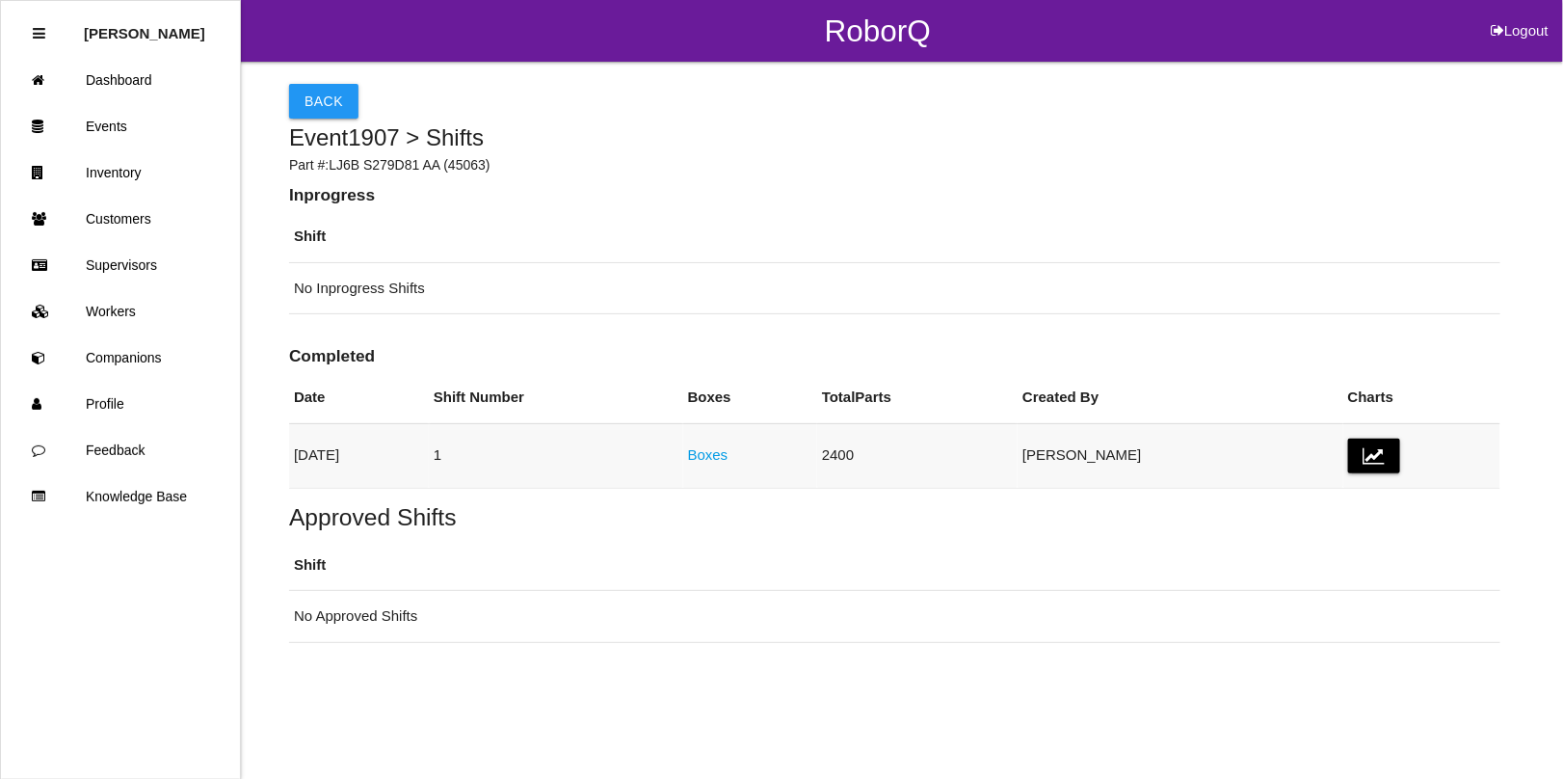
click at [728, 451] on link "Boxes" at bounding box center [708, 454] width 40 height 16
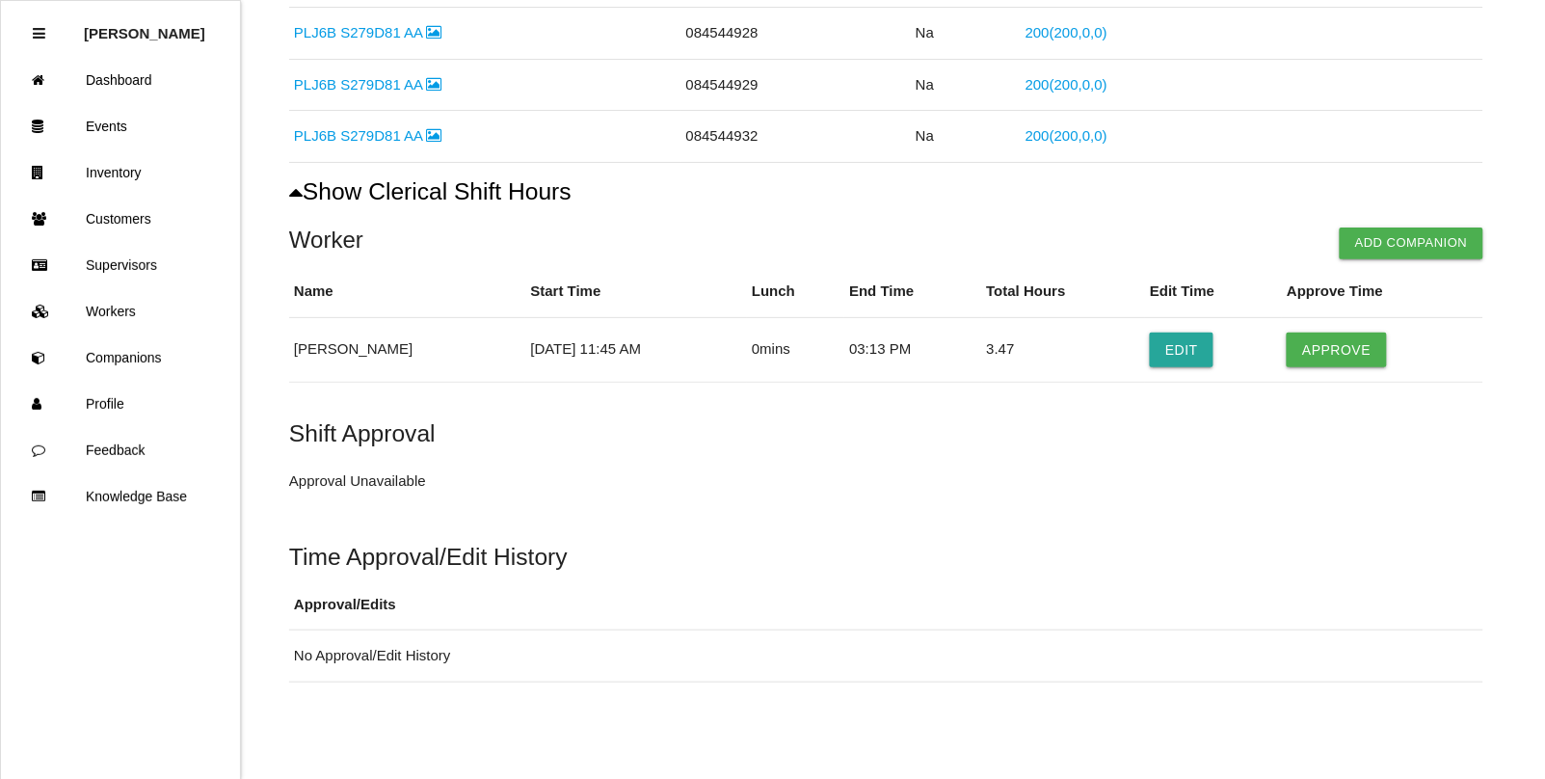
scroll to position [844, 0]
